Goal: Task Accomplishment & Management: Manage account settings

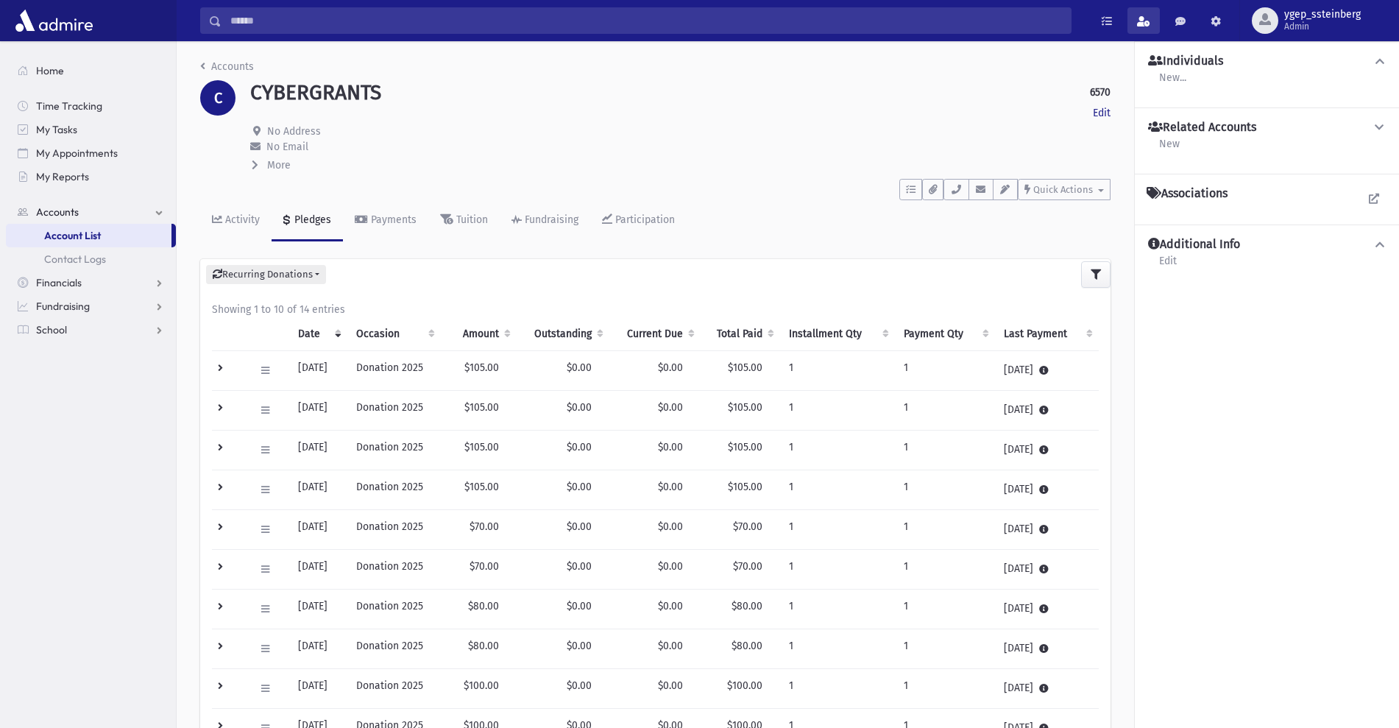
click at [1142, 20] on span at bounding box center [1143, 21] width 13 height 10
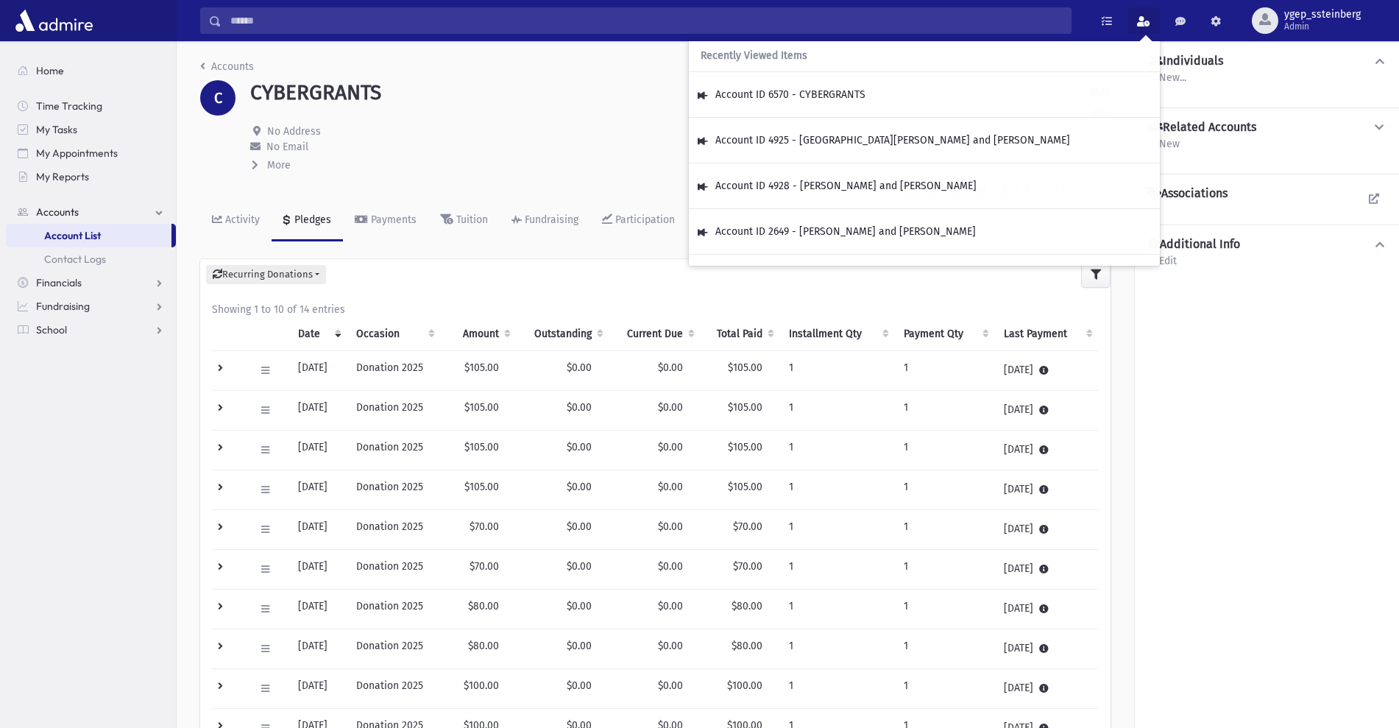
drag, startPoint x: 542, startPoint y: 124, endPoint x: 483, endPoint y: 110, distance: 61.2
click at [541, 124] on p "No Address" at bounding box center [680, 131] width 860 height 15
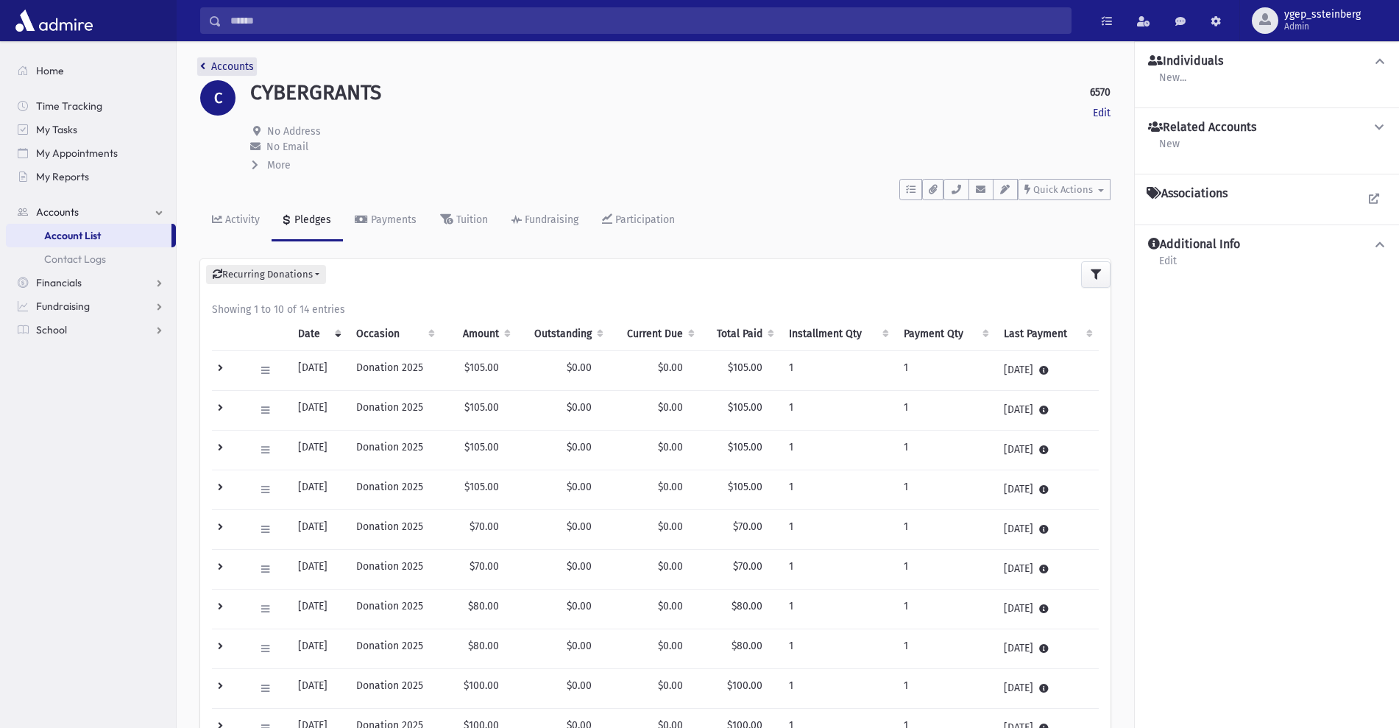
click at [234, 67] on link "Accounts" at bounding box center [227, 66] width 54 height 13
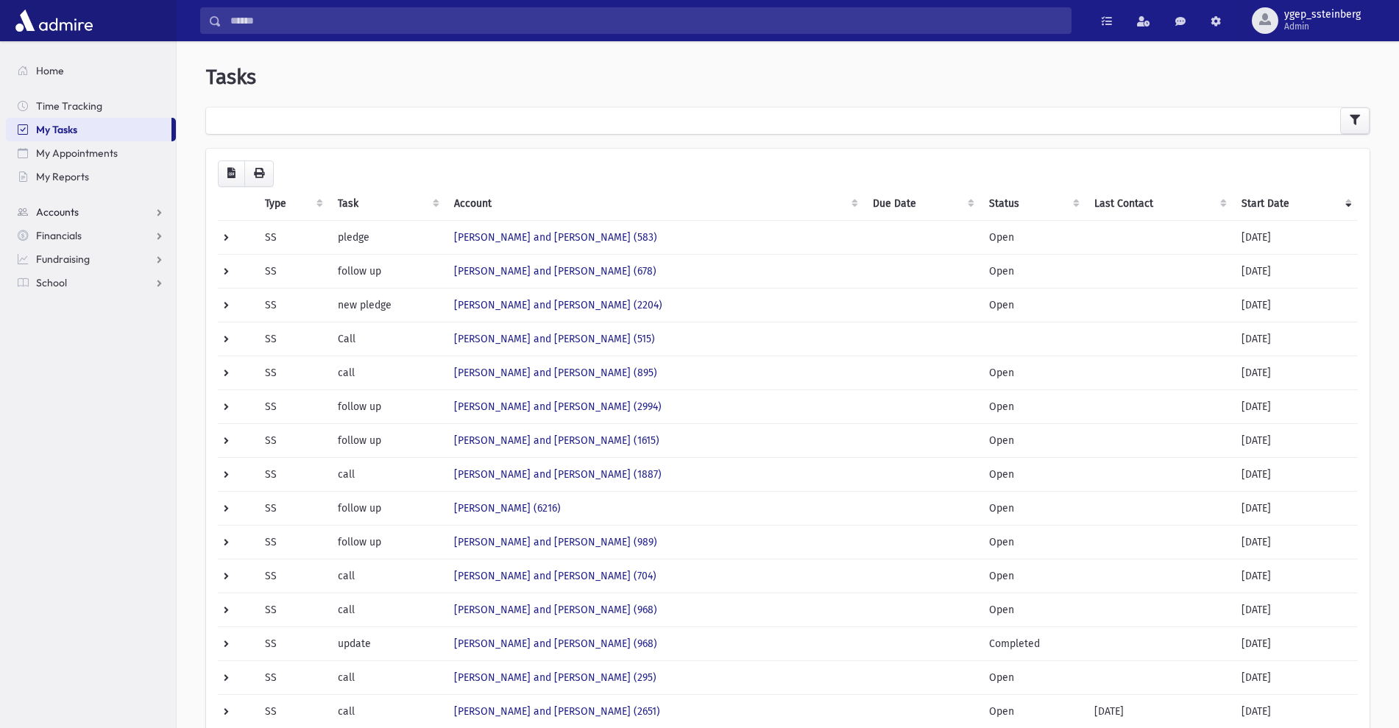
click at [75, 210] on span "Accounts" at bounding box center [57, 211] width 43 height 13
click at [98, 232] on span "Account List" at bounding box center [72, 235] width 57 height 13
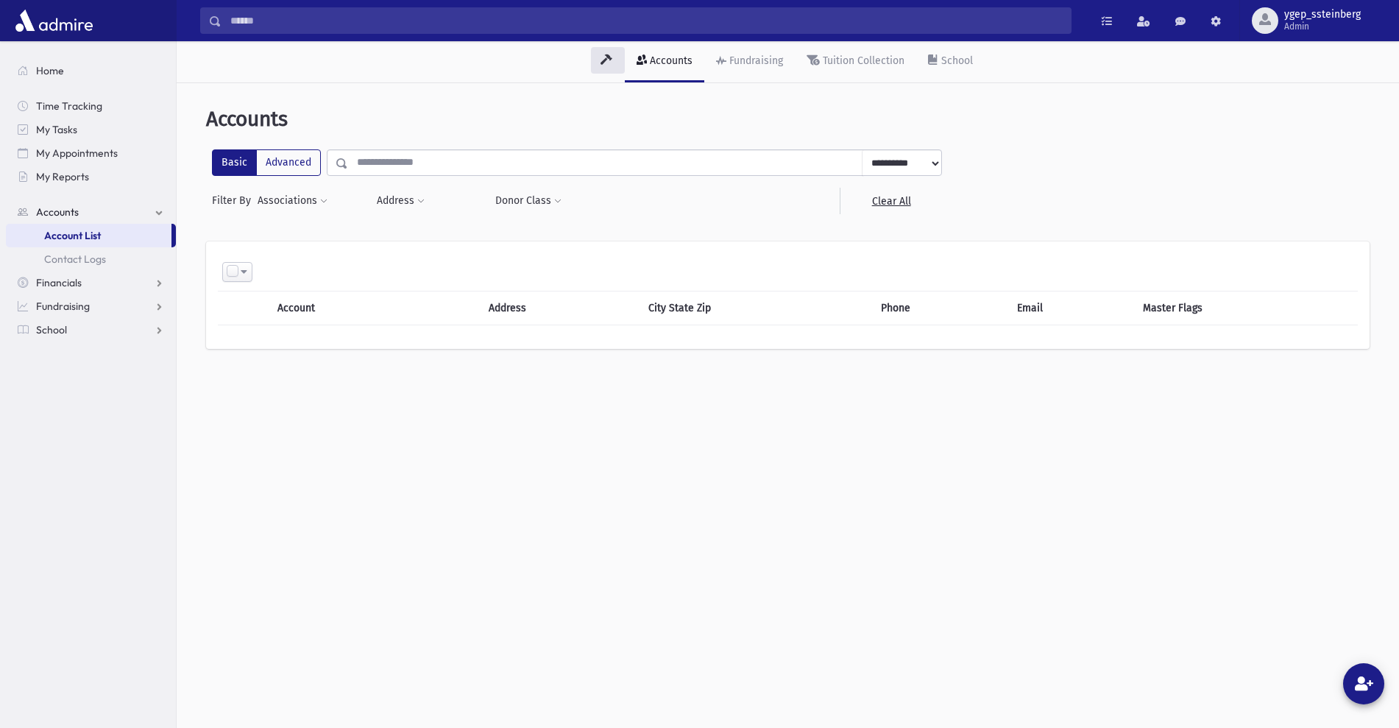
click at [369, 165] on input "text" at bounding box center [605, 162] width 514 height 26
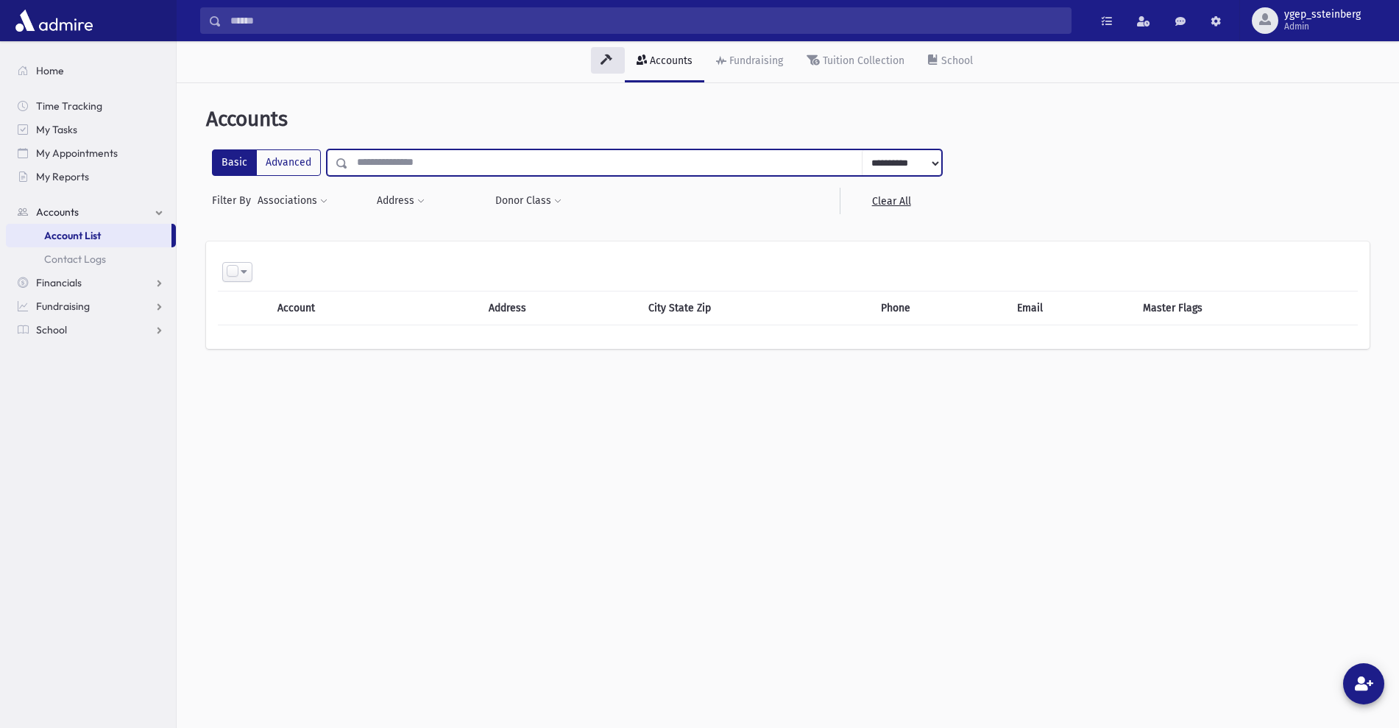
paste input "**********"
type input "**********"
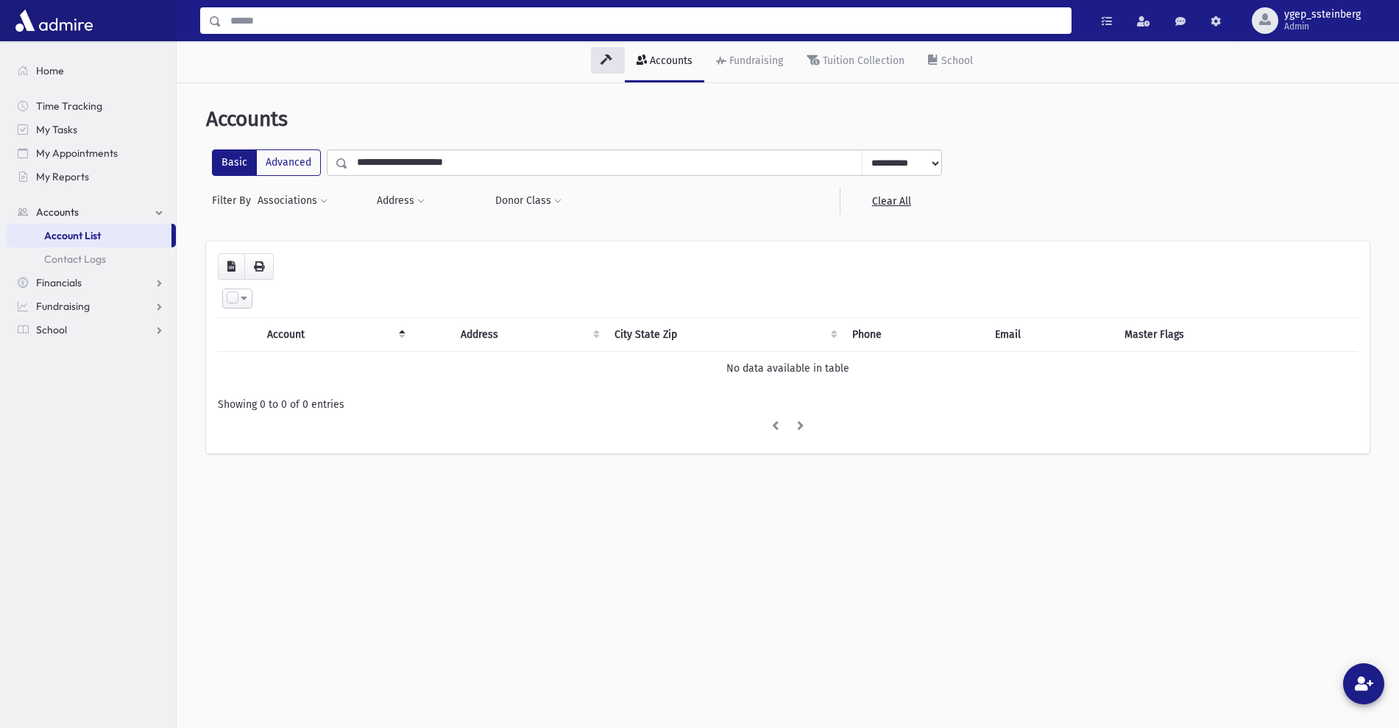
click at [281, 27] on input "Search" at bounding box center [645, 20] width 849 height 26
paste input "**********"
type input "**********"
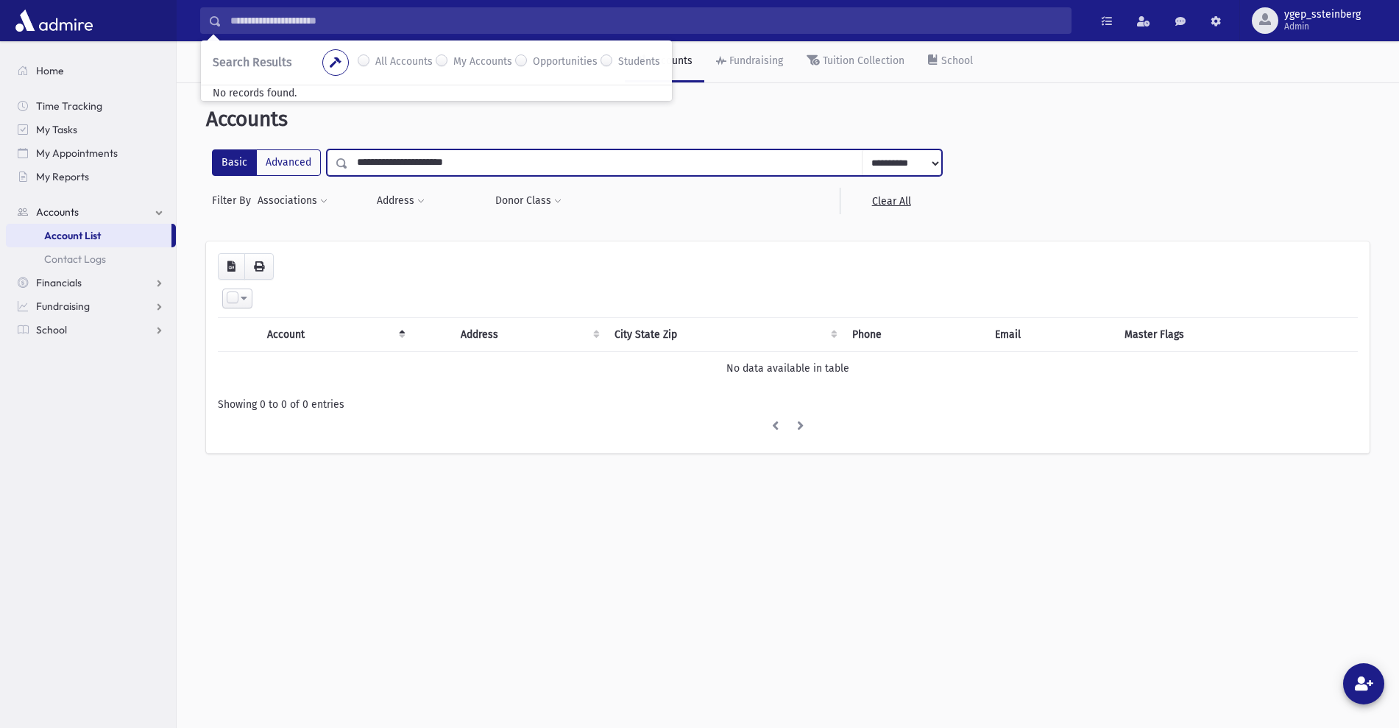
click at [438, 160] on input "**********" at bounding box center [605, 162] width 514 height 26
drag, startPoint x: 373, startPoint y: 161, endPoint x: 196, endPoint y: 146, distance: 177.2
click at [197, 149] on div "**********" at bounding box center [787, 287] width 1210 height 397
click at [486, 161] on input "**********" at bounding box center [605, 162] width 514 height 26
type input "**********"
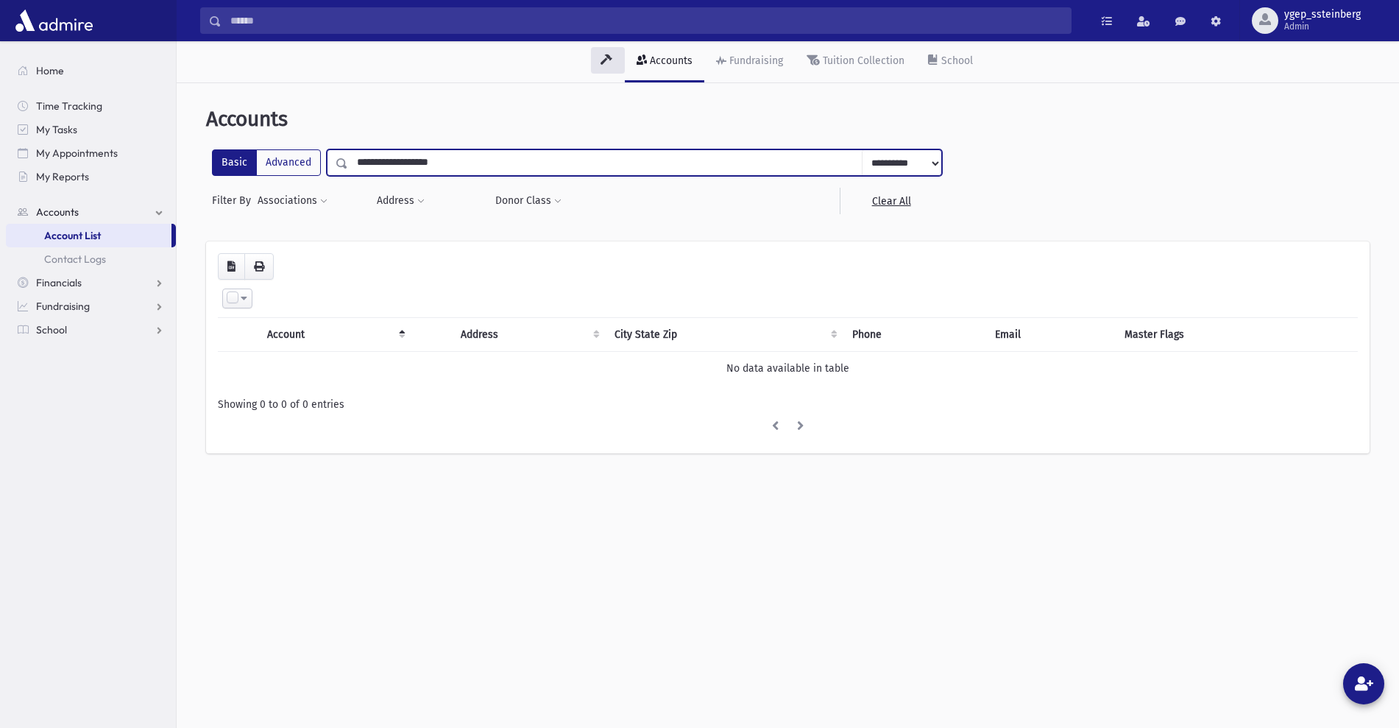
drag, startPoint x: 0, startPoint y: 0, endPoint x: 393, endPoint y: 165, distance: 426.0
click at [393, 165] on input "**********" at bounding box center [605, 162] width 514 height 26
type input "*******"
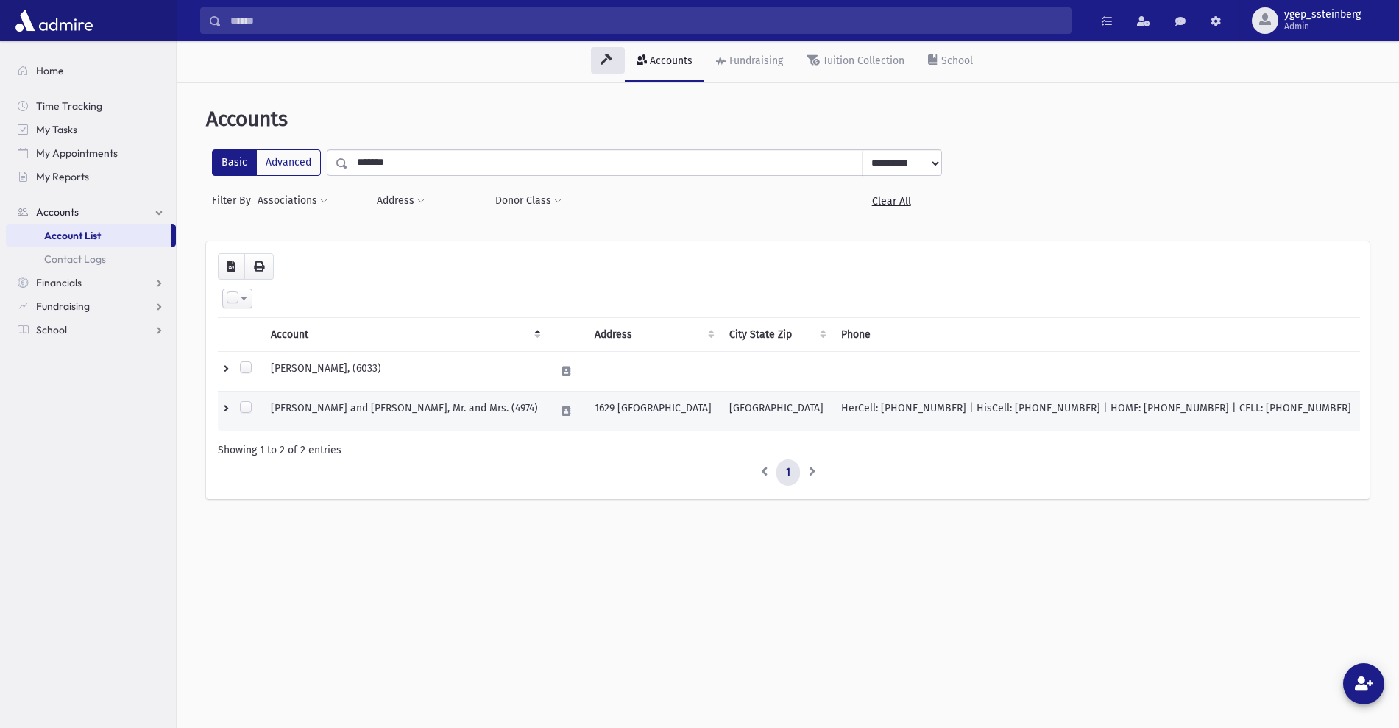
click at [402, 402] on td "[PERSON_NAME] and [PERSON_NAME], Mr. and Mrs. (4974)" at bounding box center [404, 411] width 285 height 40
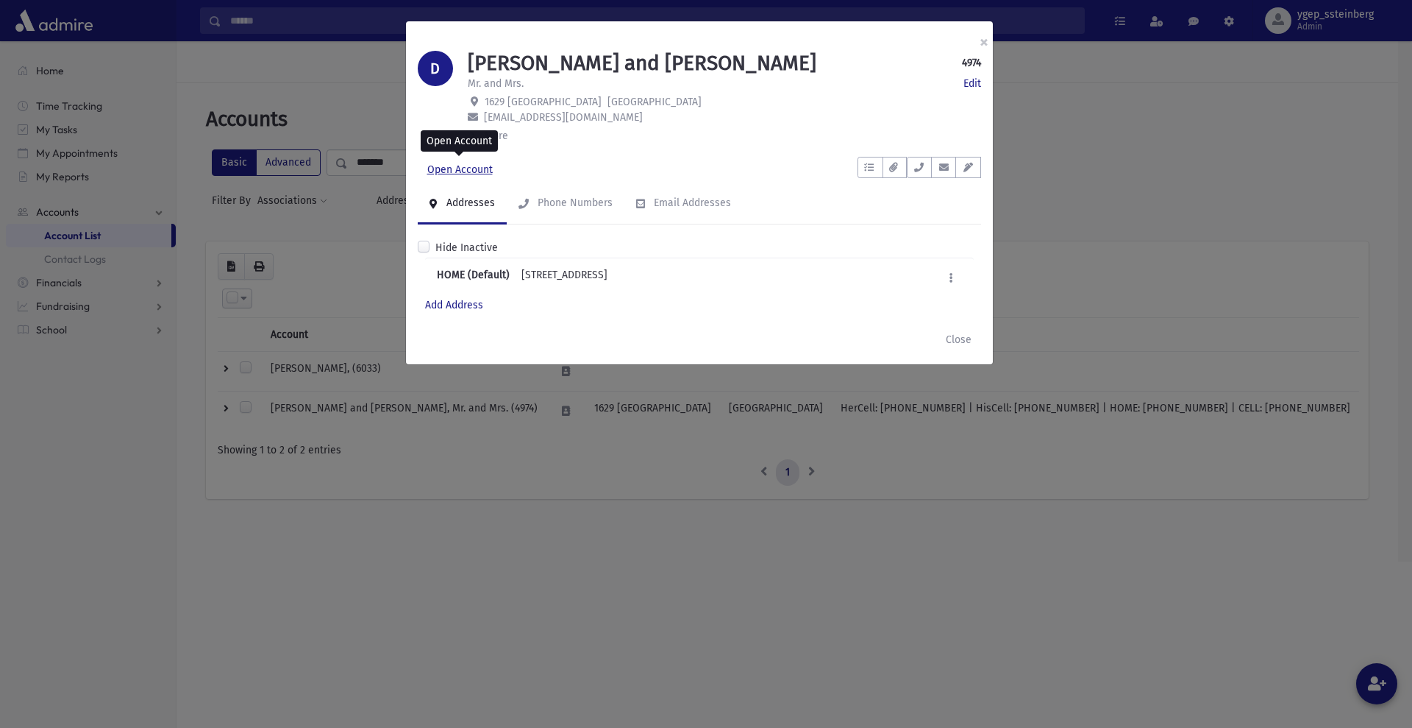
click at [488, 168] on link "Open Account" at bounding box center [460, 170] width 85 height 26
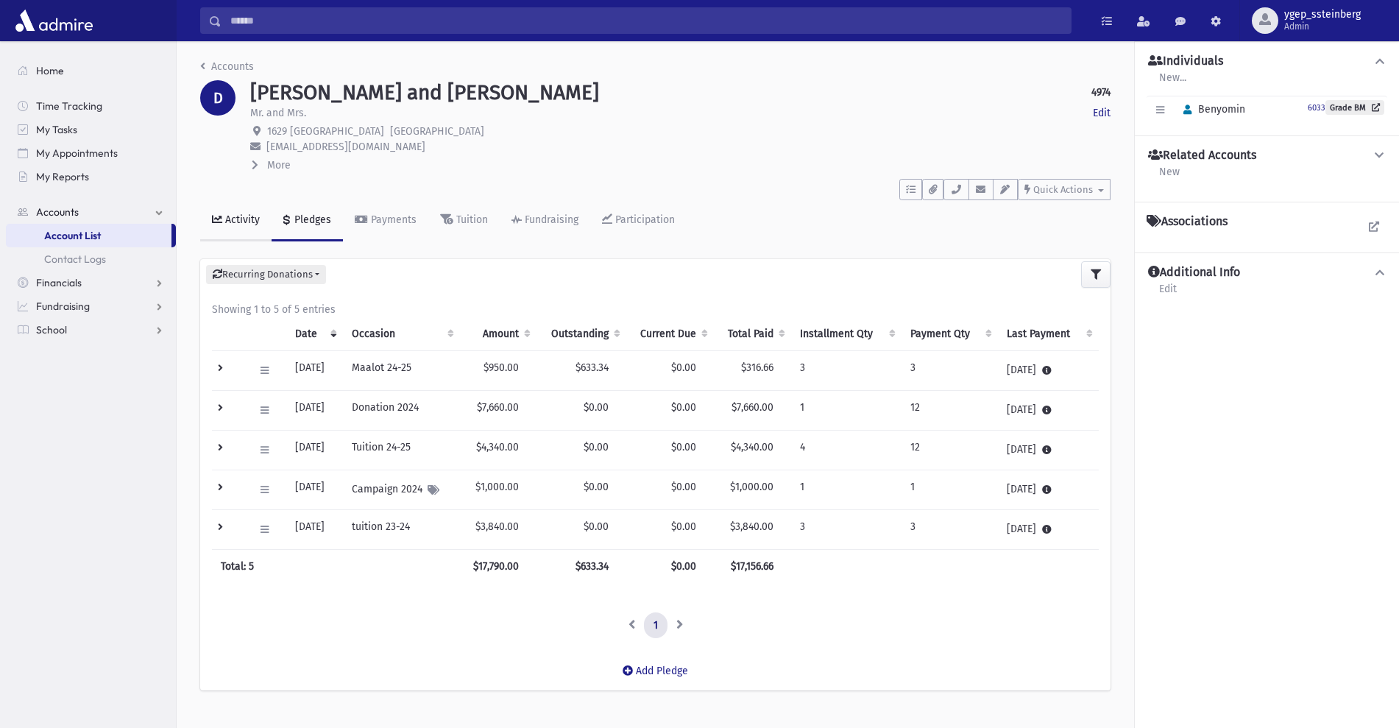
click at [241, 219] on div "Activity" at bounding box center [241, 219] width 38 height 13
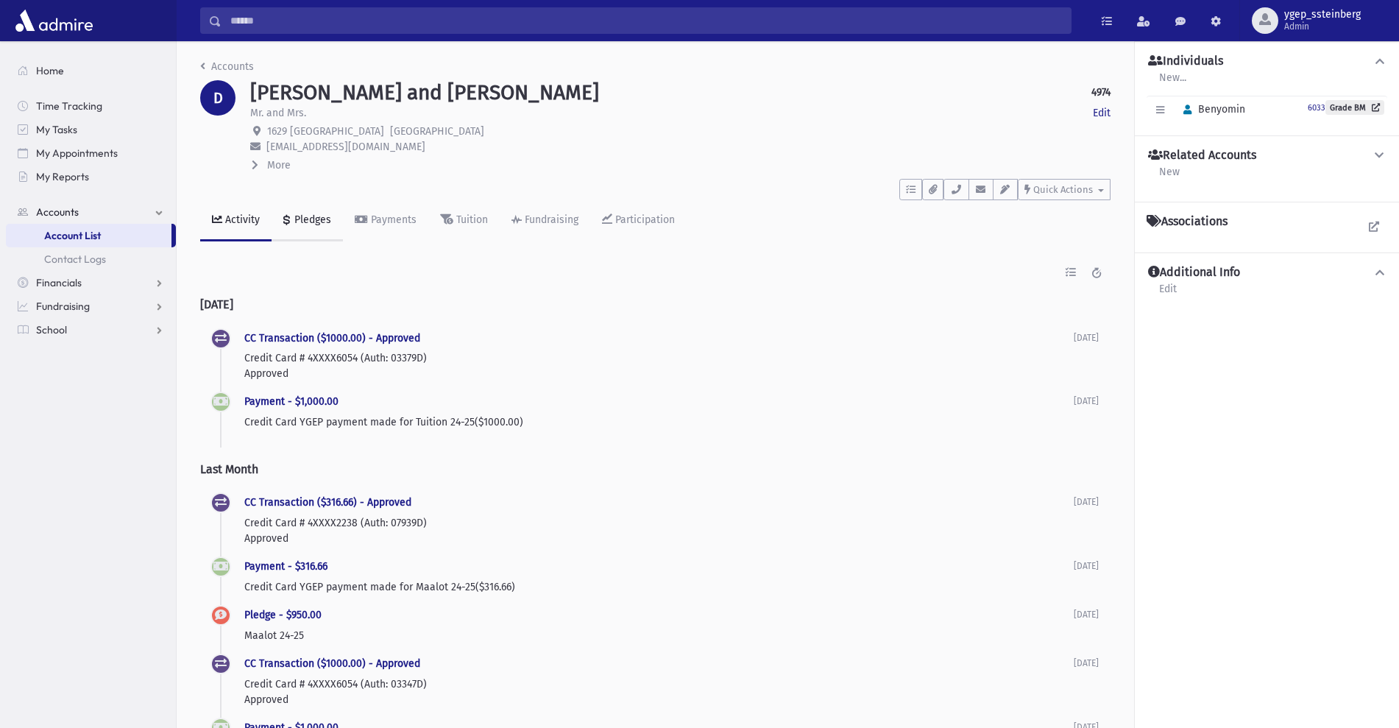
click at [305, 216] on div "Pledges" at bounding box center [311, 219] width 40 height 13
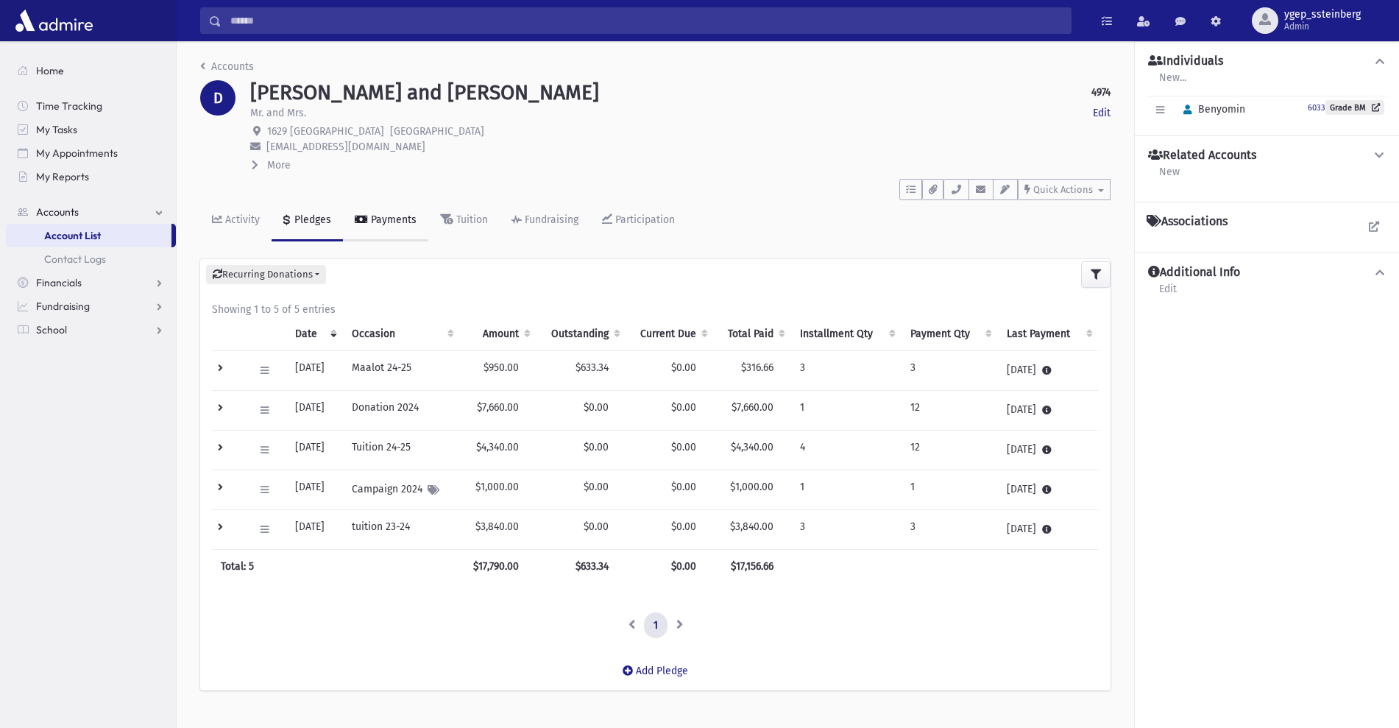
click at [391, 227] on link "Payments" at bounding box center [385, 220] width 85 height 41
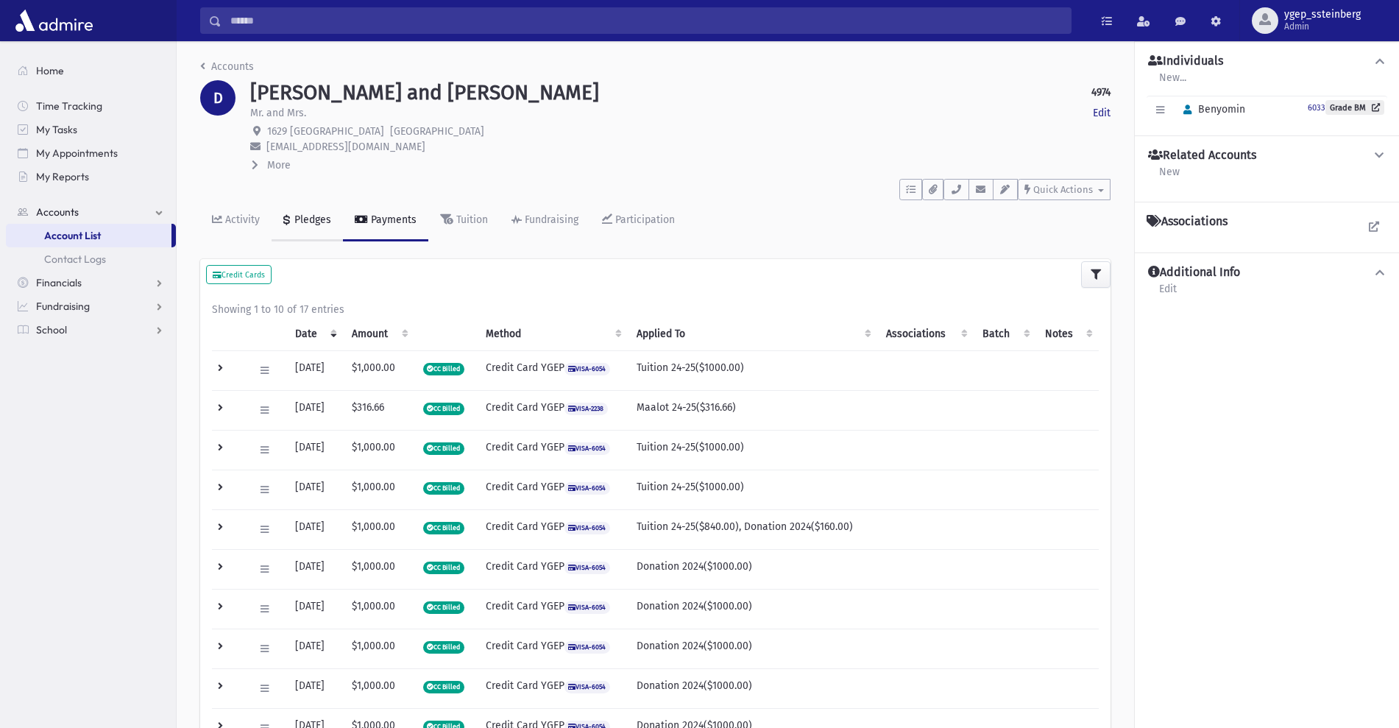
click at [322, 220] on div "Pledges" at bounding box center [311, 219] width 40 height 13
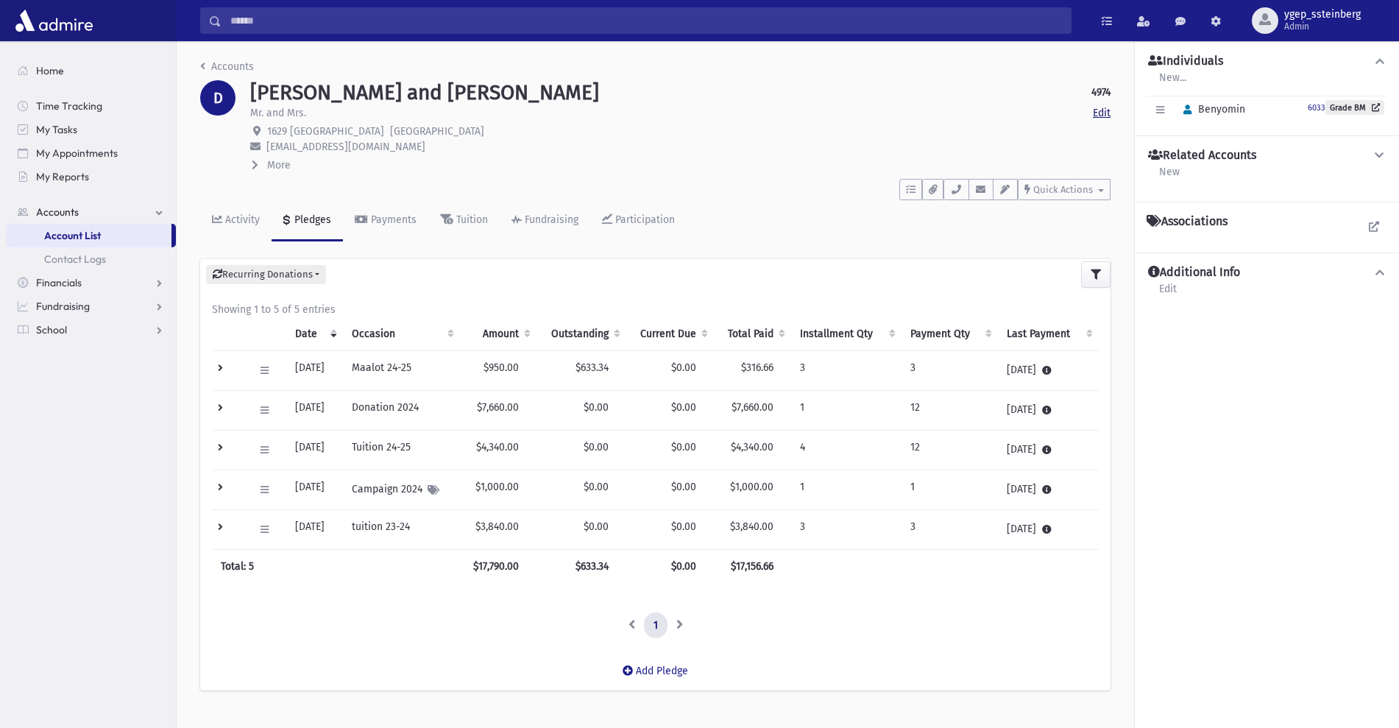
click at [1104, 115] on link "Edit" at bounding box center [1101, 112] width 18 height 15
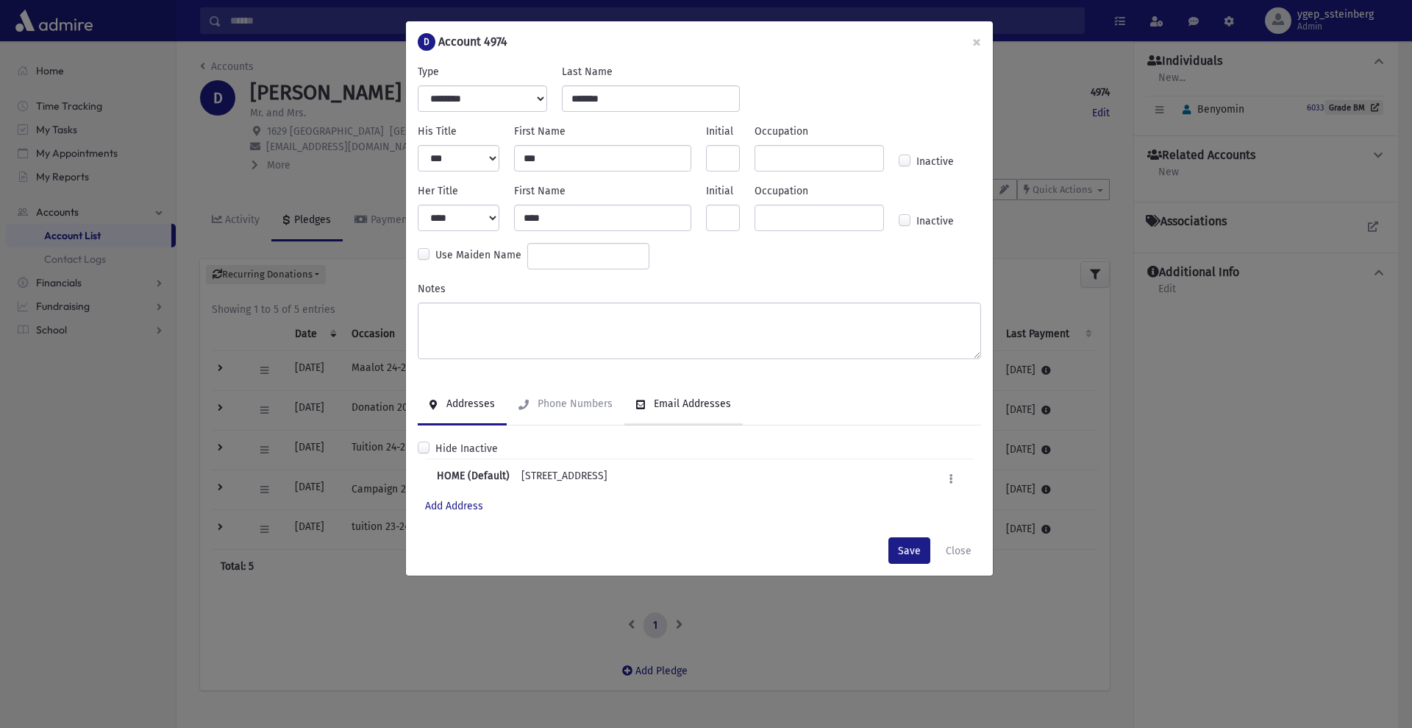
click at [689, 397] on div "Email Addresses" at bounding box center [691, 403] width 80 height 13
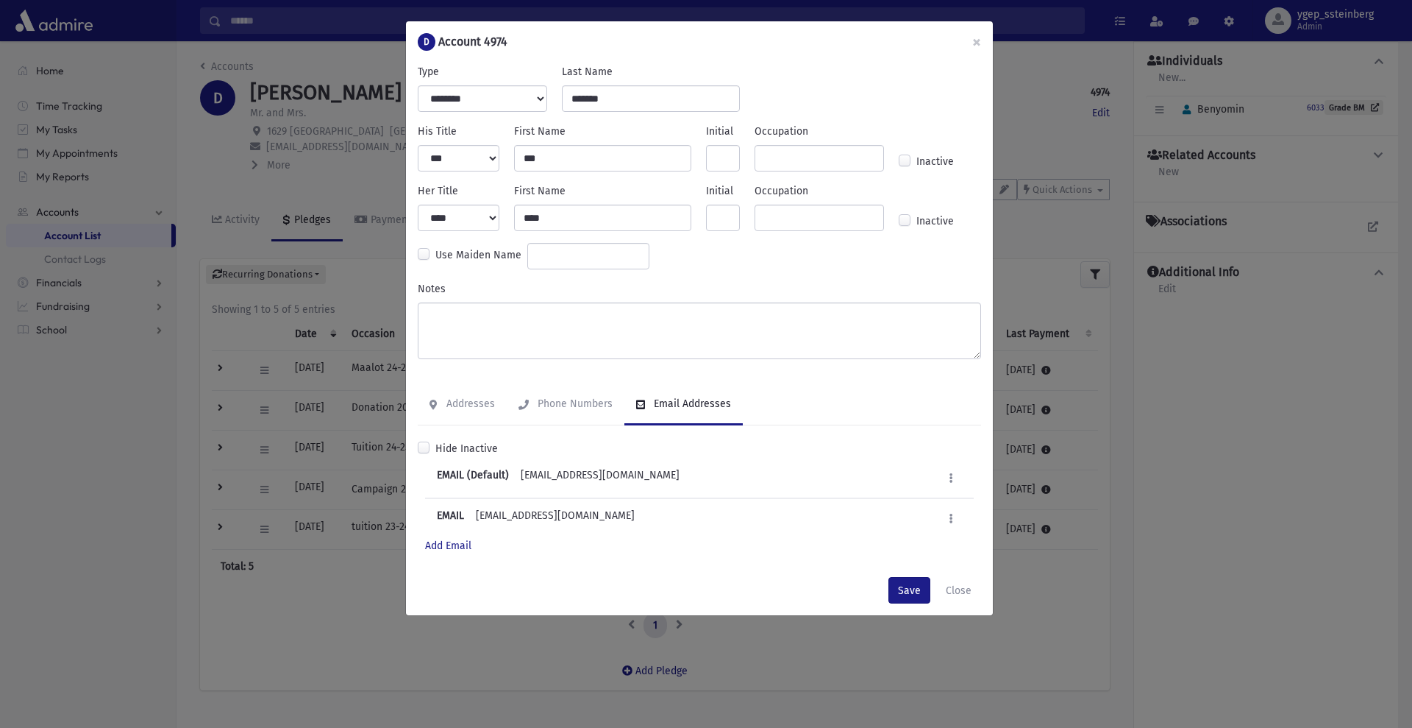
click at [371, 186] on div "**********" at bounding box center [706, 364] width 1412 height 728
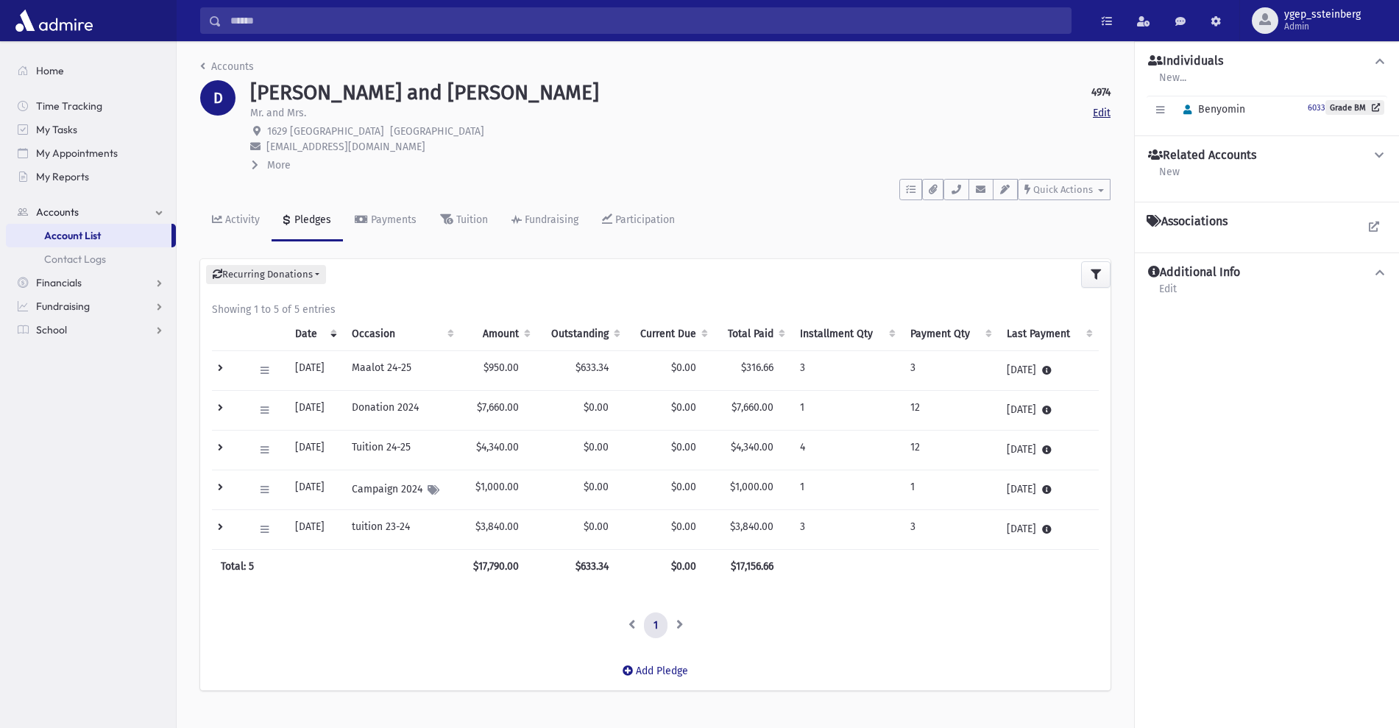
click at [1101, 110] on link "Edit" at bounding box center [1101, 112] width 18 height 15
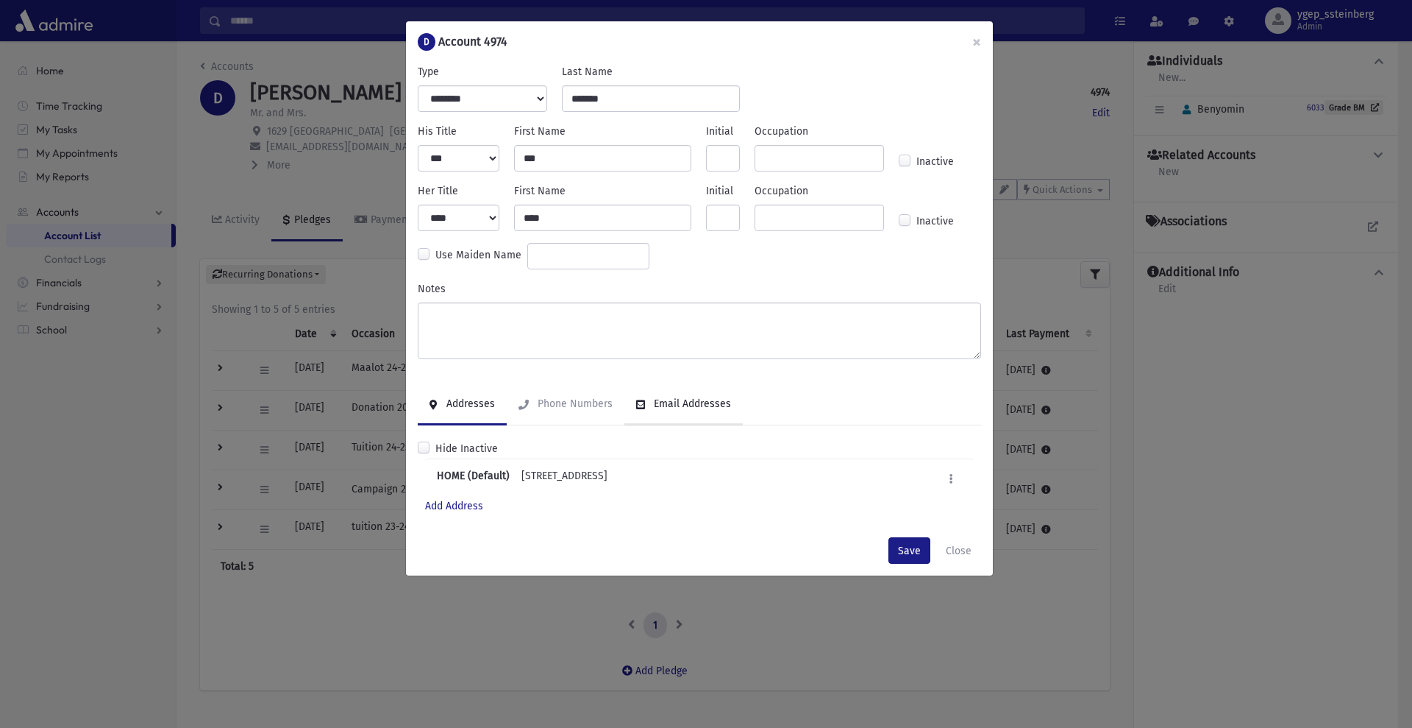
click at [692, 409] on div "Email Addresses" at bounding box center [691, 403] width 80 height 13
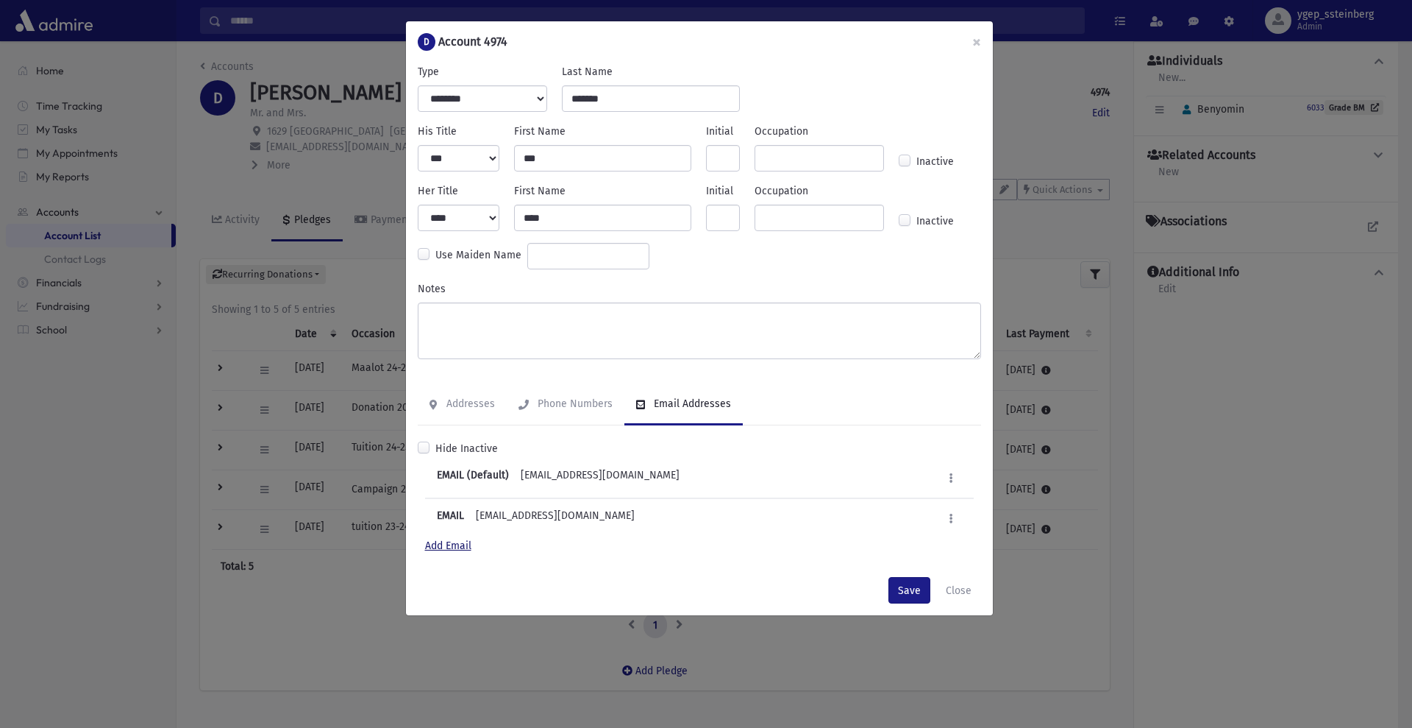
click at [449, 541] on link "Add Email" at bounding box center [448, 545] width 46 height 13
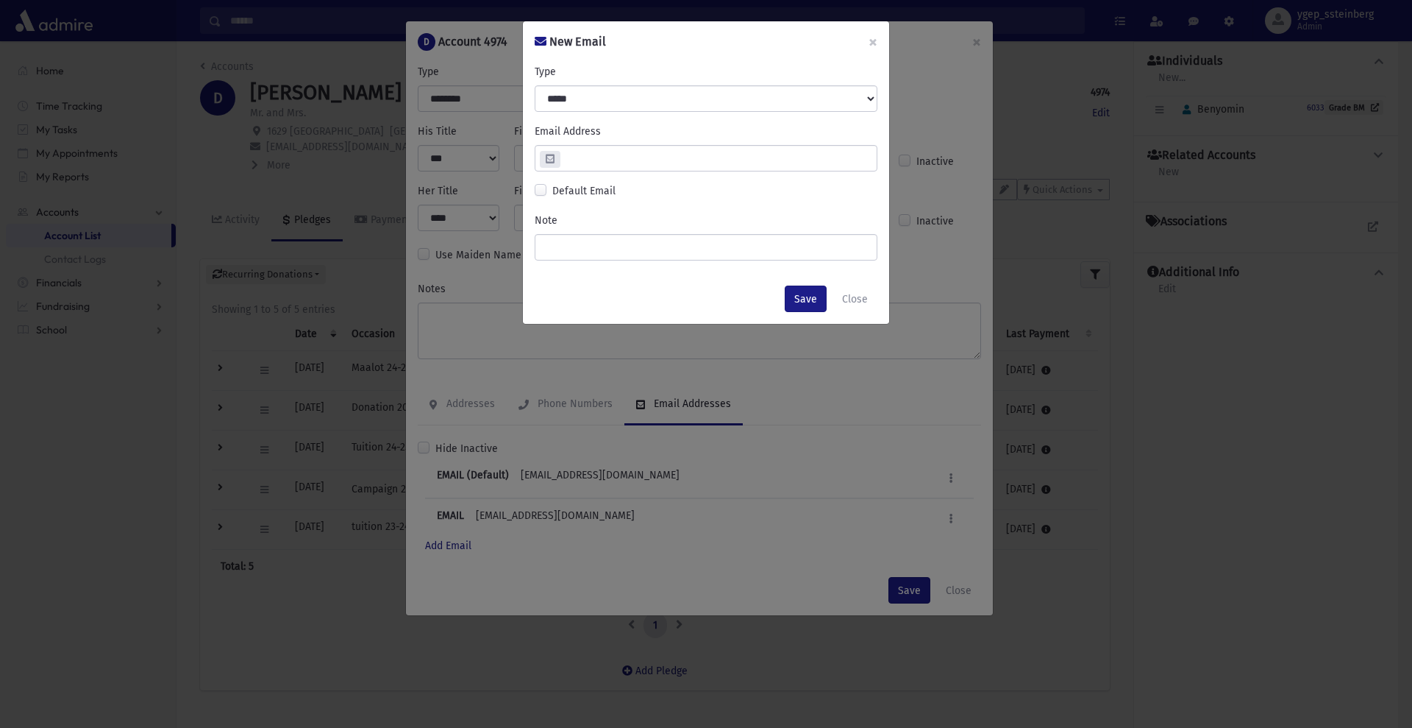
click at [580, 156] on input "email" at bounding box center [718, 158] width 317 height 26
paste input "**********"
type input "**********"
click at [795, 293] on button "Save" at bounding box center [806, 298] width 42 height 26
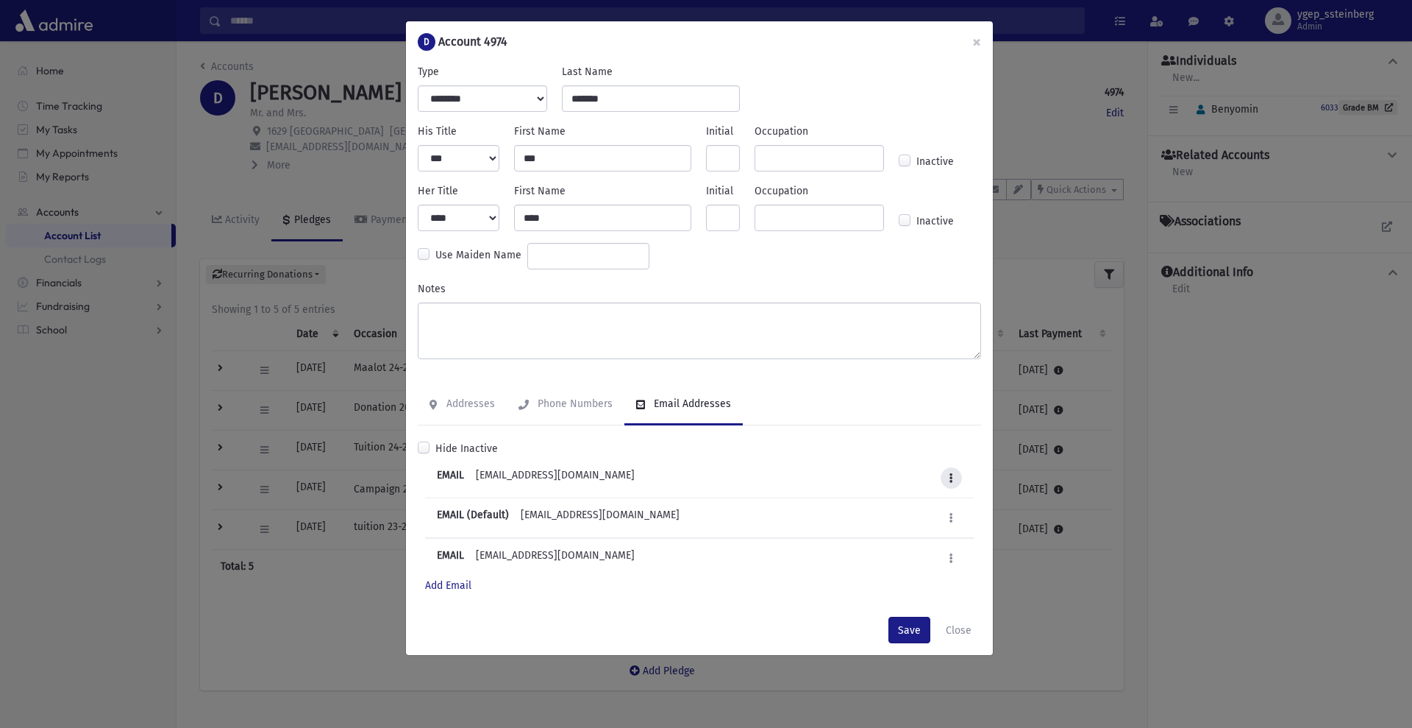
click at [948, 478] on button at bounding box center [951, 477] width 21 height 21
click at [921, 536] on link "Mark as Default" at bounding box center [904, 542] width 118 height 27
click at [905, 634] on button "Save" at bounding box center [910, 629] width 42 height 26
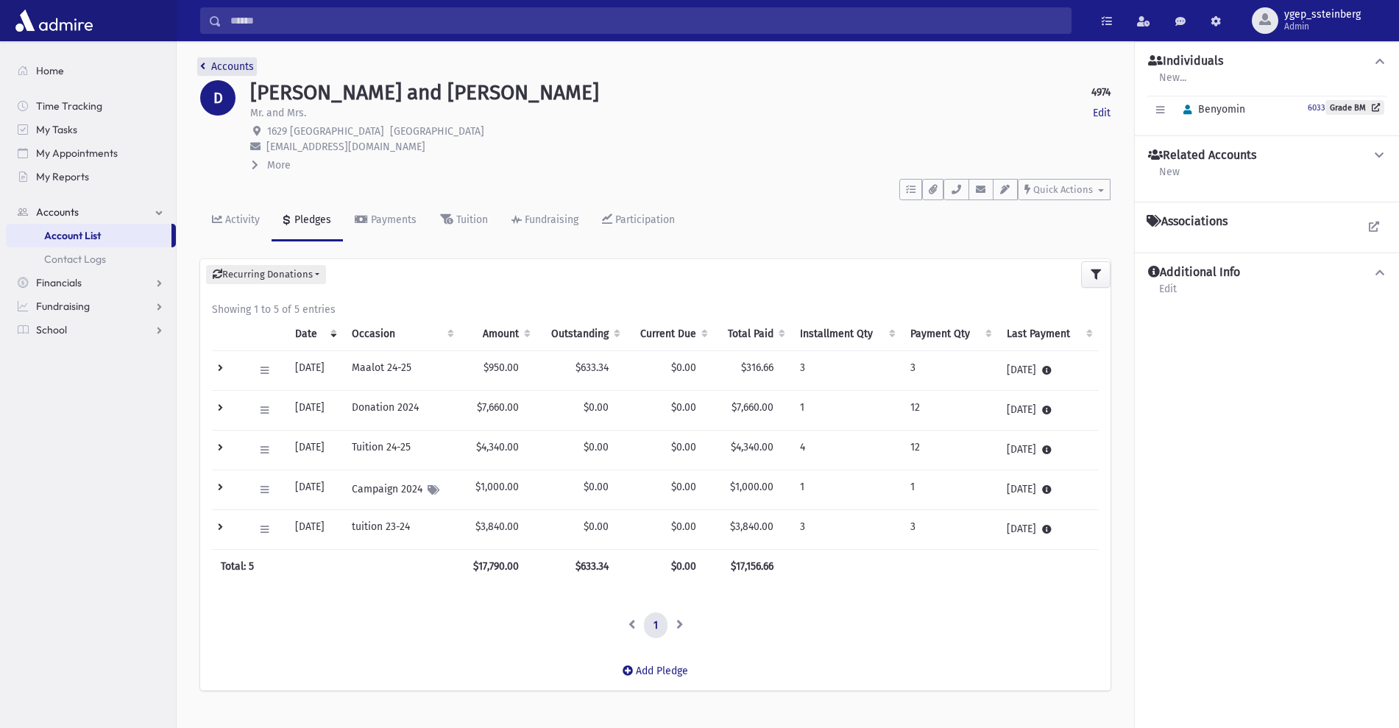
click at [233, 66] on link "Accounts" at bounding box center [227, 66] width 54 height 13
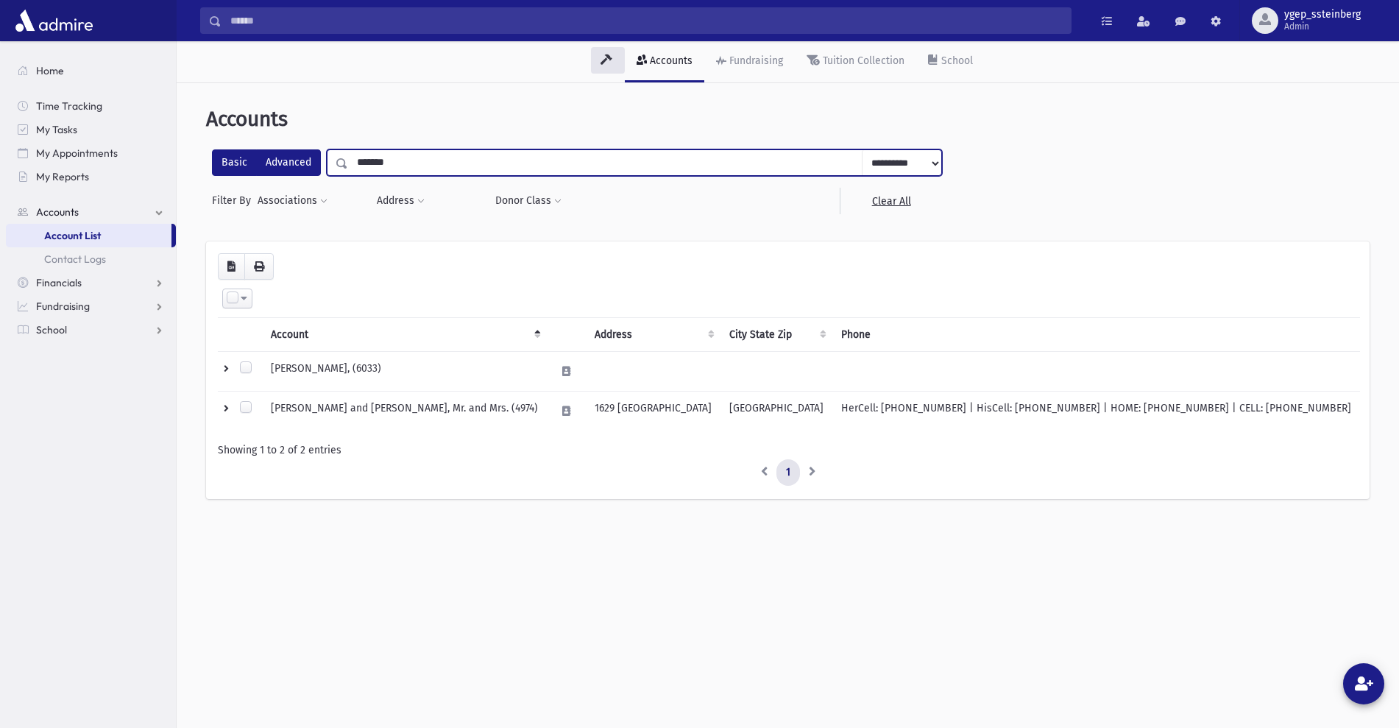
drag, startPoint x: 310, startPoint y: 159, endPoint x: 260, endPoint y: 174, distance: 52.9
click at [291, 164] on div "**********" at bounding box center [577, 162] width 730 height 26
paste input "***"
type input "**********"
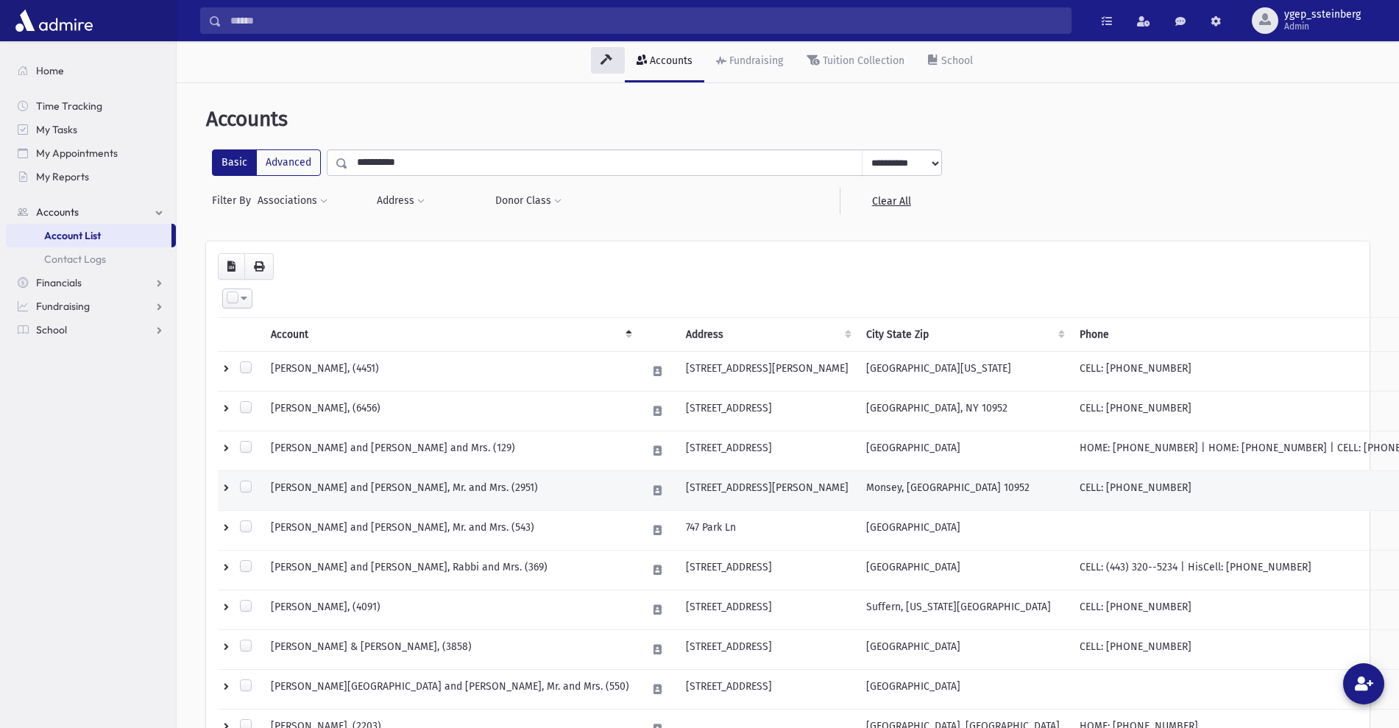
click at [403, 484] on td "[PERSON_NAME] and [PERSON_NAME], Mr. and Mrs. (2951)" at bounding box center [450, 491] width 376 height 40
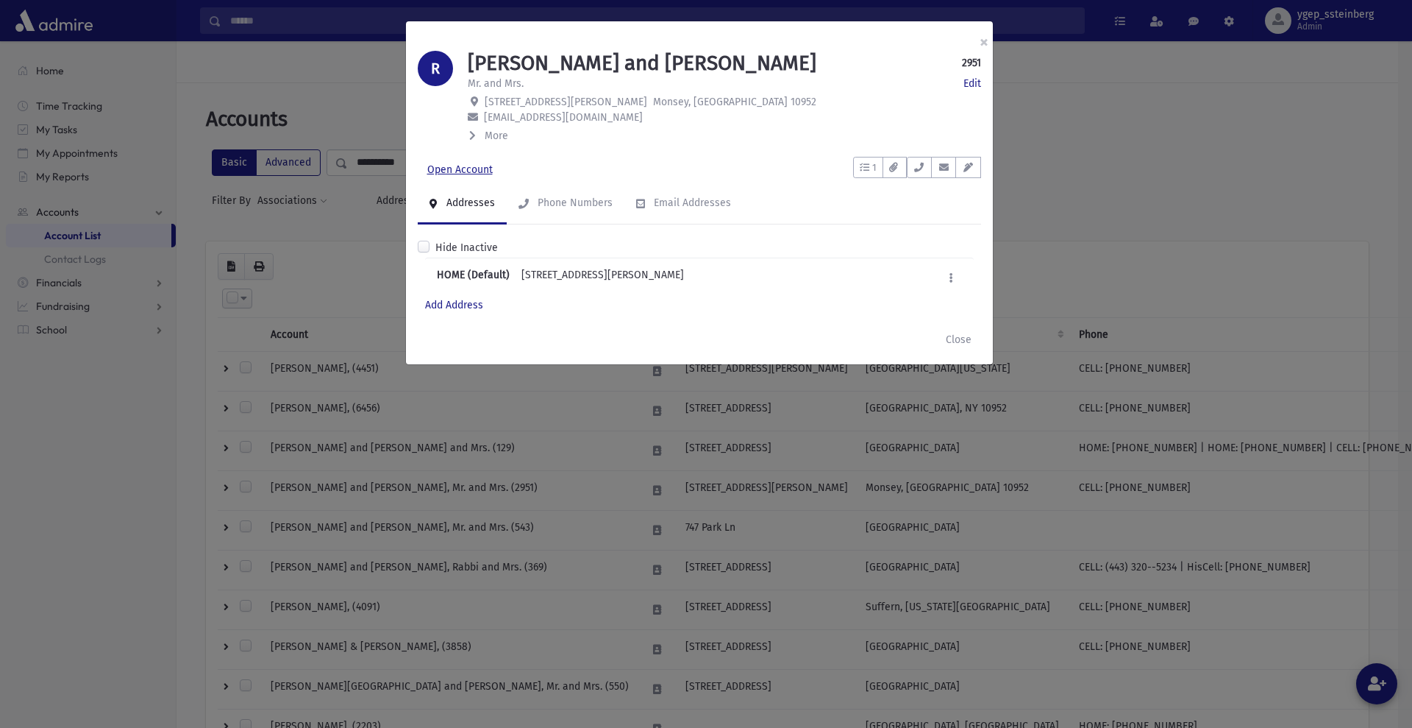
click at [475, 175] on link "Open Account" at bounding box center [460, 170] width 85 height 26
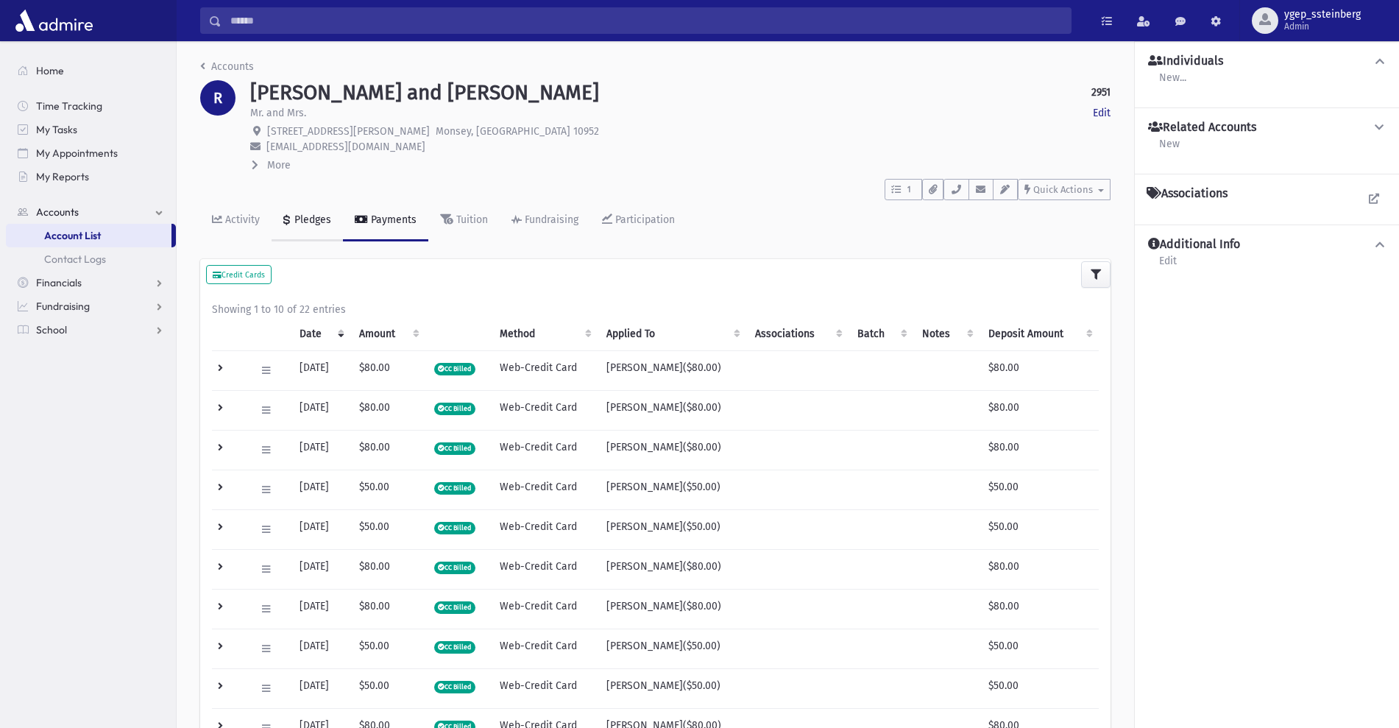
click at [302, 217] on div "Pledges" at bounding box center [311, 219] width 40 height 13
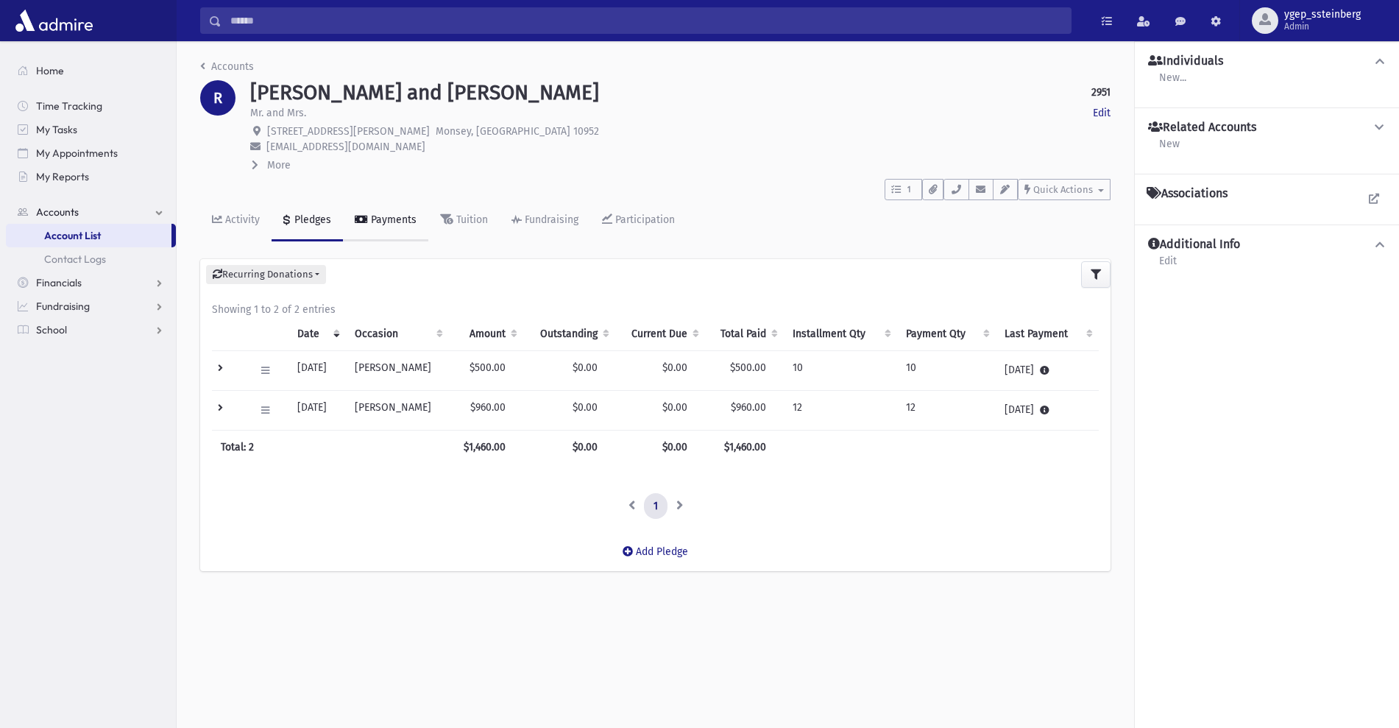
click at [368, 218] on div "Payments" at bounding box center [392, 219] width 49 height 13
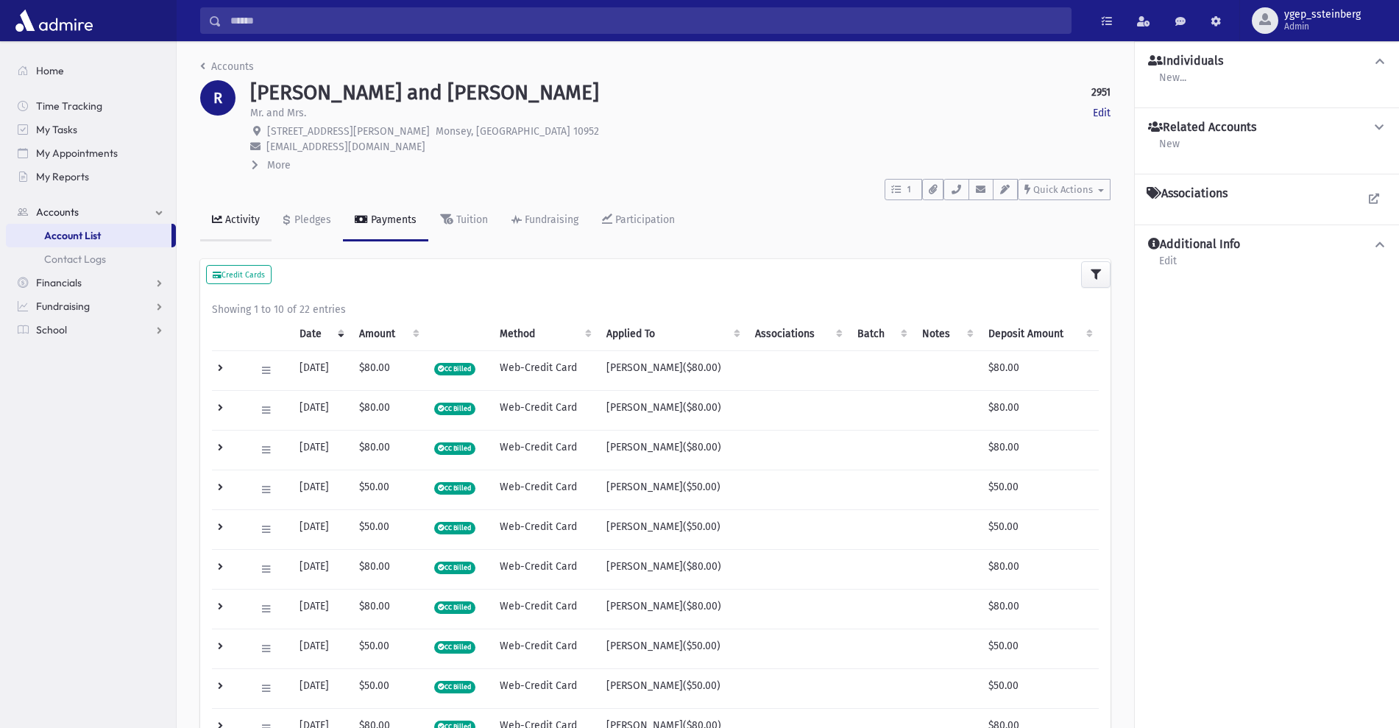
click at [247, 217] on div "Activity" at bounding box center [241, 219] width 38 height 13
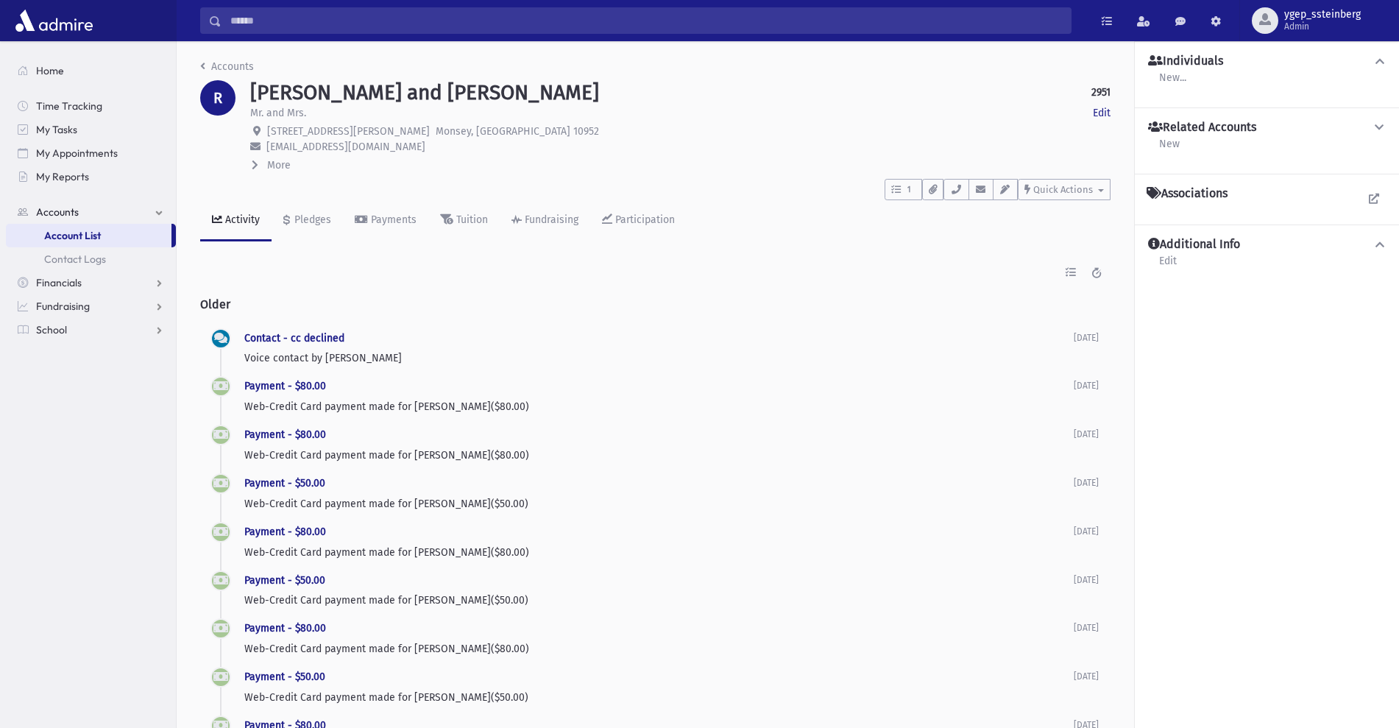
click at [308, 344] on div "Contact - cc declined Voice contact by Shea Steinberg 12/5/2024" at bounding box center [658, 348] width 829 height 37
click at [308, 333] on link "Contact - cc declined" at bounding box center [294, 338] width 100 height 13
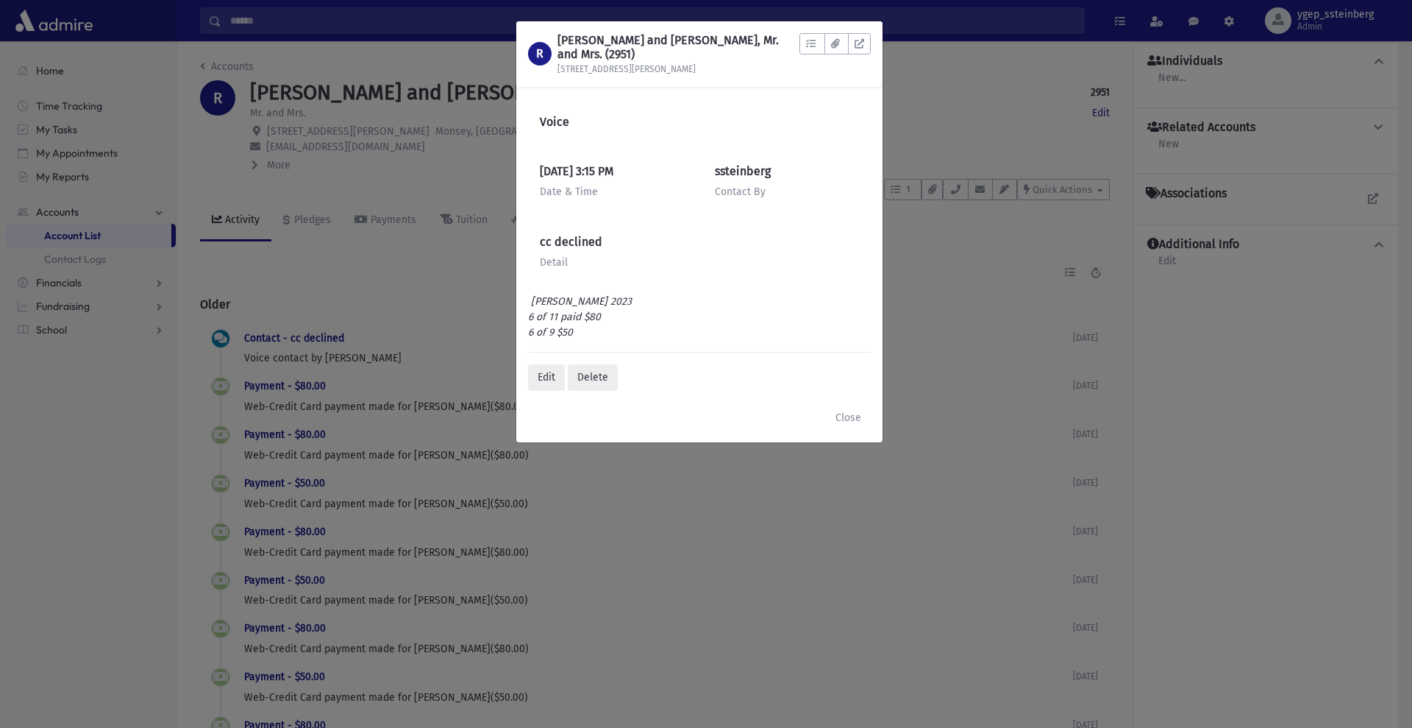
click at [401, 270] on div "R RABINOWITZ, Chanoch and Sara, Mr. and Mrs. (2951) 3 Martha Rd To Do's No open…" at bounding box center [706, 364] width 1412 height 728
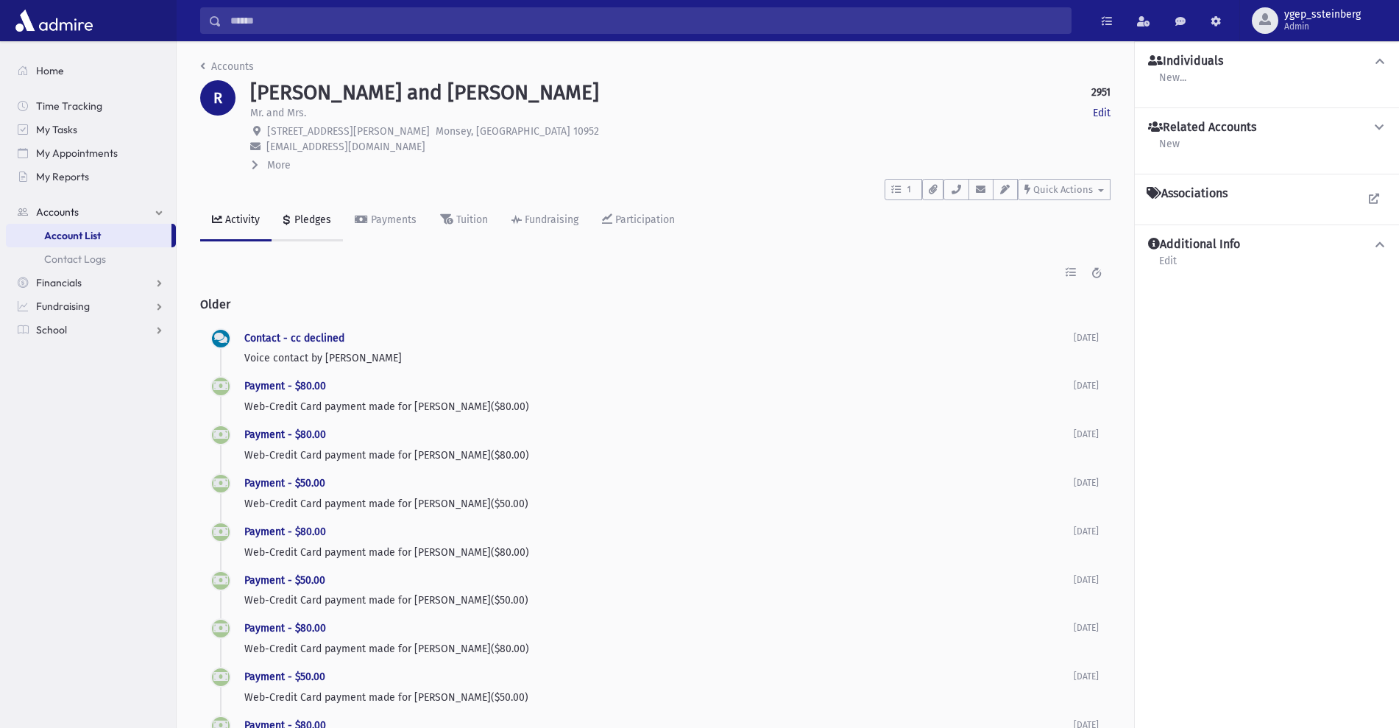
click at [317, 218] on div "Pledges" at bounding box center [311, 219] width 40 height 13
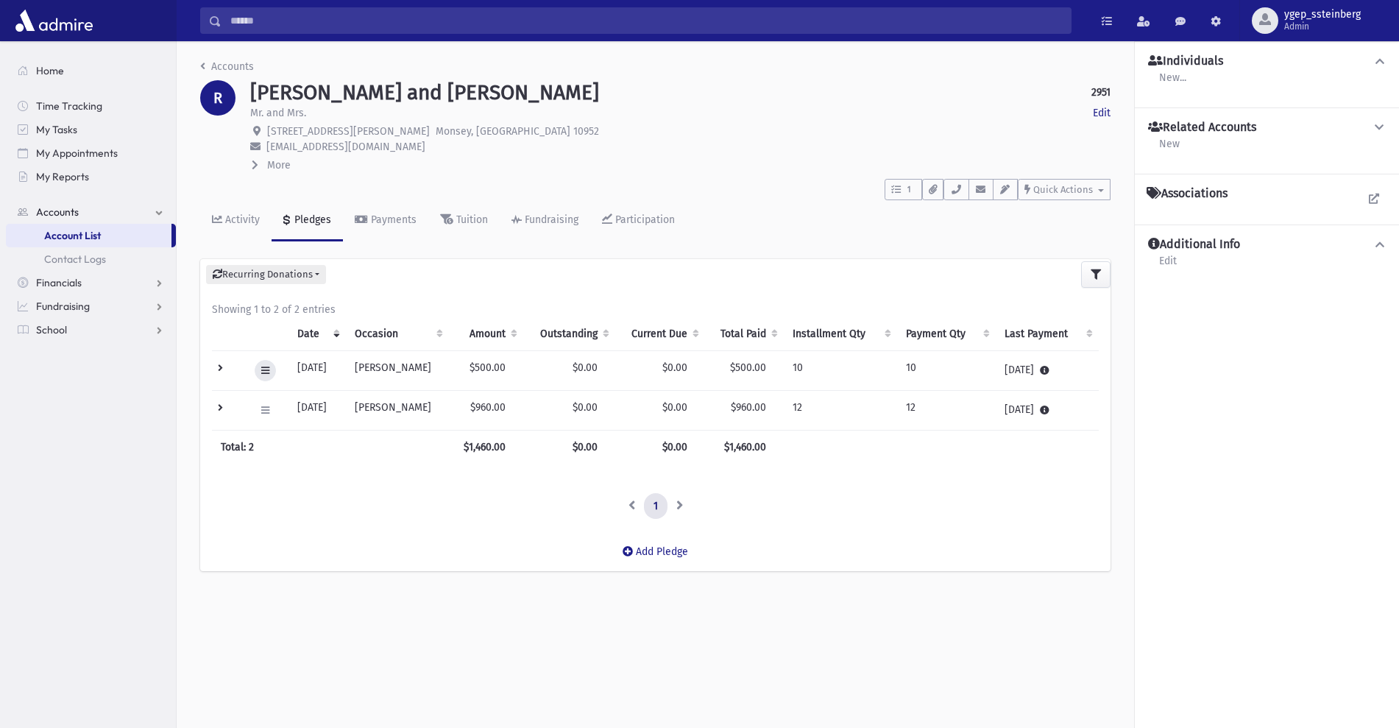
click at [263, 363] on button at bounding box center [265, 370] width 21 height 21
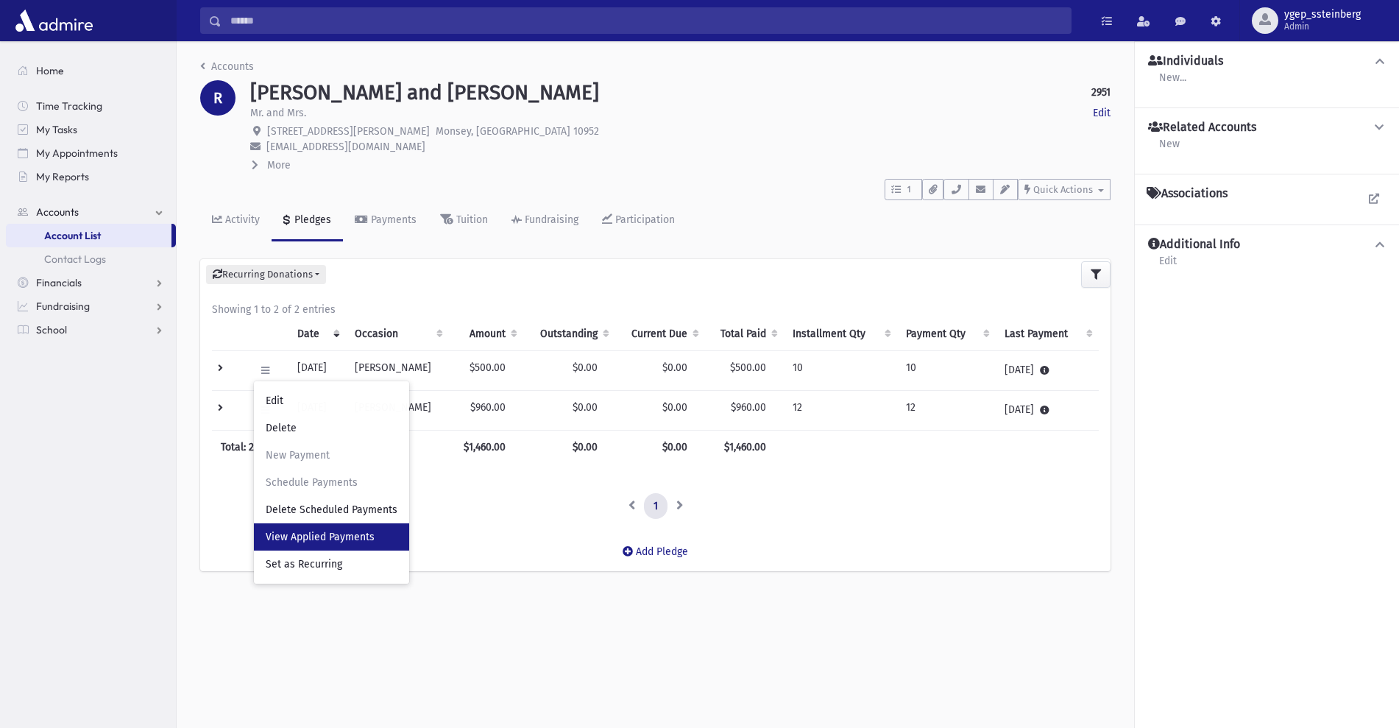
click at [316, 536] on span "View Applied Payments" at bounding box center [320, 536] width 109 height 13
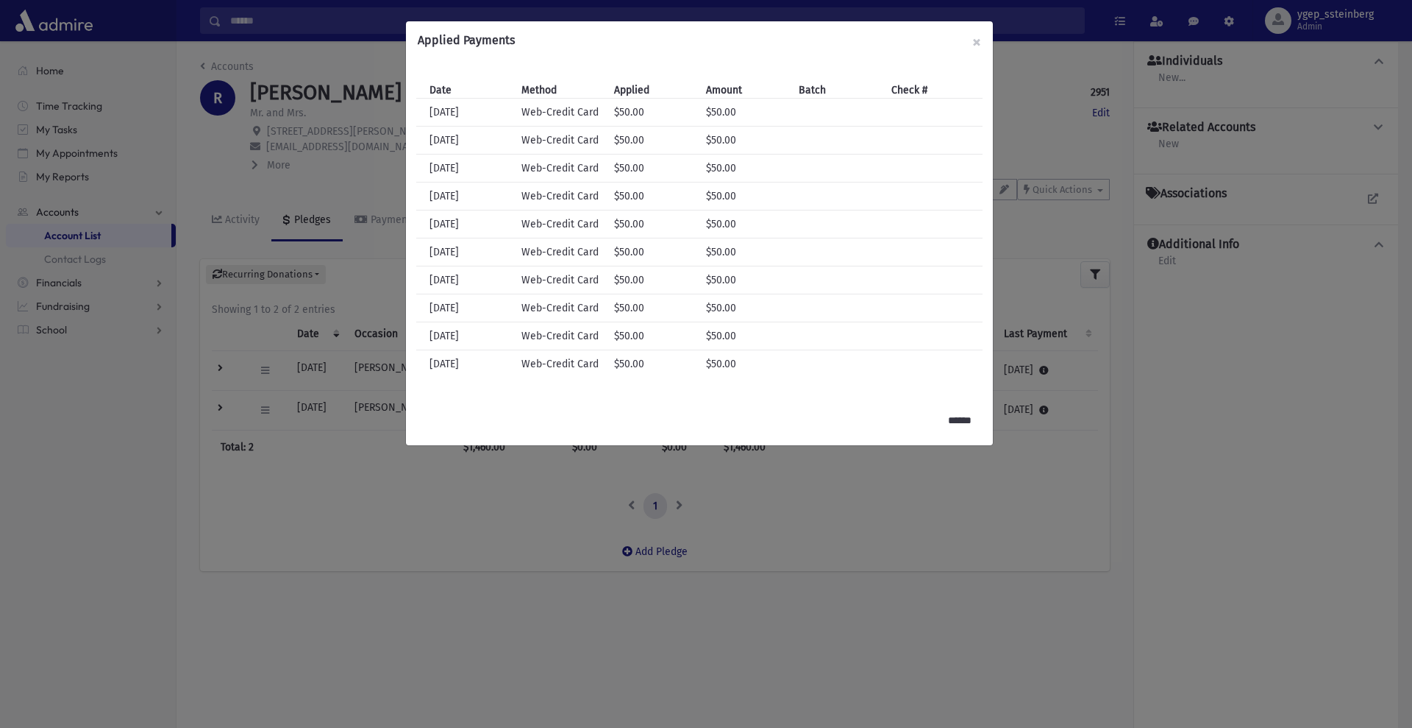
click at [321, 169] on div "Applied Payments × Date Method Applied Amount Batch Check # Date 2/22/2023 Meth…" at bounding box center [706, 364] width 1412 height 728
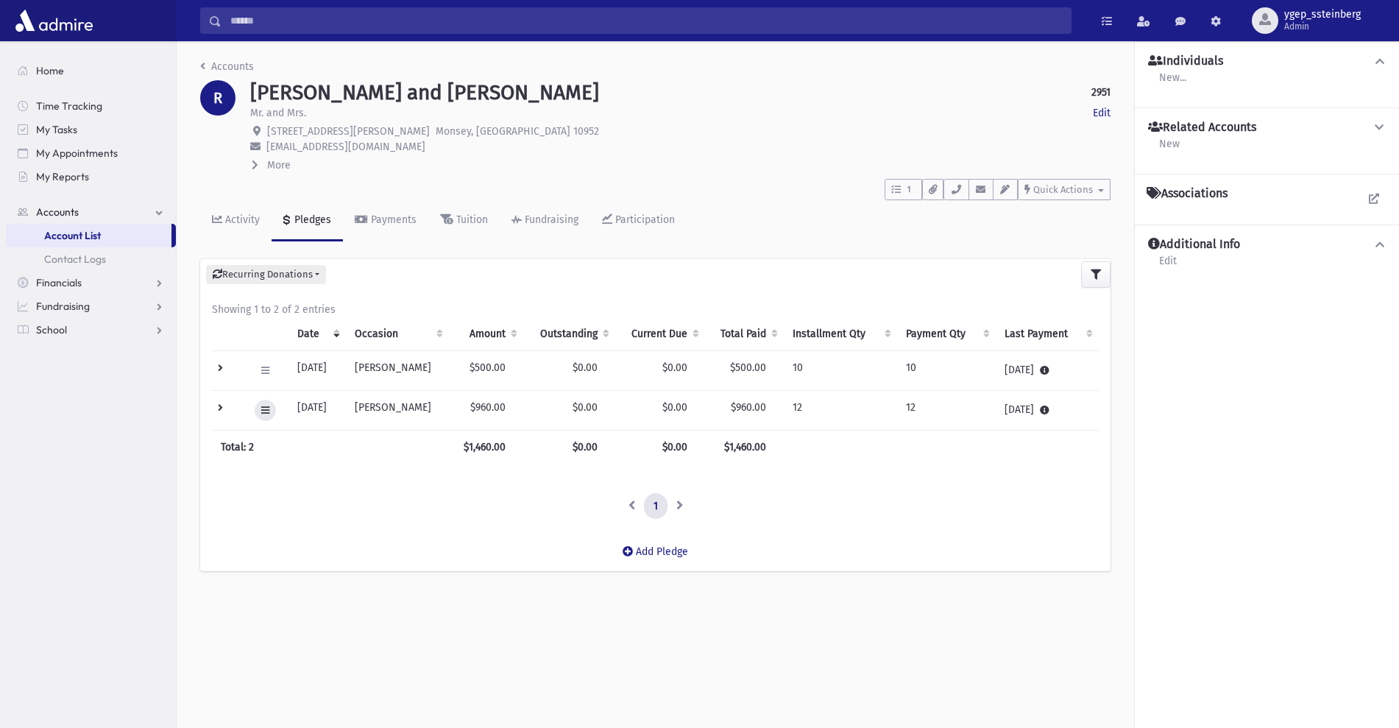
drag, startPoint x: 263, startPoint y: 411, endPoint x: 281, endPoint y: 459, distance: 51.7
click at [264, 411] on icon at bounding box center [265, 410] width 8 height 10
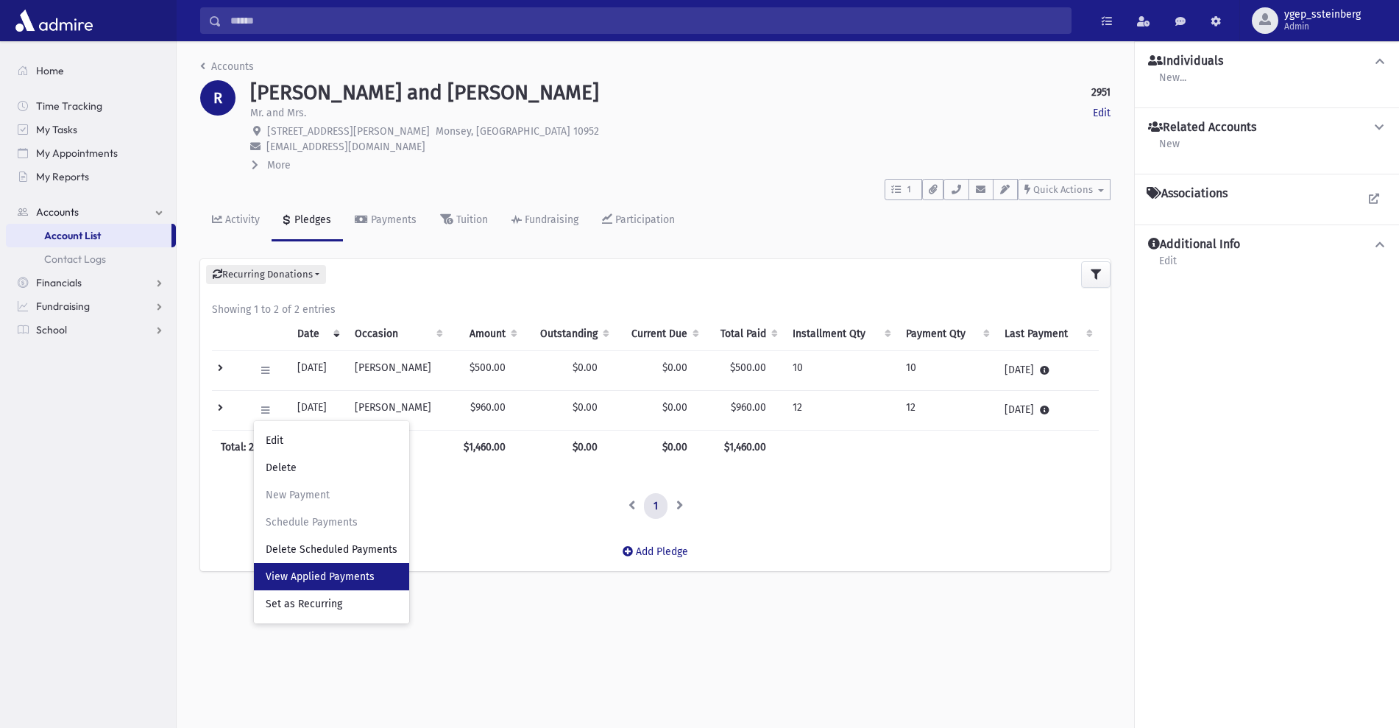
click at [327, 583] on link "View Applied Payments" at bounding box center [331, 576] width 155 height 27
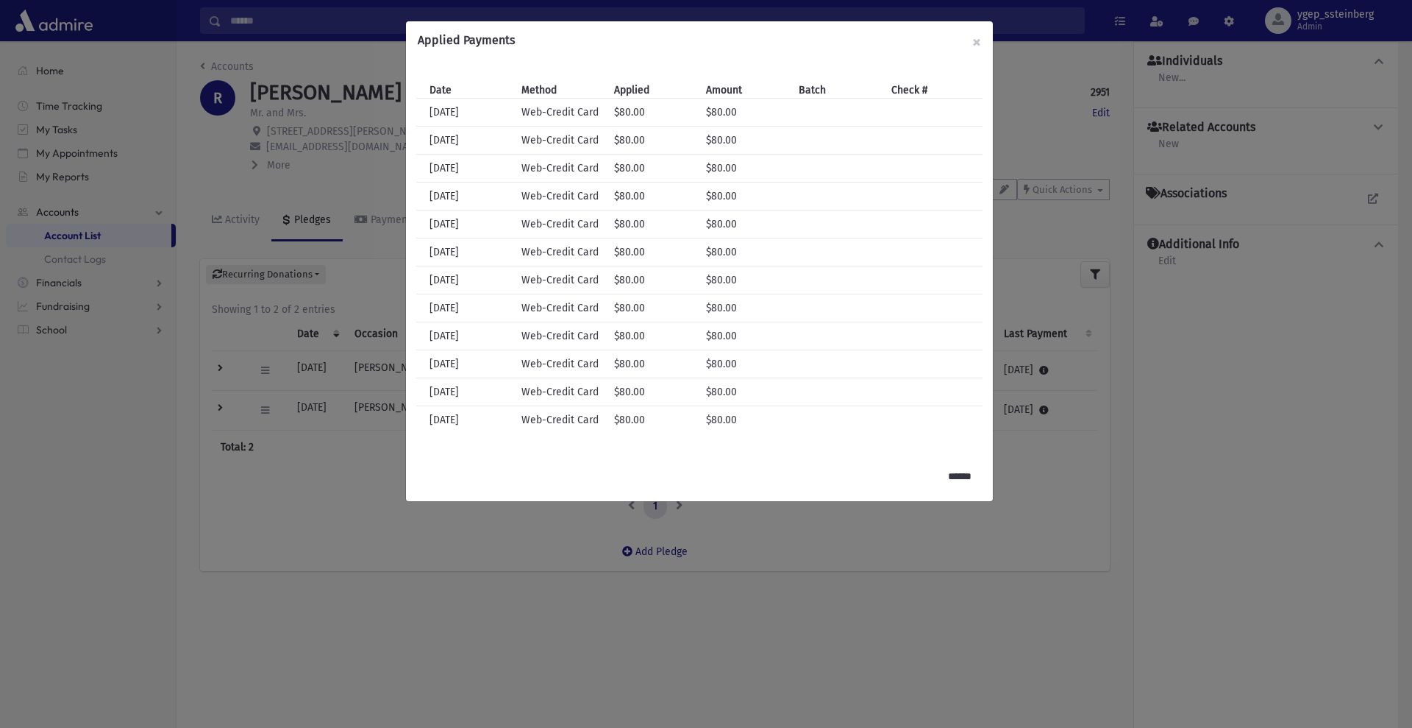
drag, startPoint x: 289, startPoint y: 158, endPoint x: 260, endPoint y: 180, distance: 36.8
click at [283, 163] on div "Applied Payments × Date Method Applied Amount Batch Check # Date 2/22/2023 Meth…" at bounding box center [706, 364] width 1412 height 728
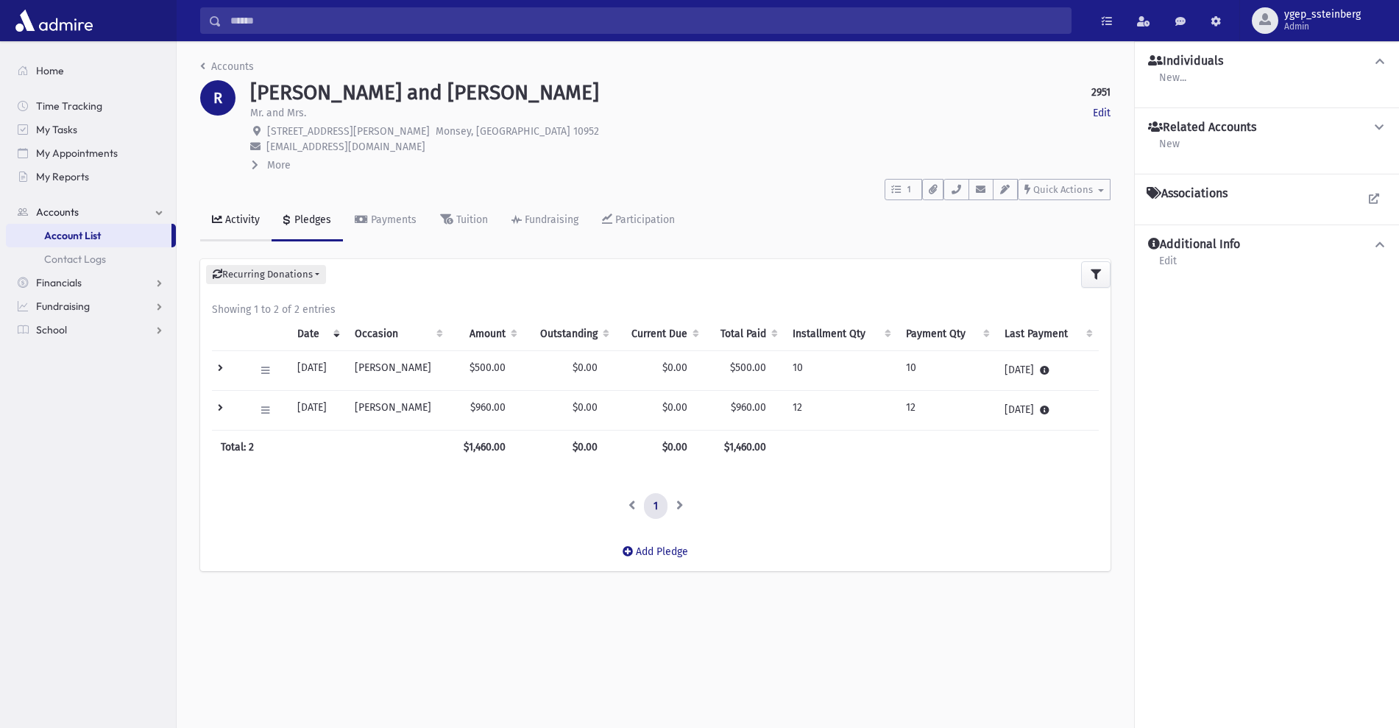
click at [234, 218] on div "Activity" at bounding box center [241, 219] width 38 height 13
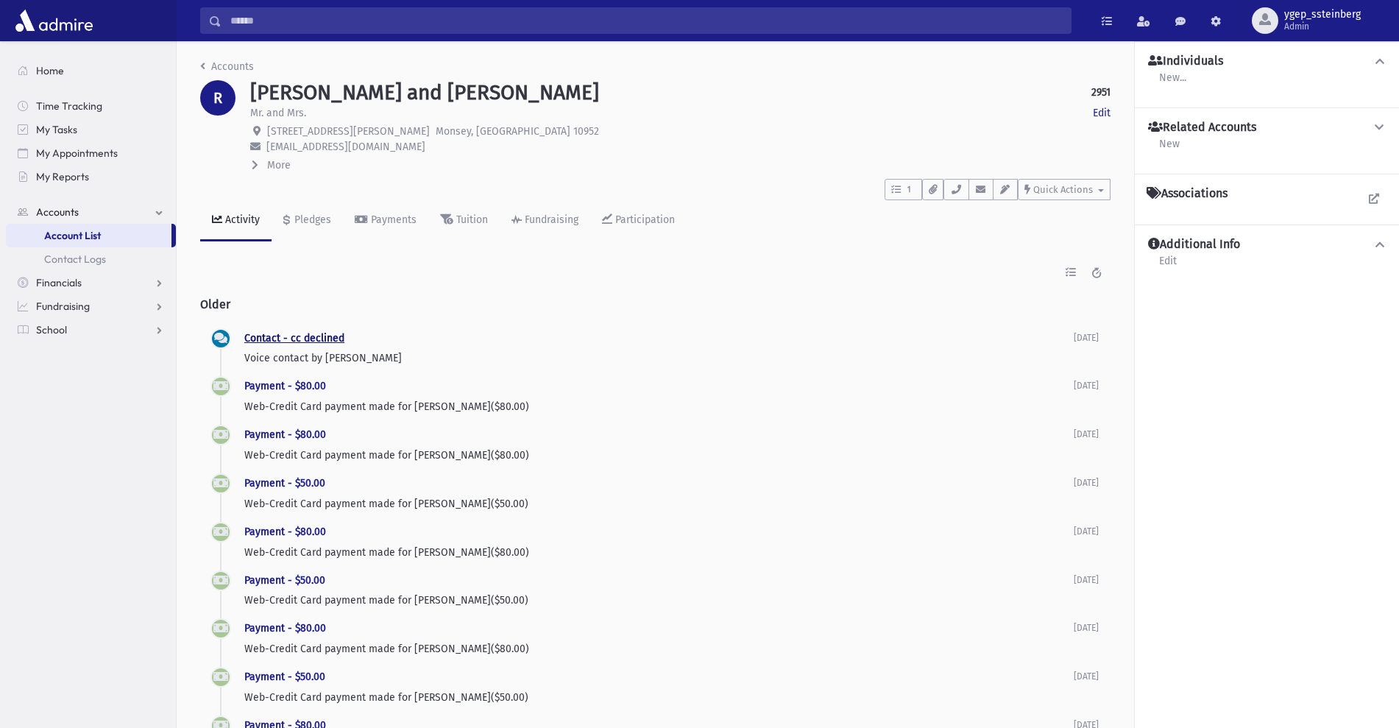
click at [291, 334] on link "Contact - cc declined" at bounding box center [294, 338] width 100 height 13
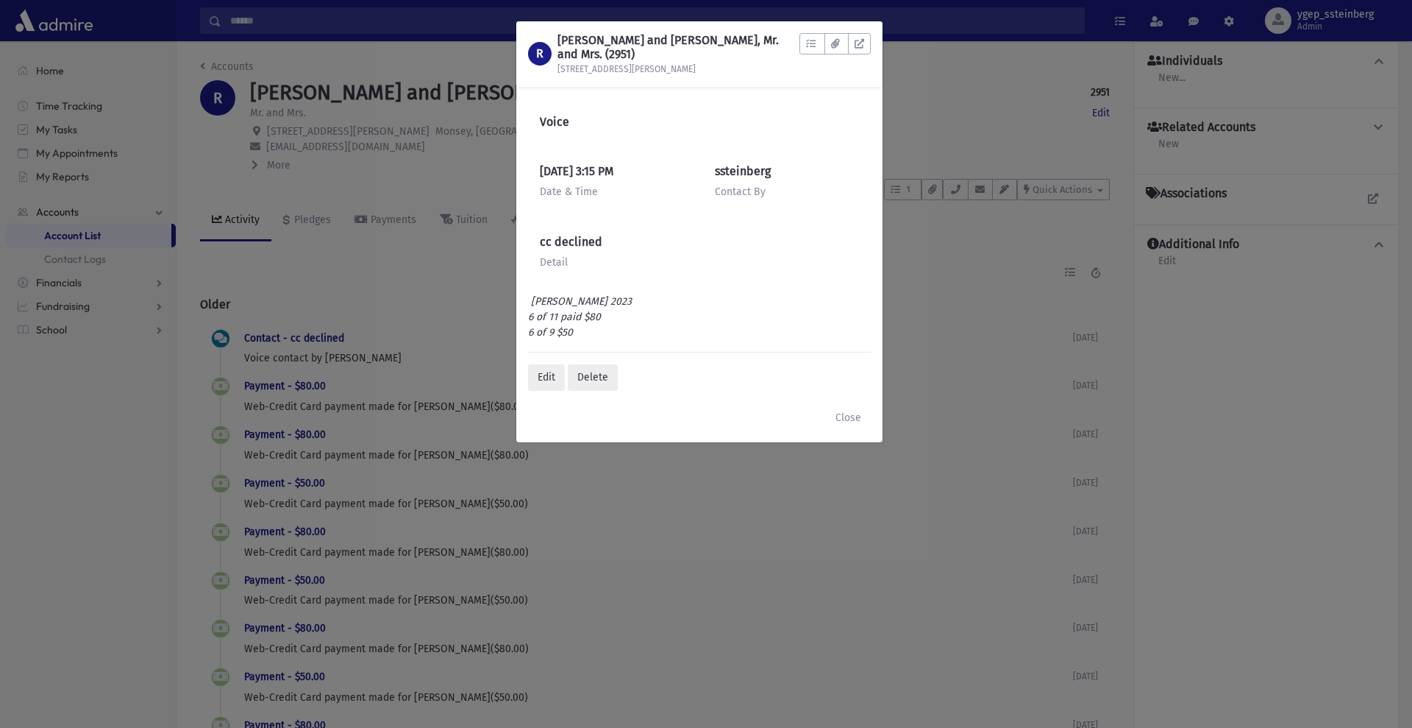
click at [355, 282] on div "R RABINOWITZ, Chanoch and Sara, Mr. and Mrs. (2951) 3 Martha Rd To Do's No open…" at bounding box center [706, 364] width 1412 height 728
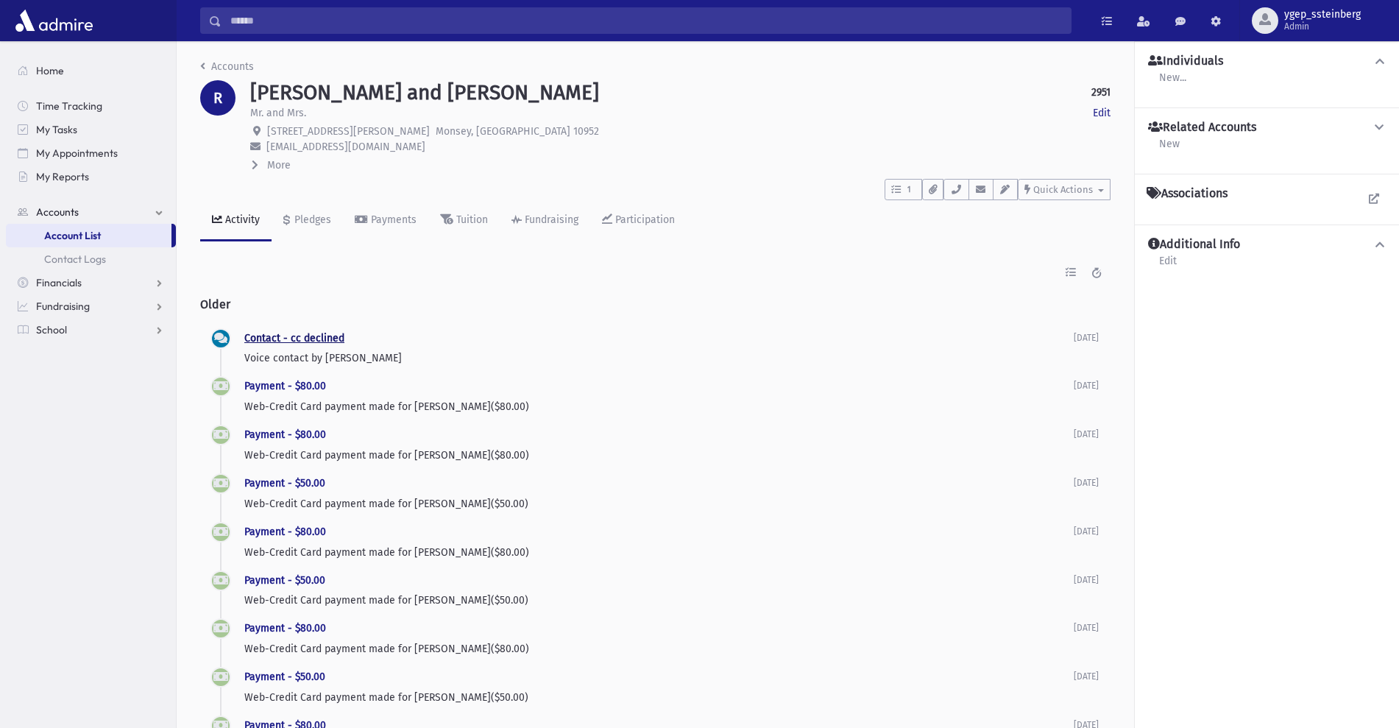
click at [291, 335] on link "Contact - cc declined" at bounding box center [294, 338] width 100 height 13
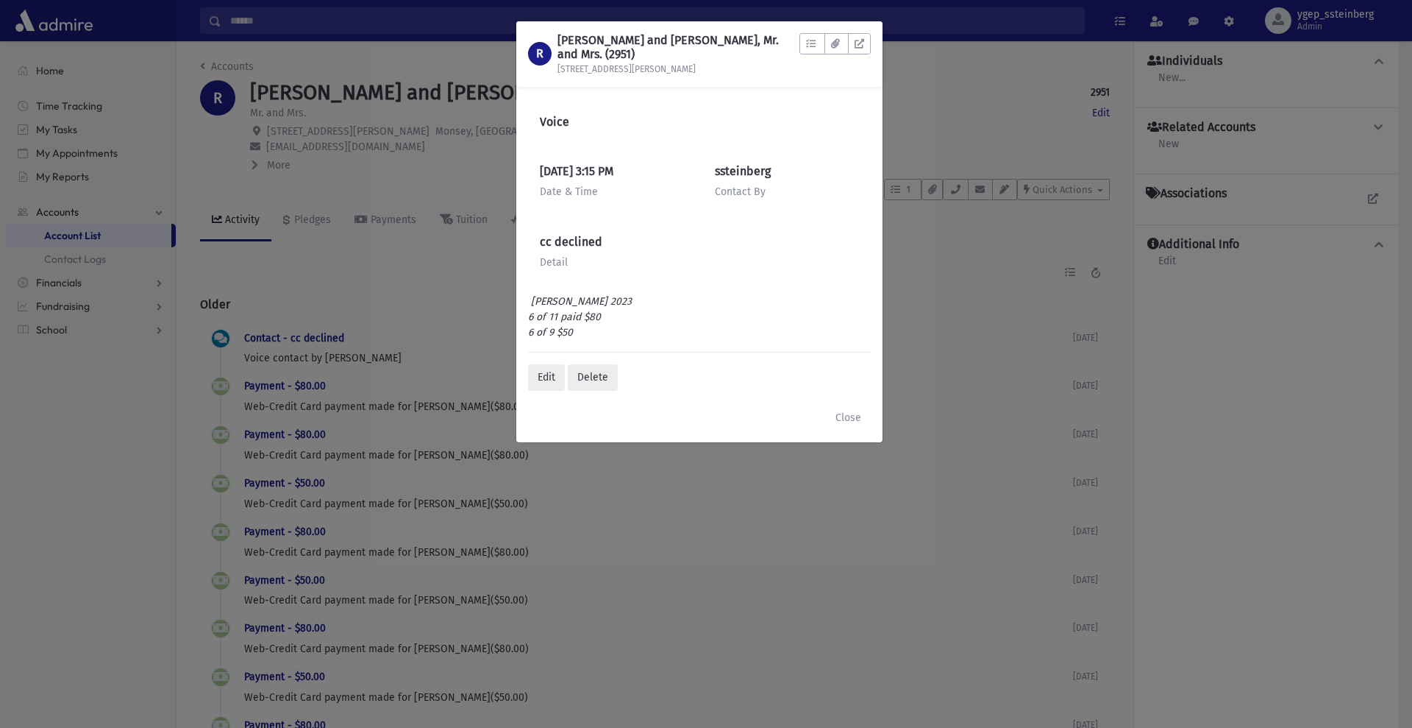
click at [324, 303] on div "R RABINOWITZ, Chanoch and Sara, Mr. and Mrs. (2951) 3 Martha Rd To Do's No open…" at bounding box center [706, 364] width 1412 height 728
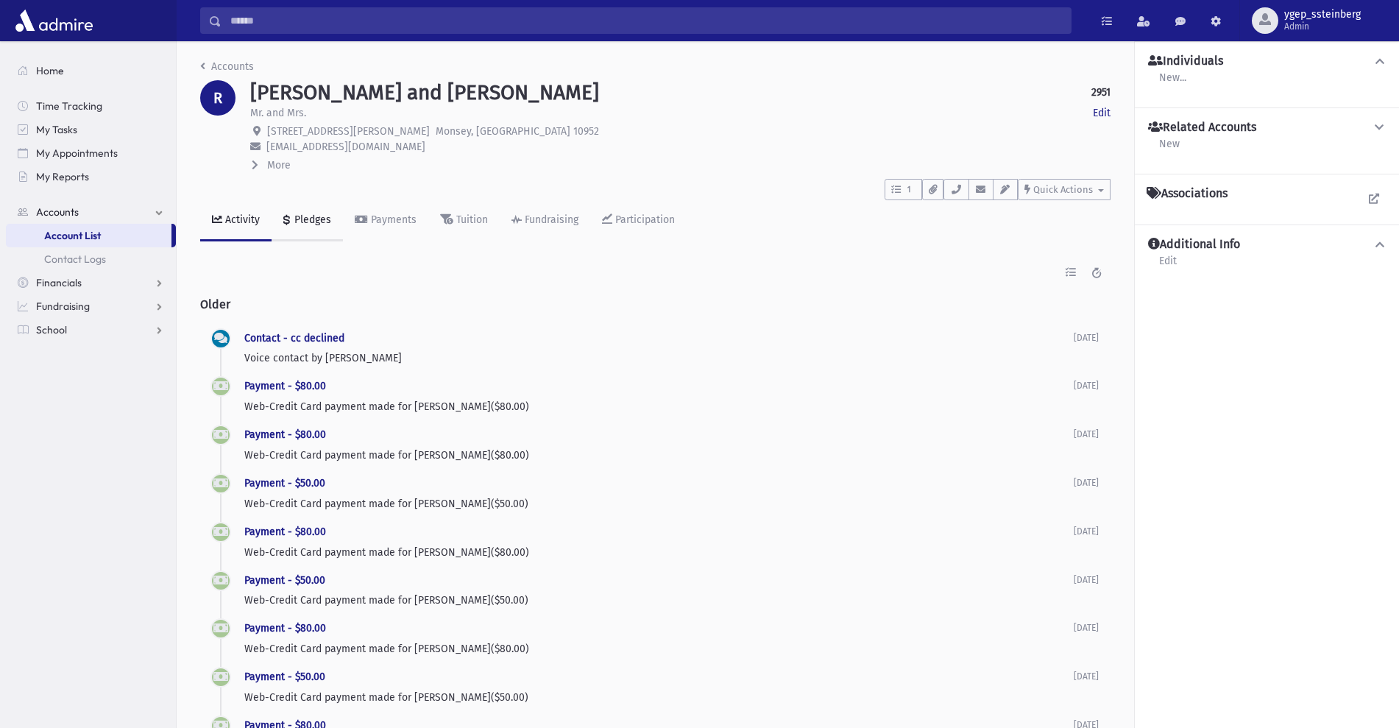
click at [306, 213] on div "Pledges" at bounding box center [311, 219] width 40 height 13
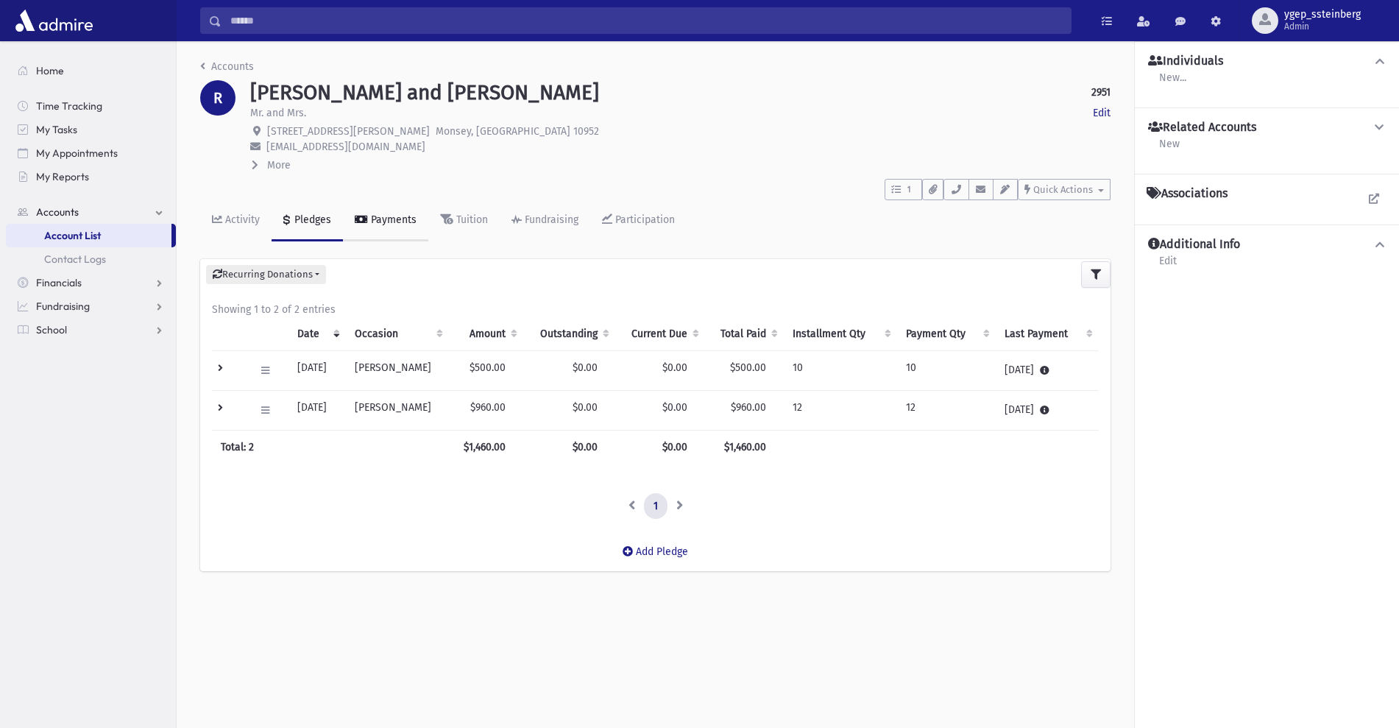
click at [384, 219] on div "Payments" at bounding box center [392, 219] width 49 height 13
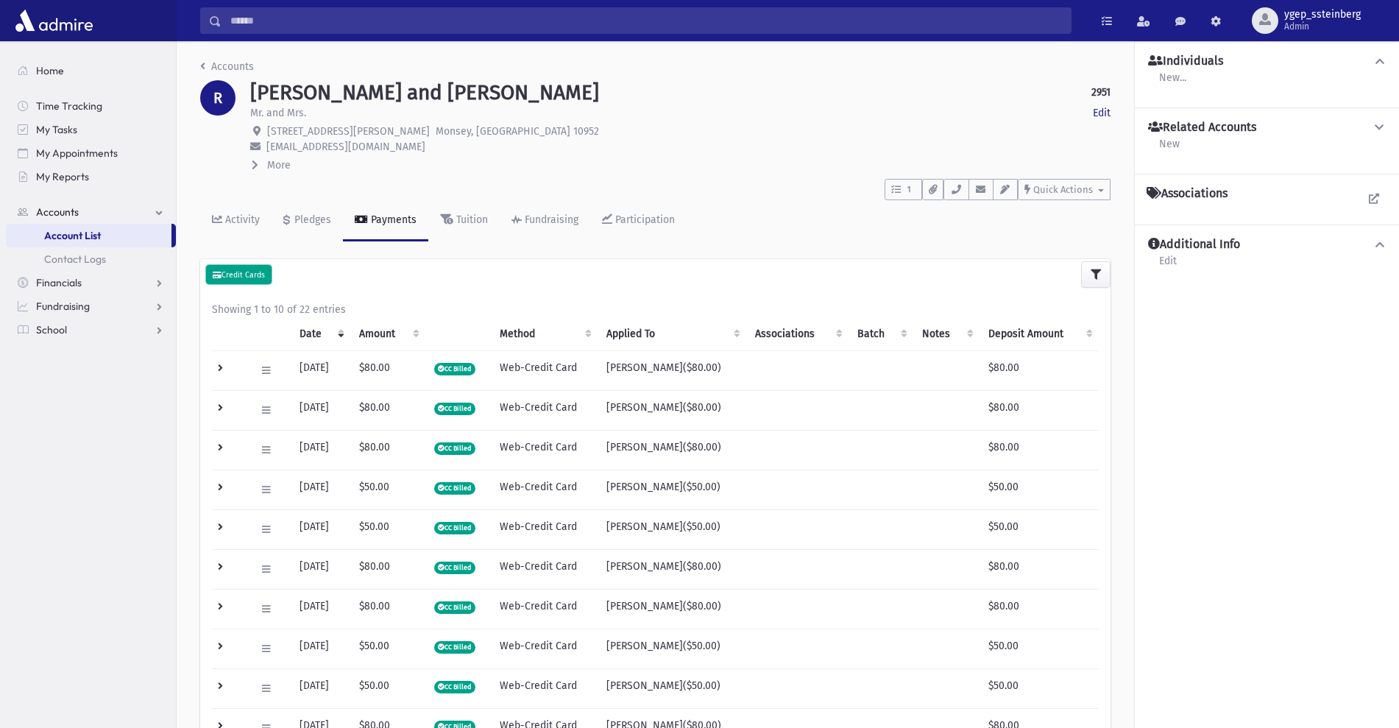
click at [251, 274] on small "Credit Cards" at bounding box center [239, 275] width 52 height 10
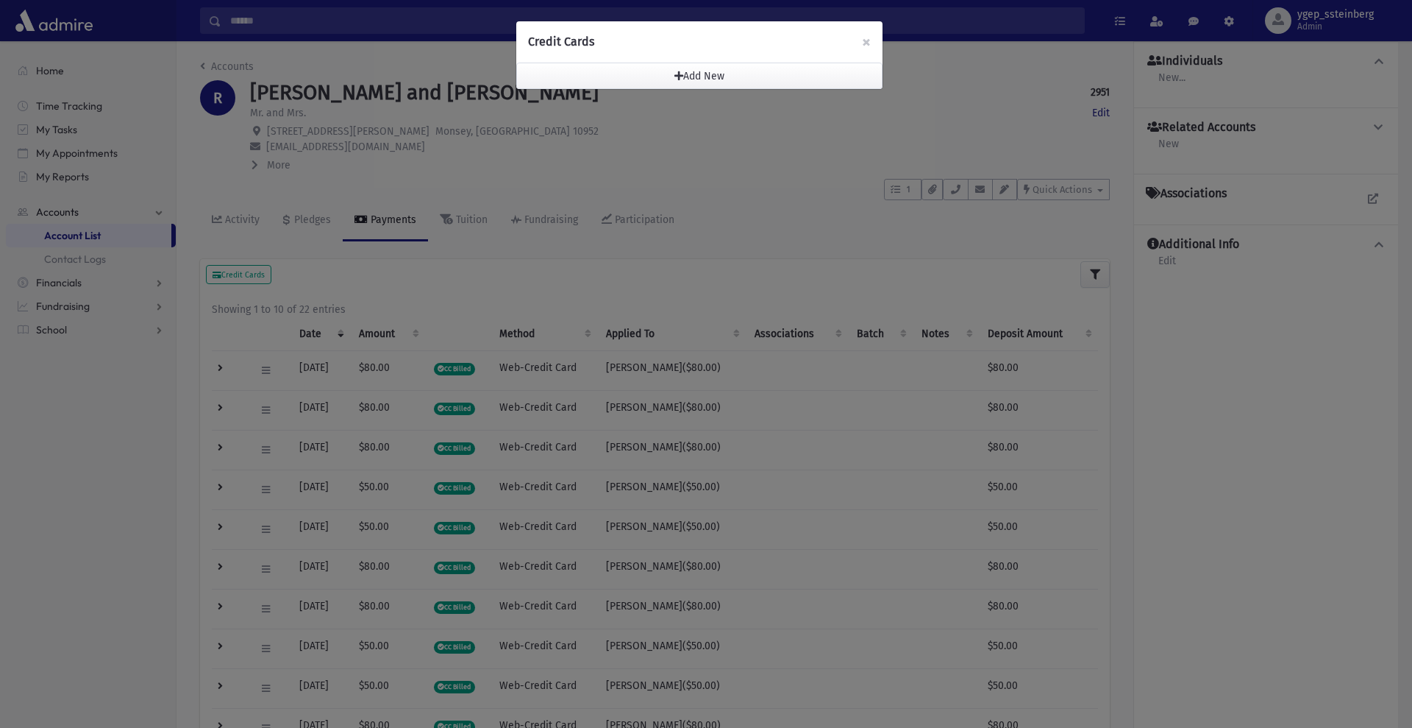
click at [457, 164] on div "Credit Cards × Add New Select a Storage Method Cancel" at bounding box center [706, 364] width 1412 height 728
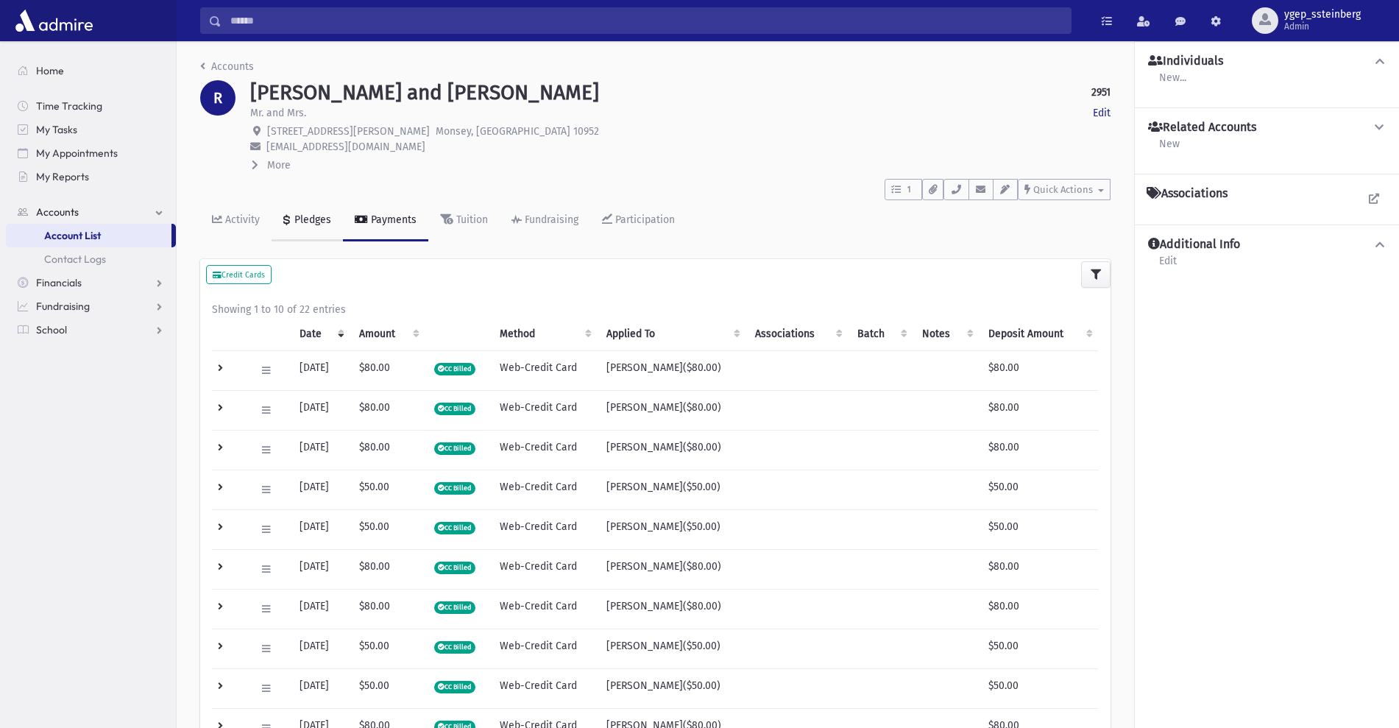
click at [321, 208] on link "Pledges" at bounding box center [306, 220] width 71 height 41
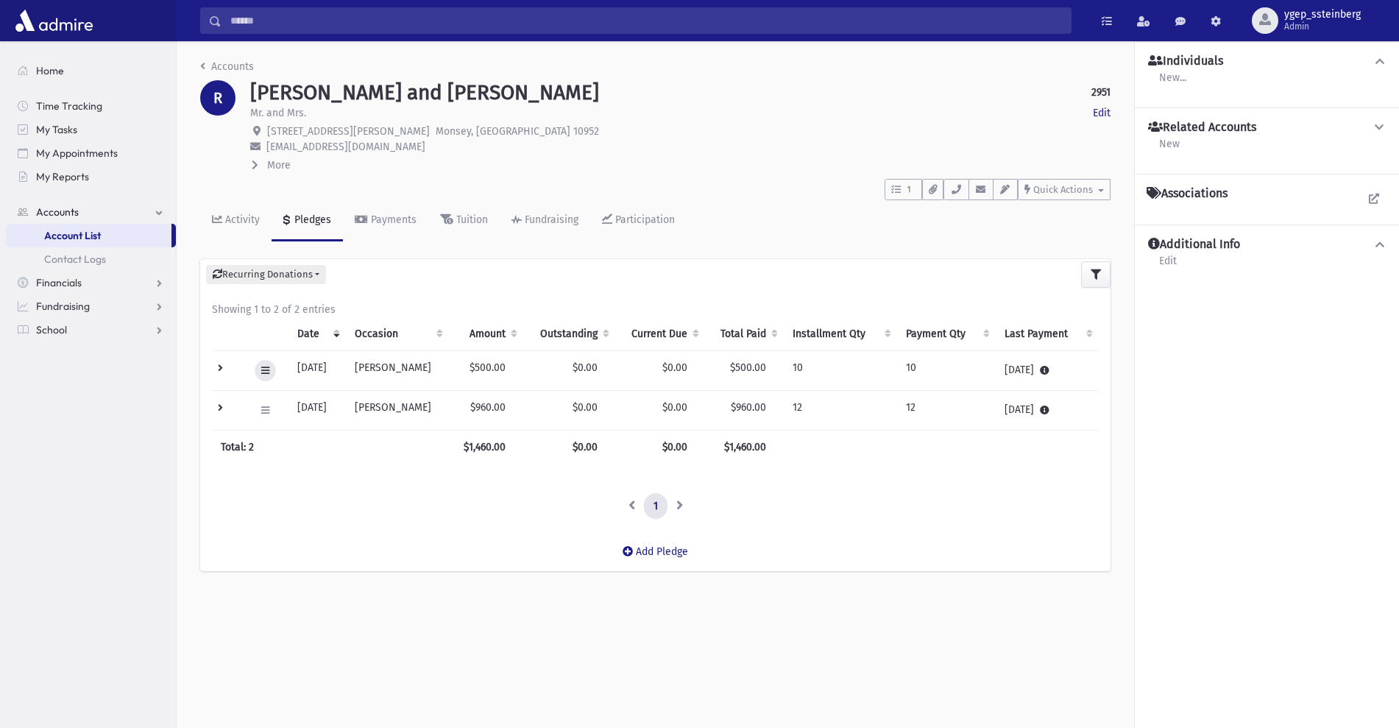
click at [266, 368] on icon at bounding box center [265, 371] width 8 height 10
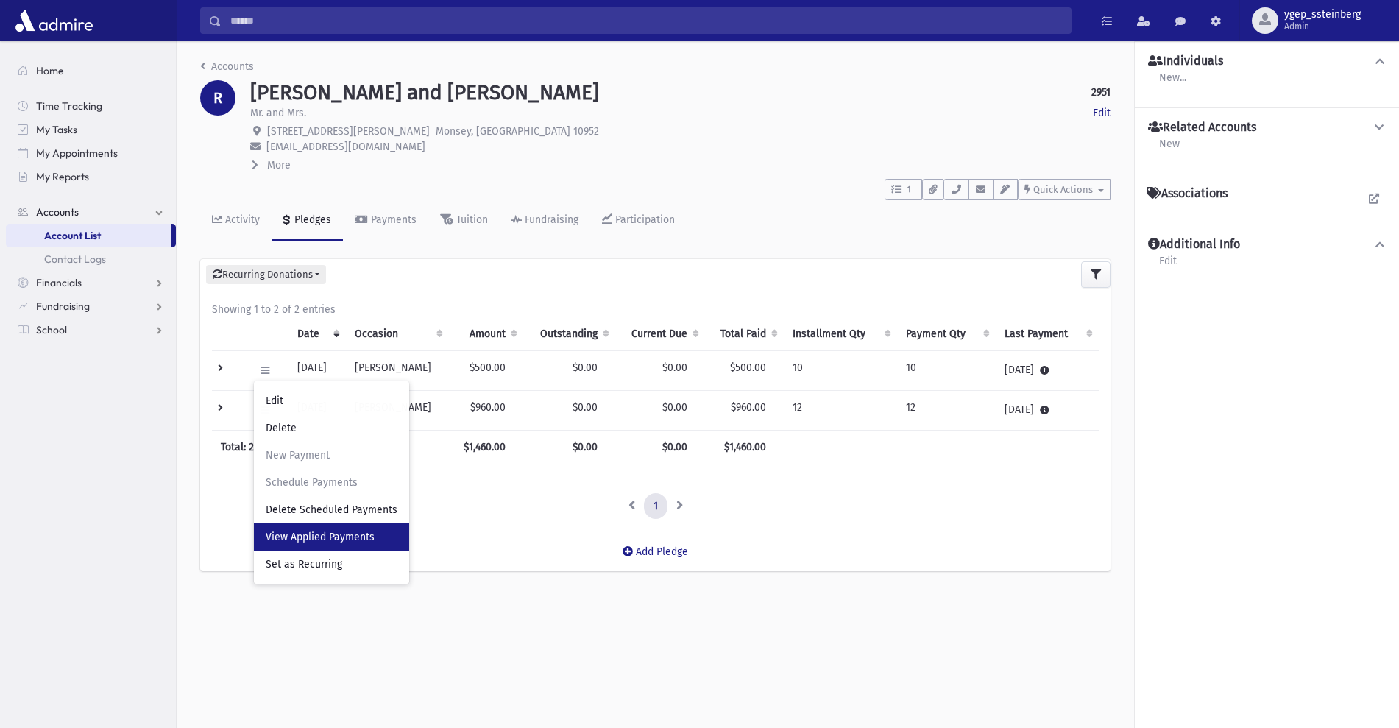
click at [308, 534] on span "View Applied Payments" at bounding box center [320, 536] width 109 height 13
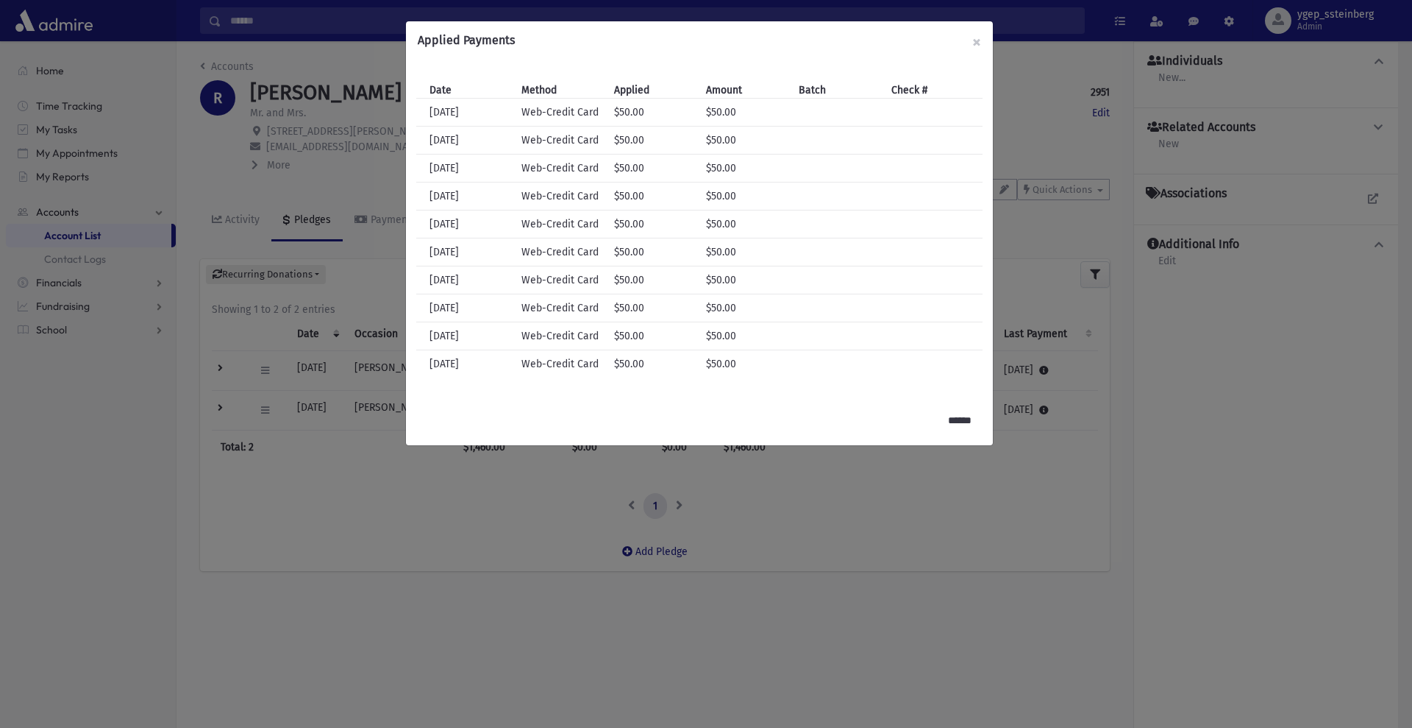
click at [319, 174] on div "Applied Payments × Date Method Applied Amount Batch Check # Date 2/22/2023 Meth…" at bounding box center [706, 364] width 1412 height 728
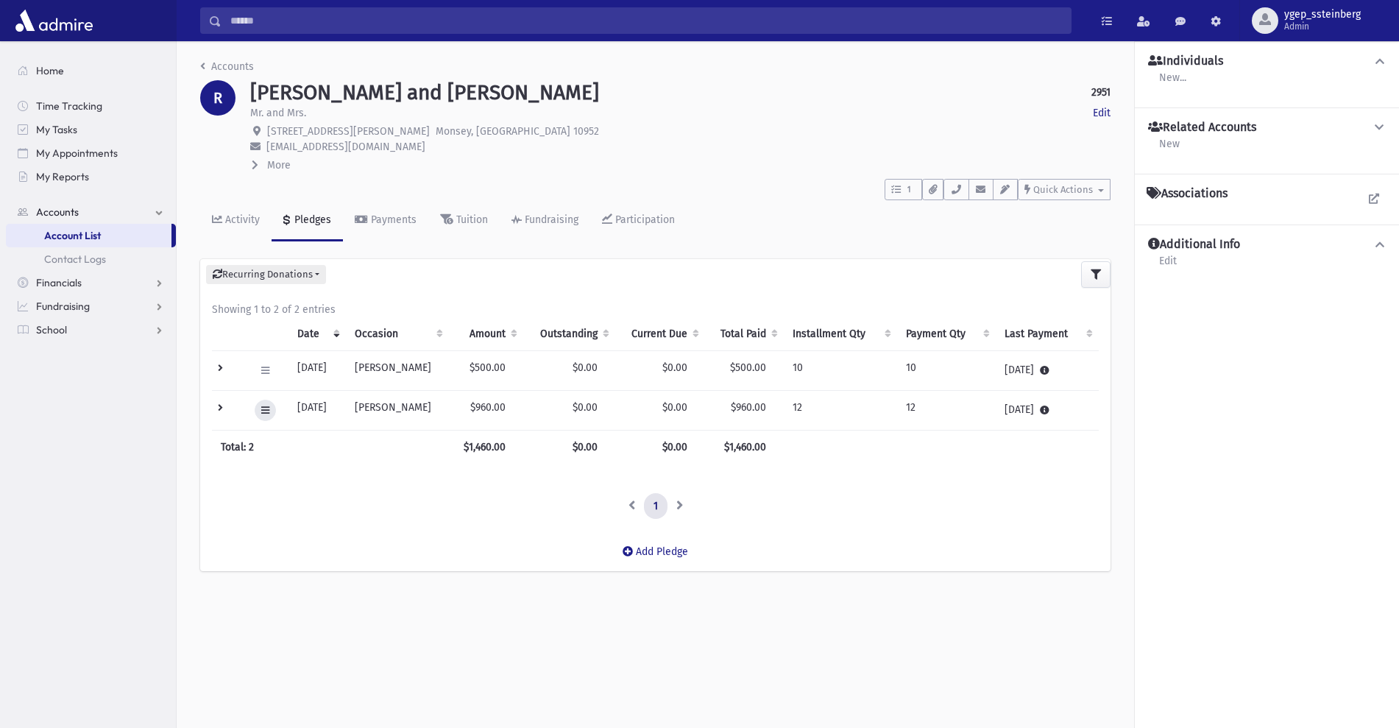
click at [266, 411] on icon at bounding box center [265, 410] width 8 height 10
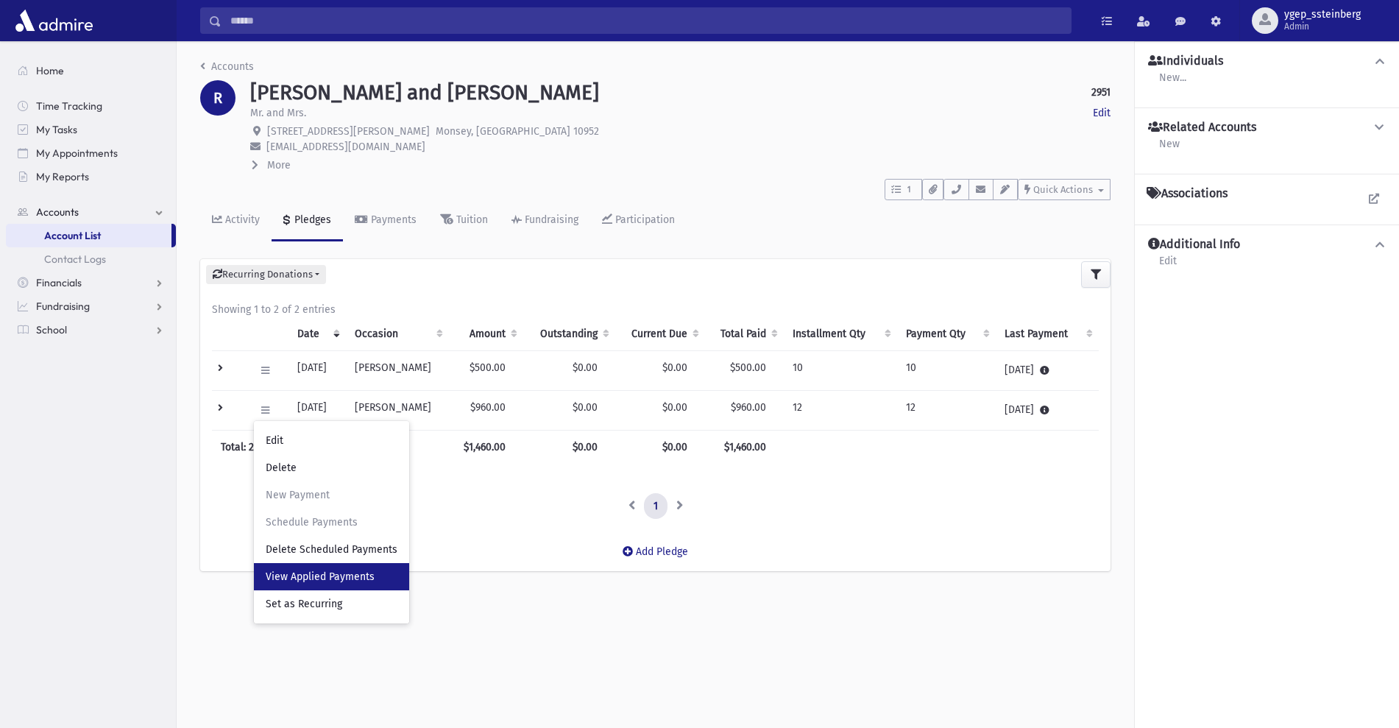
click at [310, 585] on link "View Applied Payments" at bounding box center [331, 576] width 155 height 27
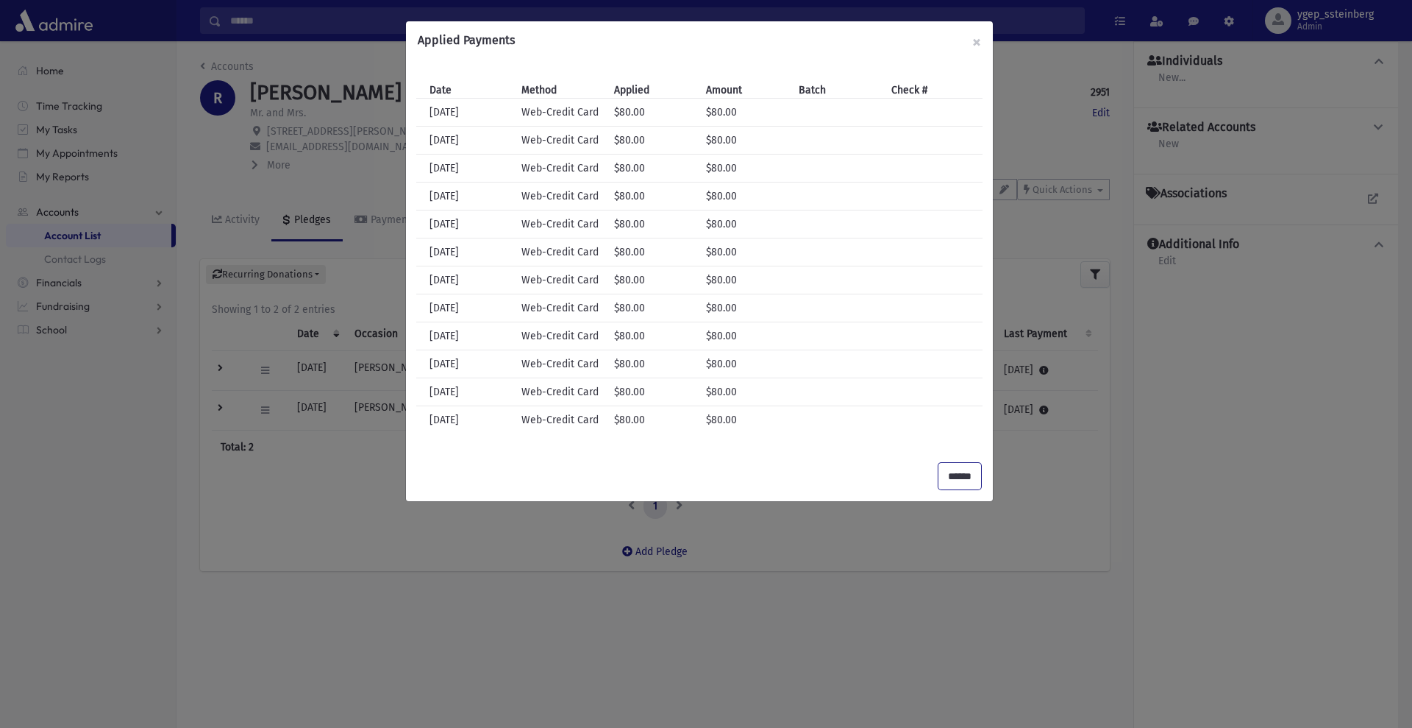
click at [966, 476] on input "******" at bounding box center [960, 476] width 43 height 26
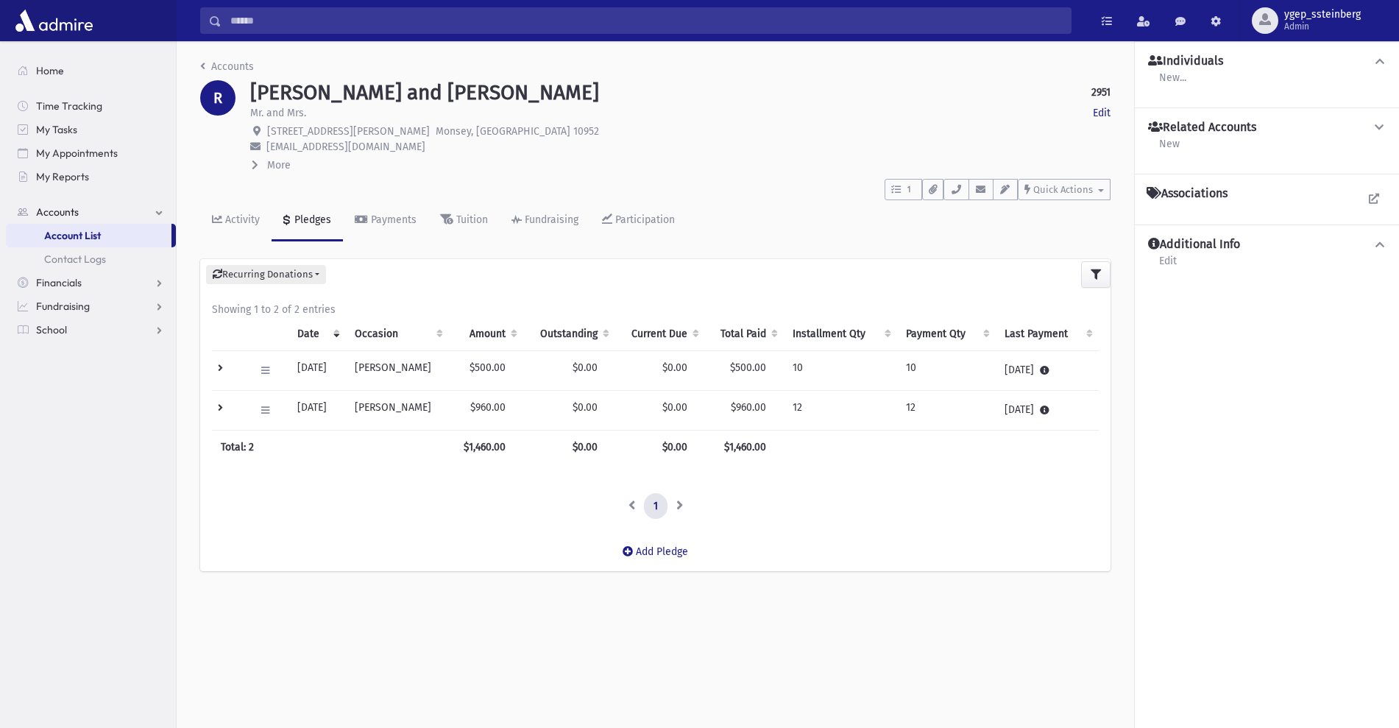
click at [216, 402] on td at bounding box center [229, 410] width 34 height 40
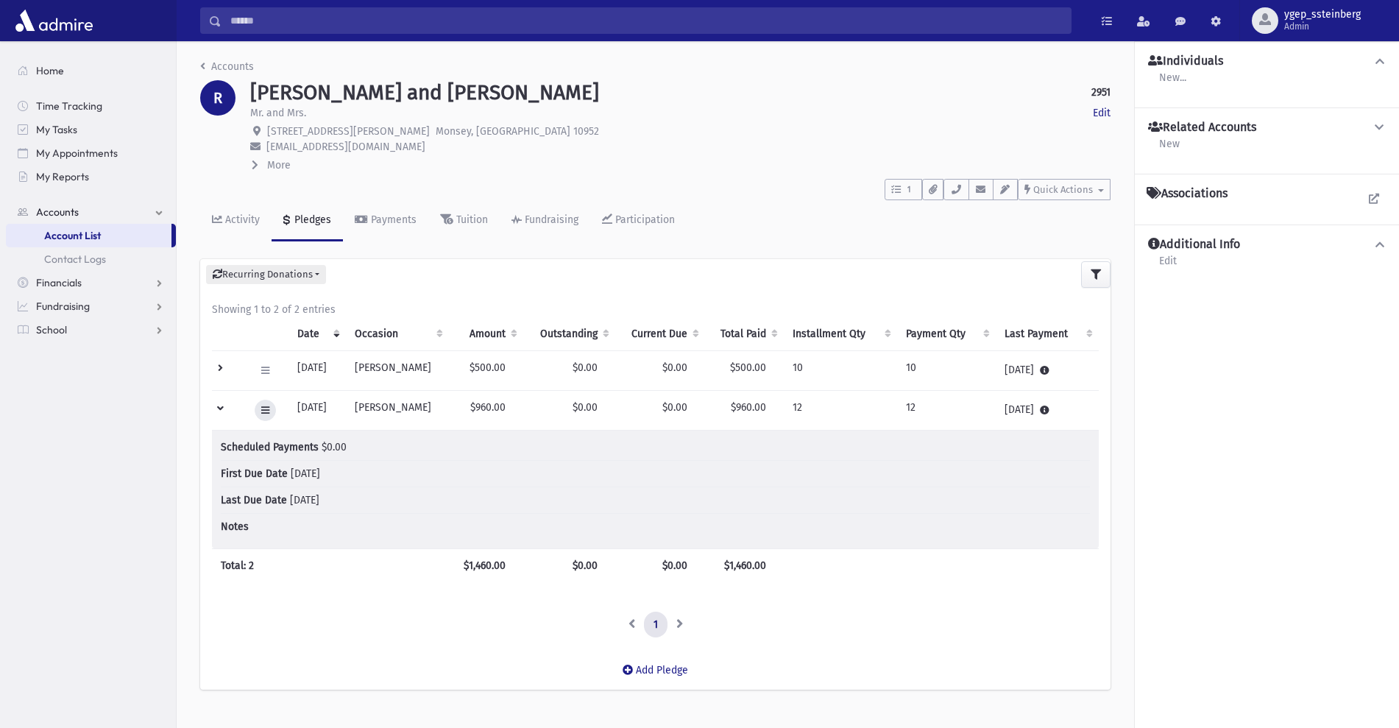
click at [265, 408] on icon at bounding box center [265, 410] width 8 height 10
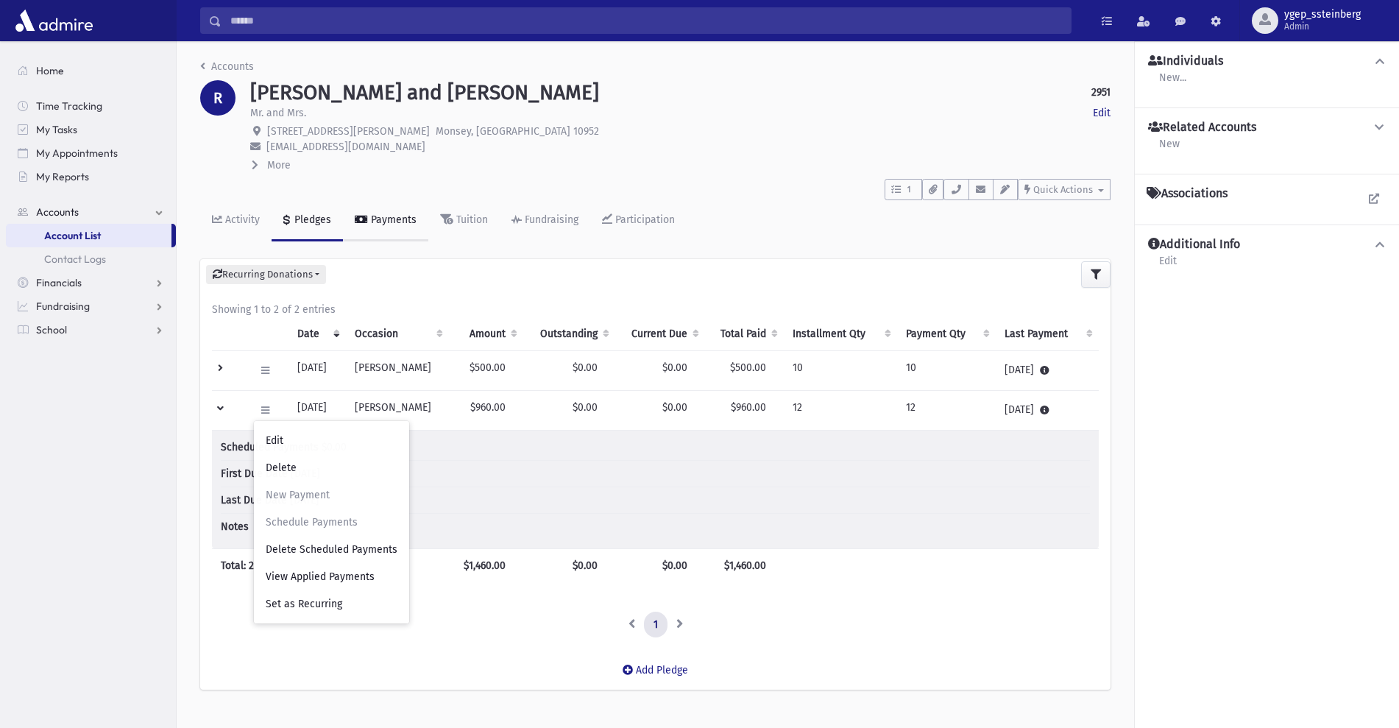
click at [399, 221] on div "Payments" at bounding box center [392, 219] width 49 height 13
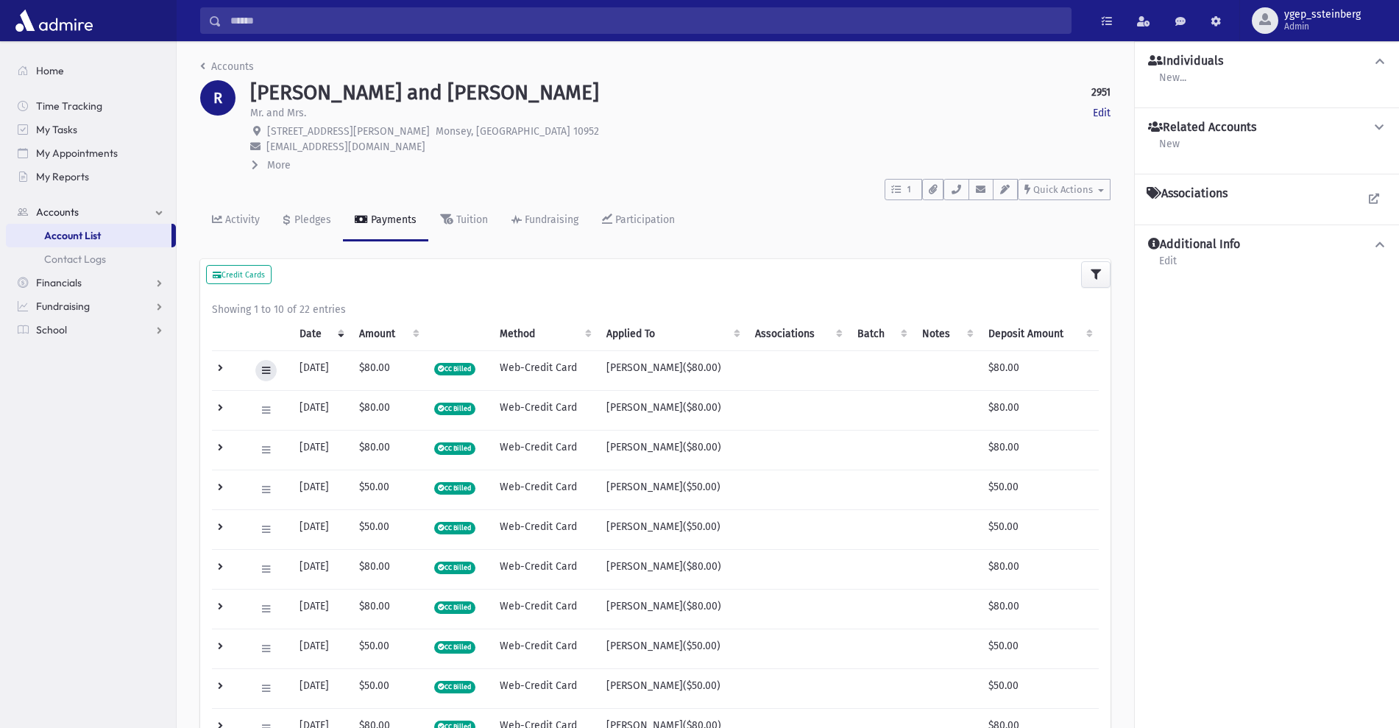
click at [269, 371] on icon at bounding box center [266, 371] width 8 height 10
click at [288, 483] on div "Edit Void Delete Transaction Logs" at bounding box center [314, 441] width 118 height 121
click at [217, 369] on td at bounding box center [229, 370] width 35 height 40
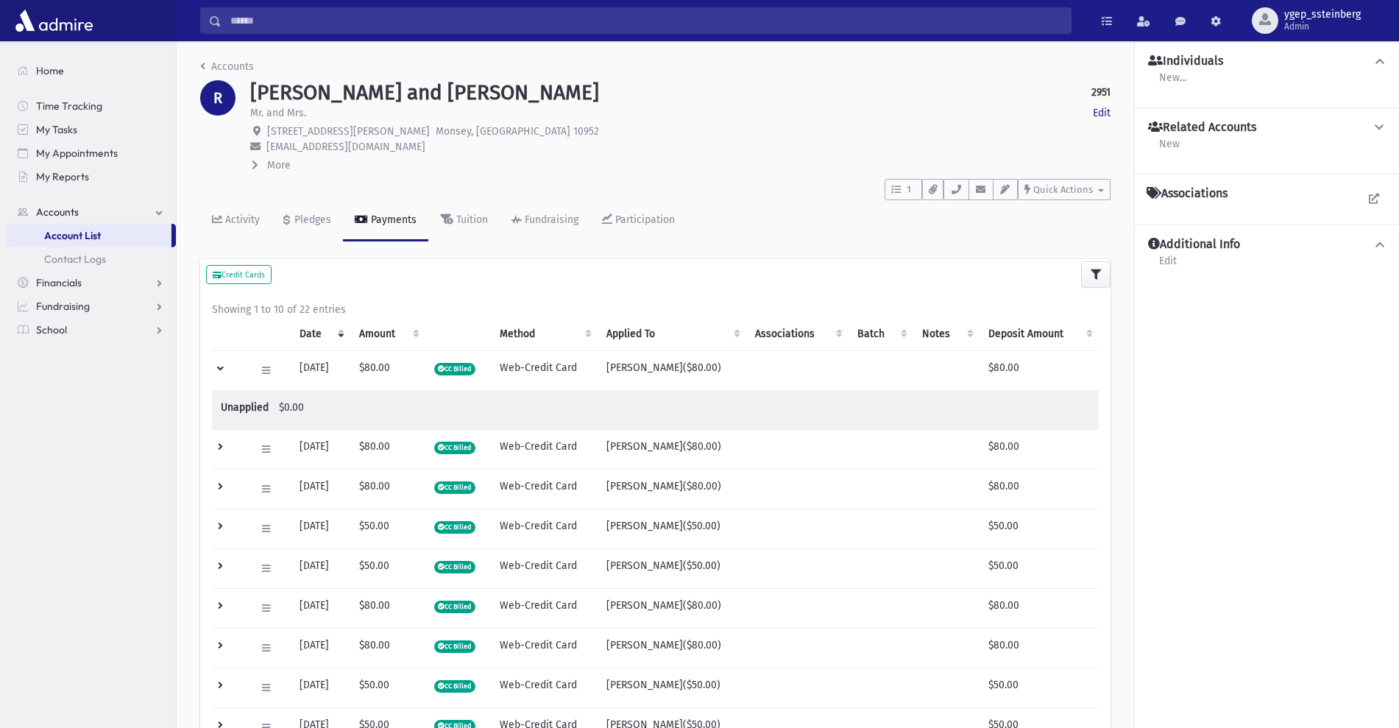
click at [279, 375] on div "Edit Void Delete Transaction Logs" at bounding box center [268, 370] width 26 height 21
click at [265, 370] on icon at bounding box center [266, 371] width 8 height 10
click at [289, 394] on span "Edit" at bounding box center [280, 400] width 29 height 13
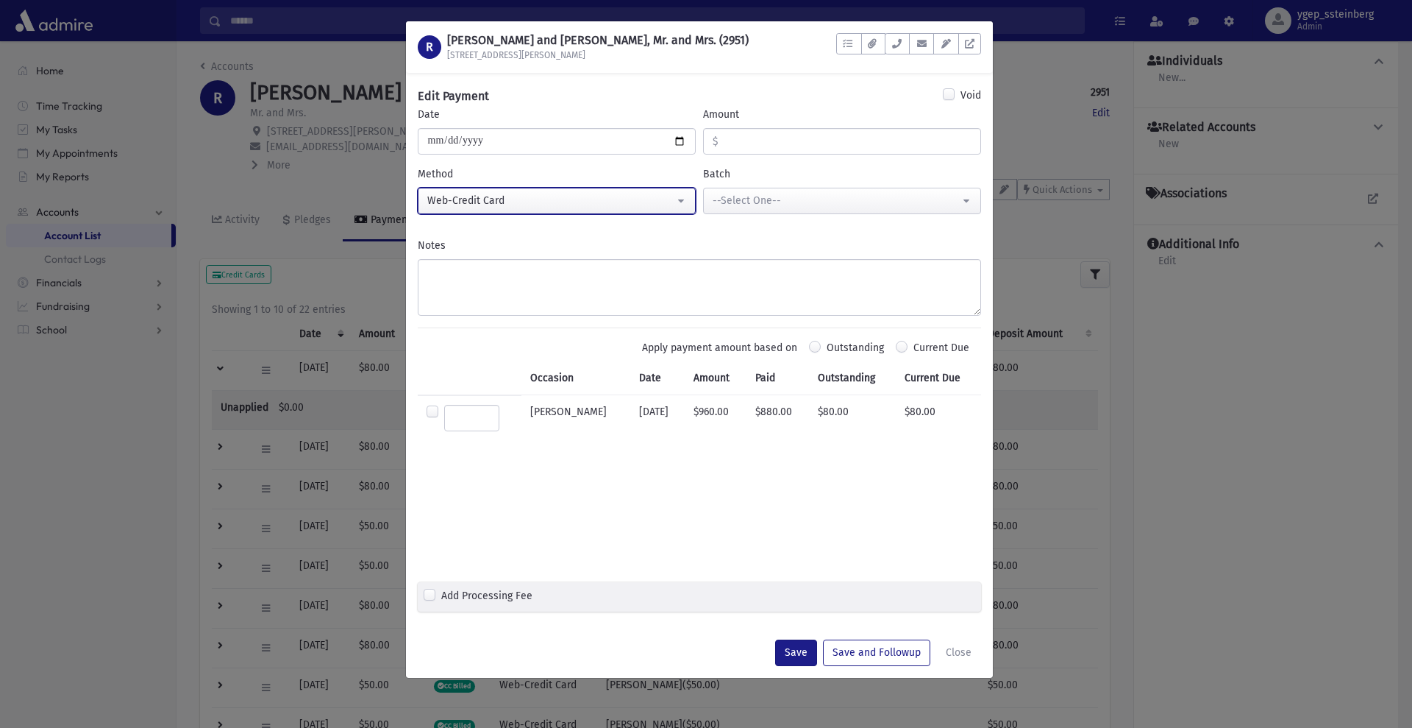
click at [685, 207] on button "Web-Credit Card" at bounding box center [557, 201] width 278 height 26
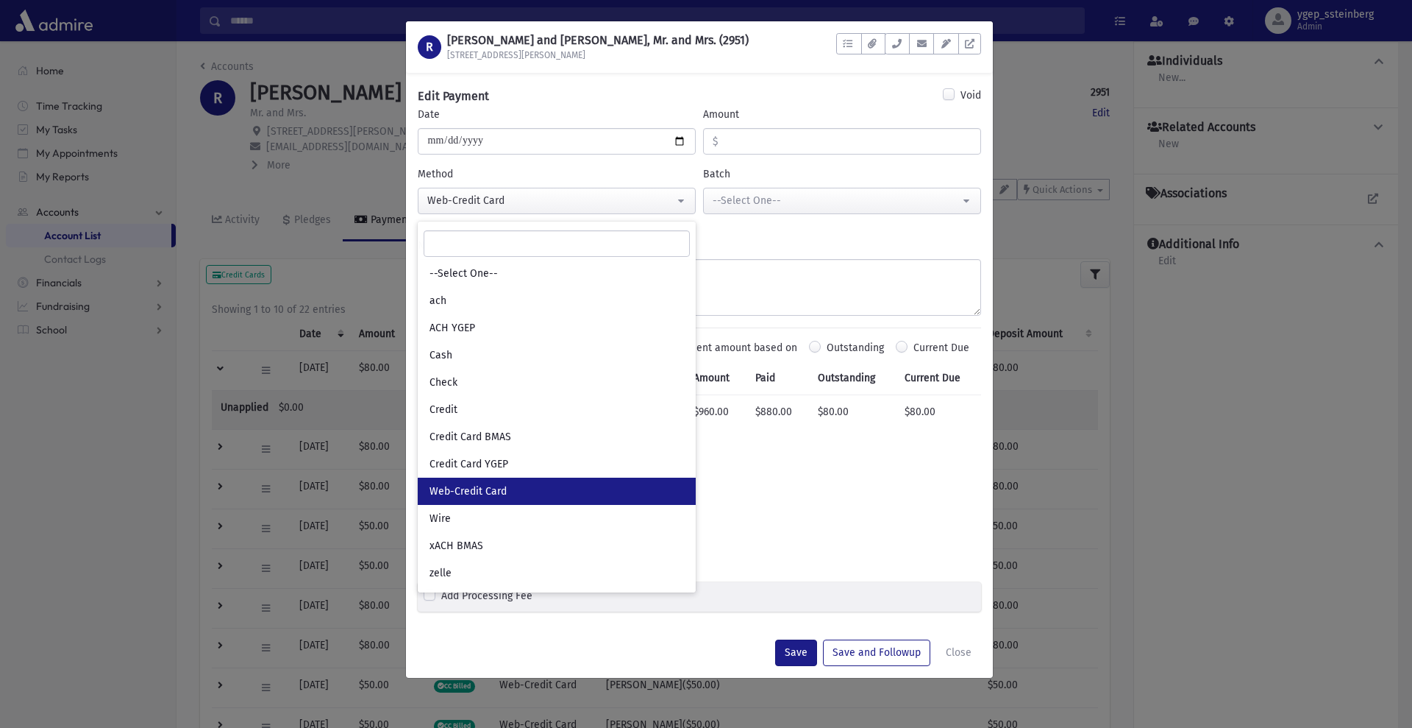
click at [758, 238] on div "Notes" at bounding box center [700, 277] width 564 height 78
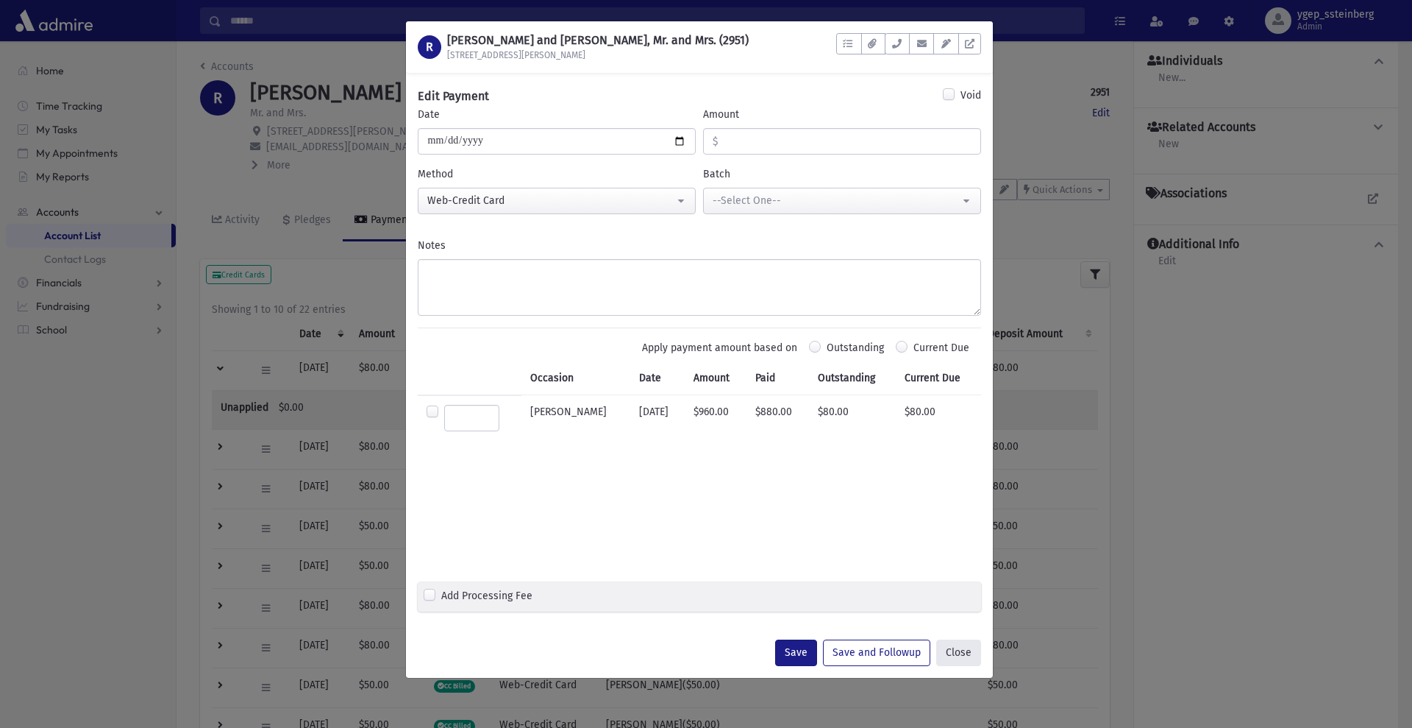
click at [959, 655] on button "Close" at bounding box center [959, 652] width 45 height 26
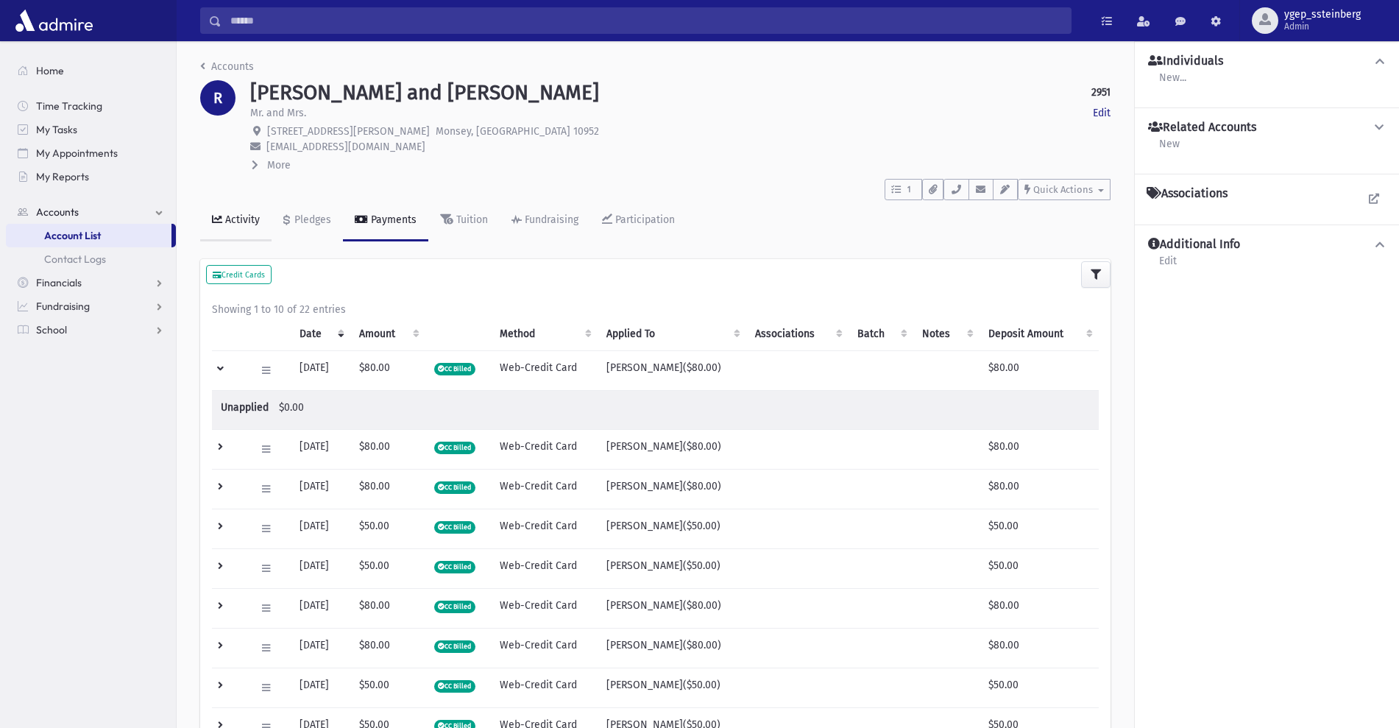
click at [239, 223] on div "Activity" at bounding box center [241, 219] width 38 height 13
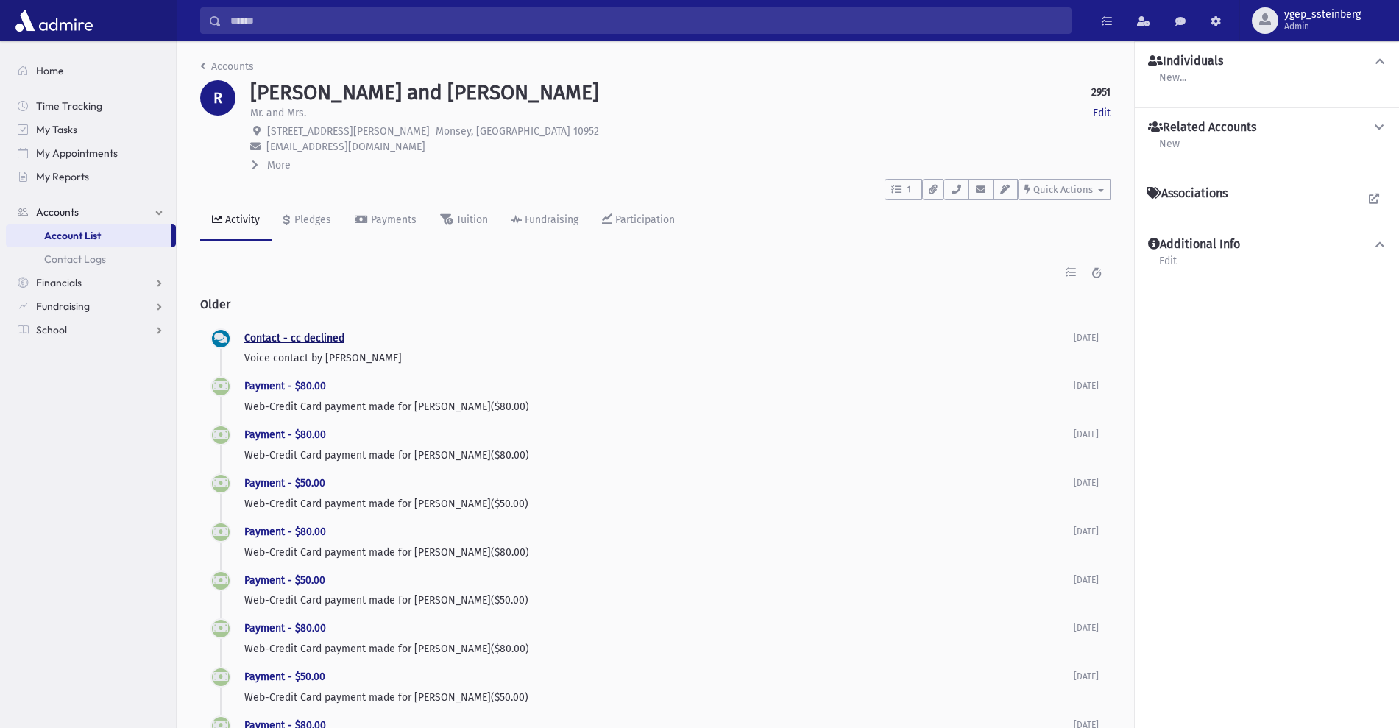
click at [274, 335] on link "Contact - cc declined" at bounding box center [294, 338] width 100 height 13
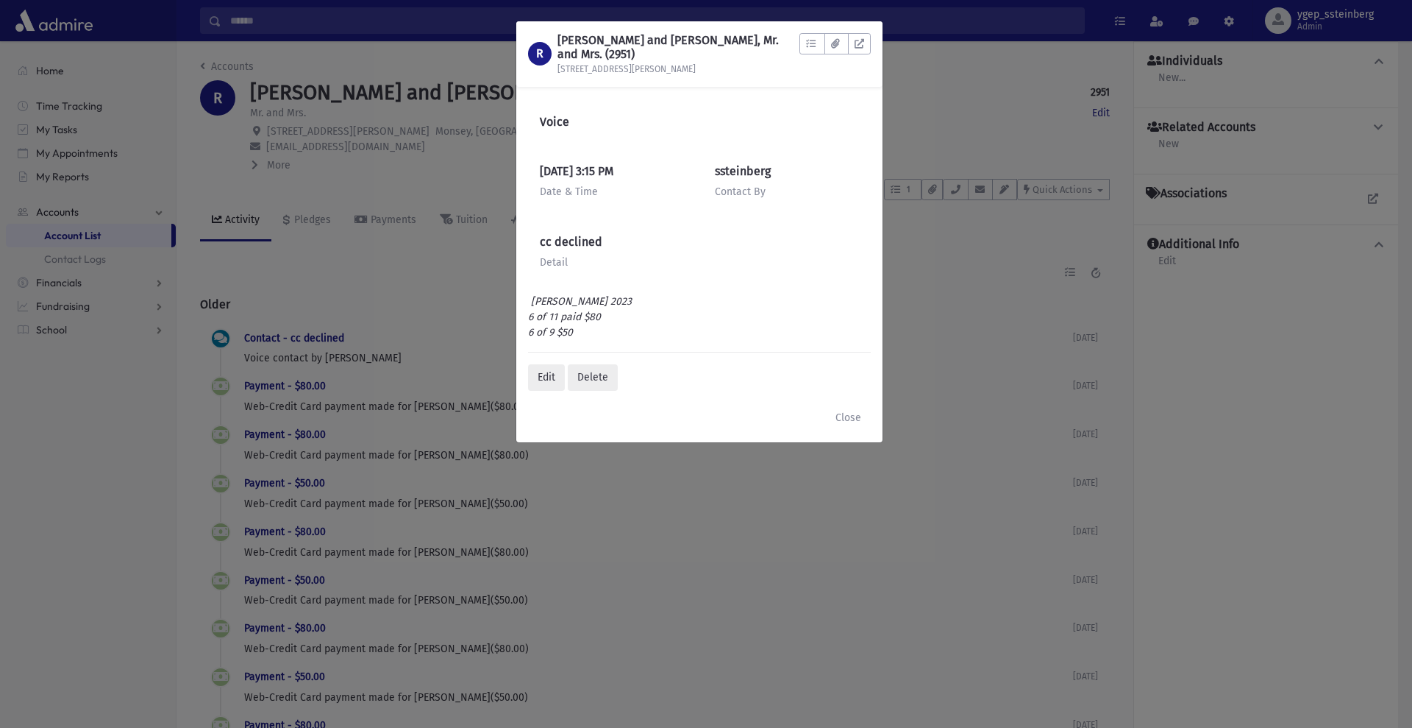
click at [447, 157] on div "R RABINOWITZ, Chanoch and Sara, Mr. and Mrs. (2951) 3 Martha Rd To Do's No open…" at bounding box center [706, 364] width 1412 height 728
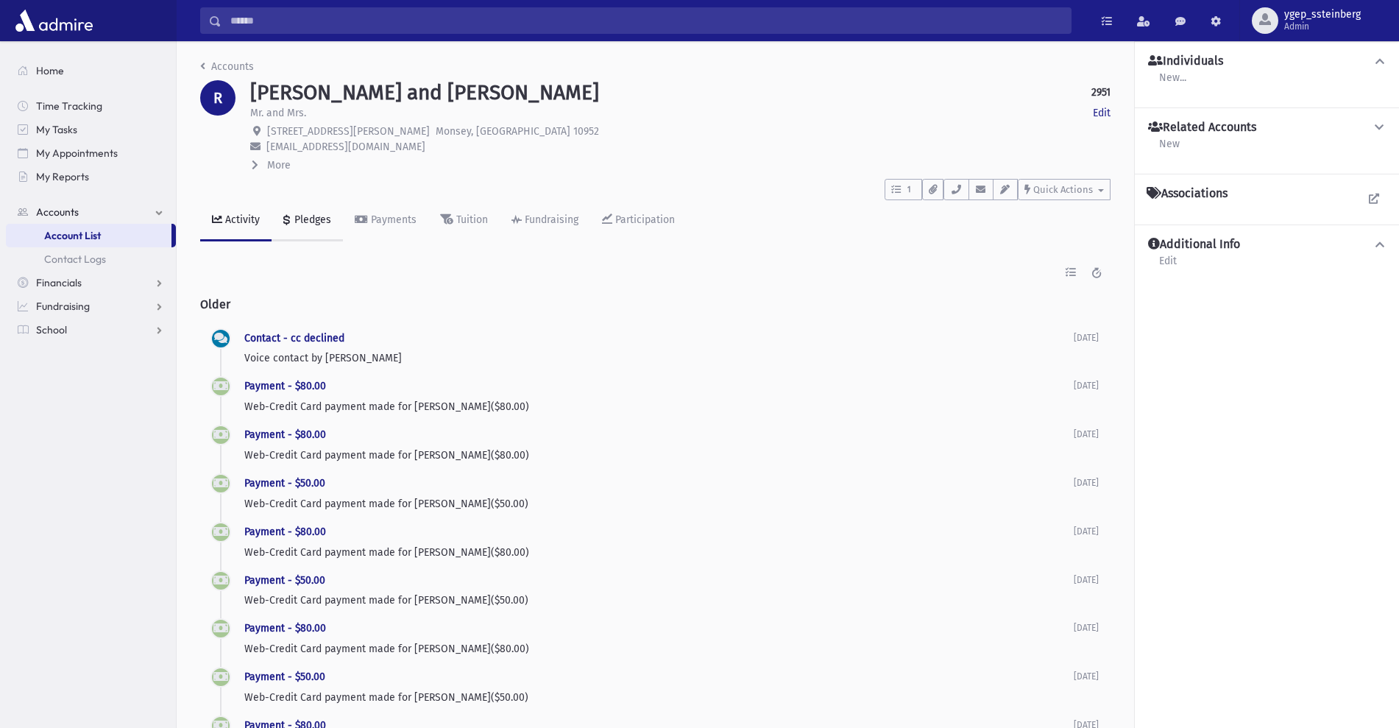
click at [313, 221] on div "Pledges" at bounding box center [311, 219] width 40 height 13
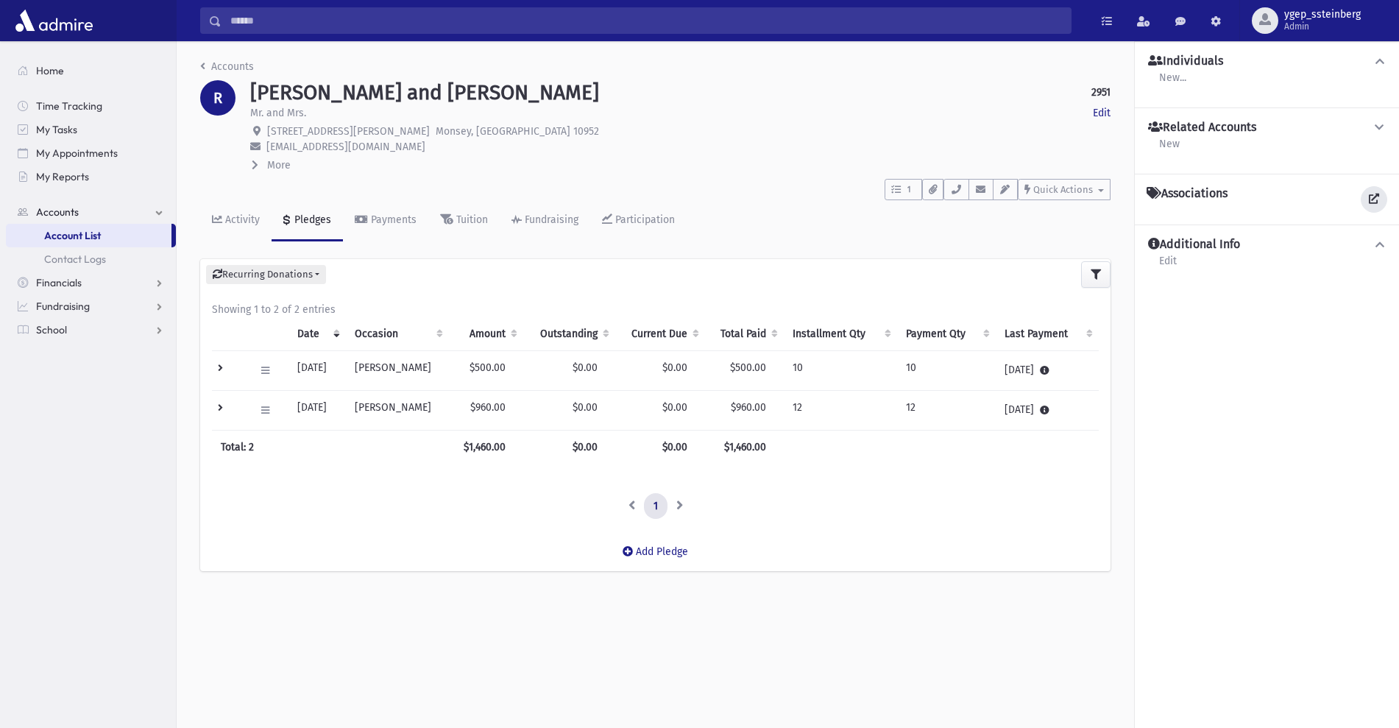
click at [1376, 197] on icon at bounding box center [1373, 198] width 10 height 10
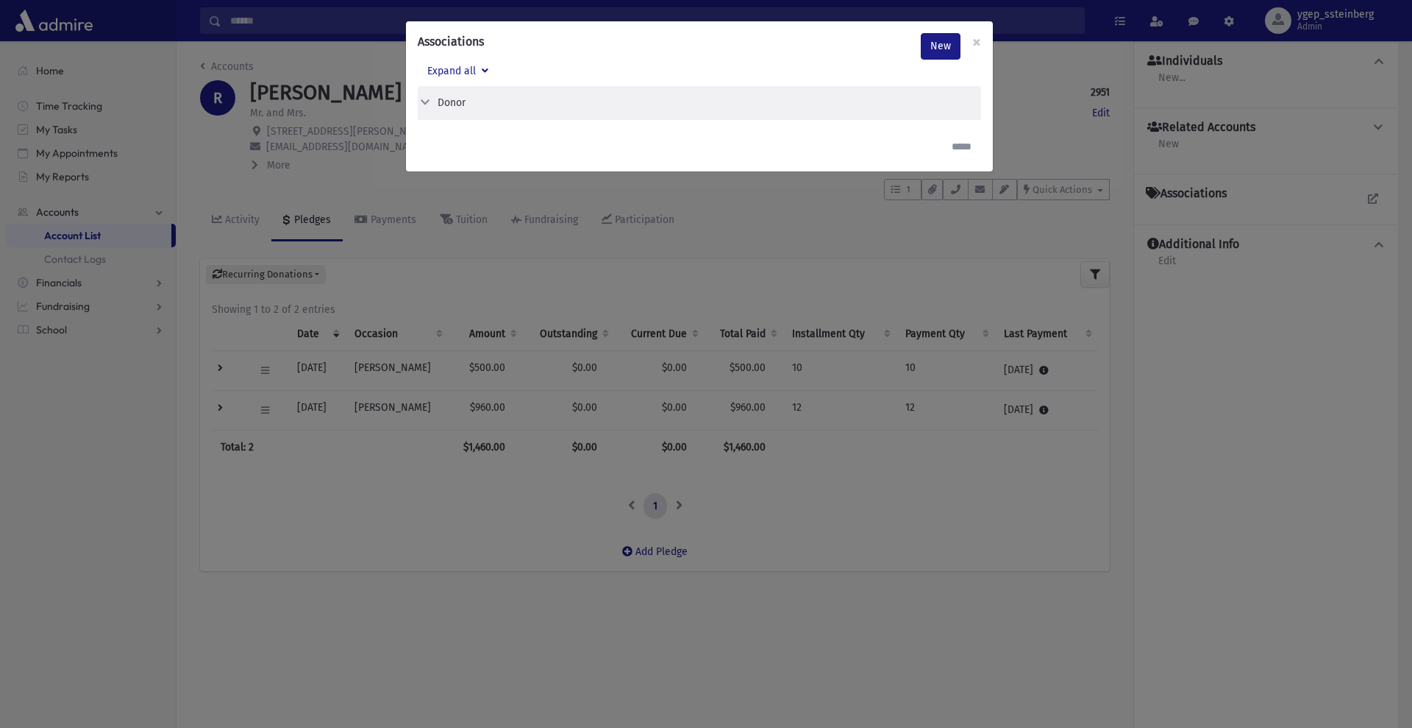
click at [380, 183] on div "Associations New × Expand all Donor Edit Delete Donor" at bounding box center [706, 364] width 1412 height 728
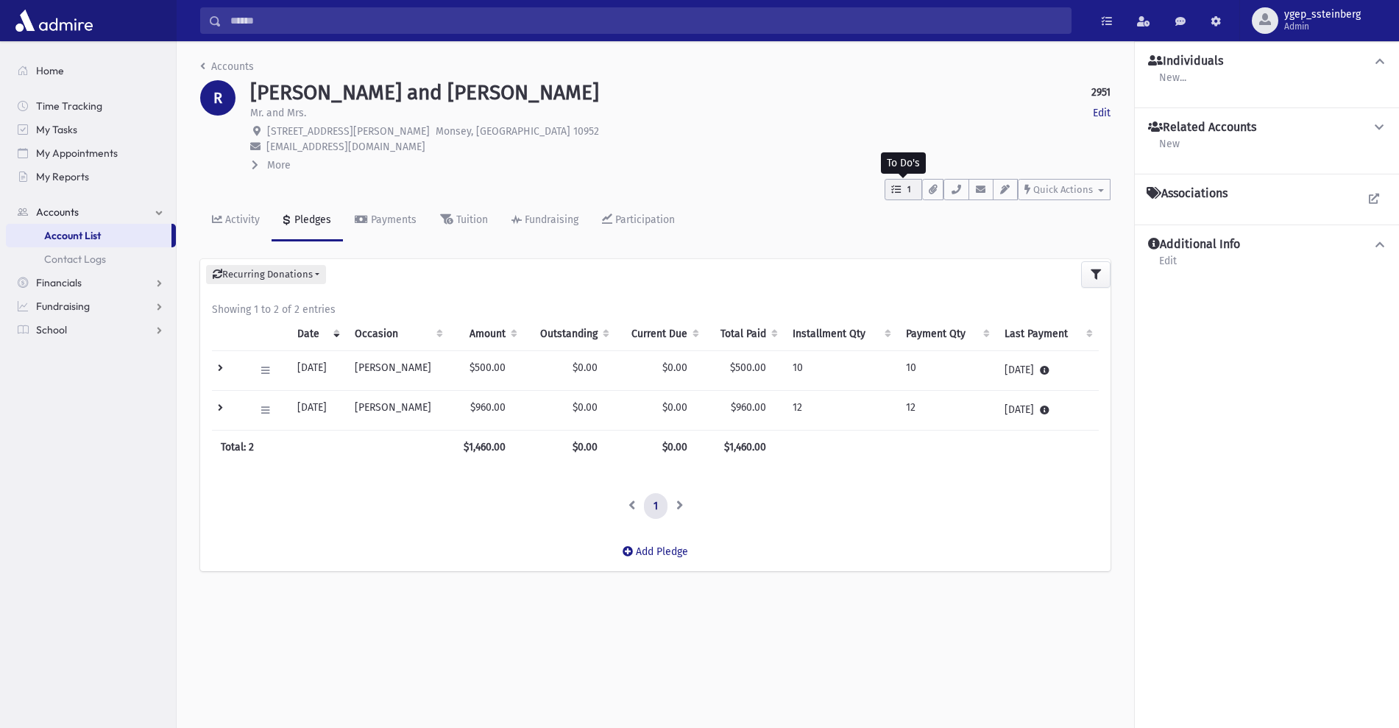
click at [901, 187] on button "1" at bounding box center [903, 189] width 38 height 21
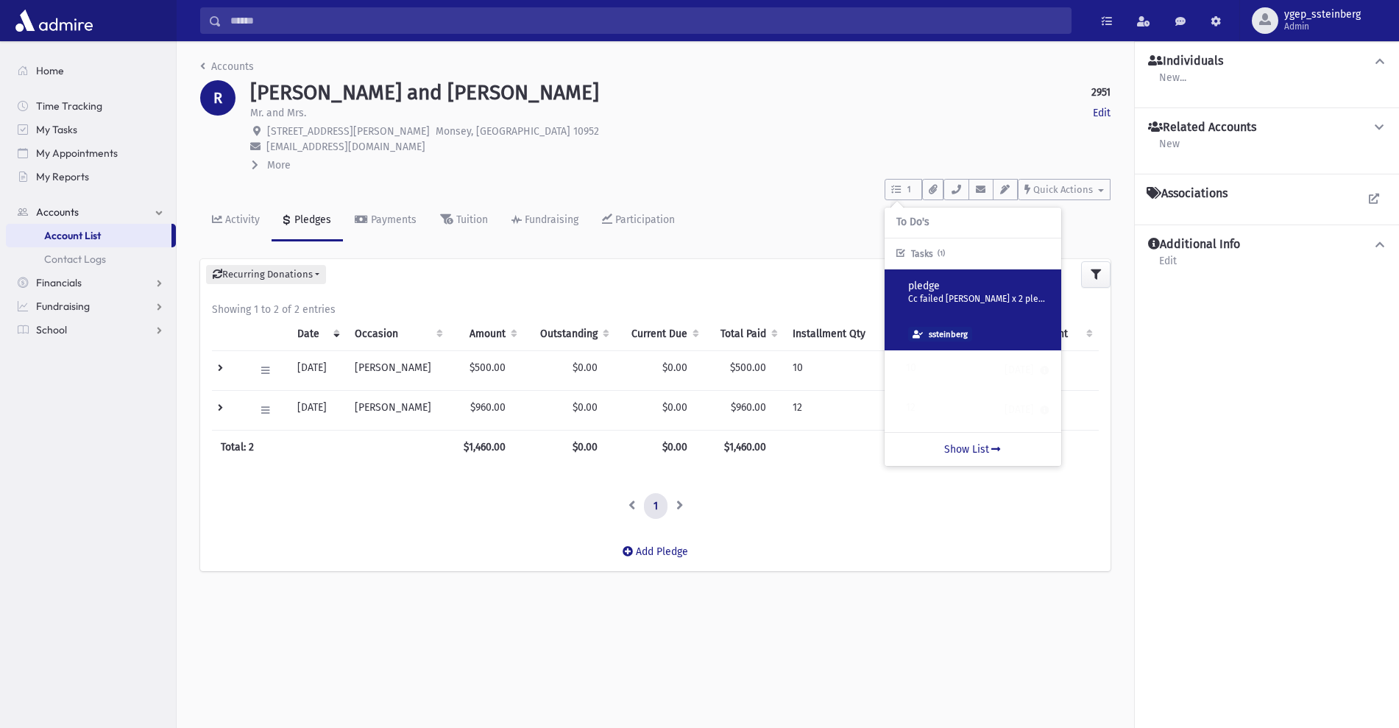
click at [965, 285] on p "pledge" at bounding box center [978, 286] width 141 height 15
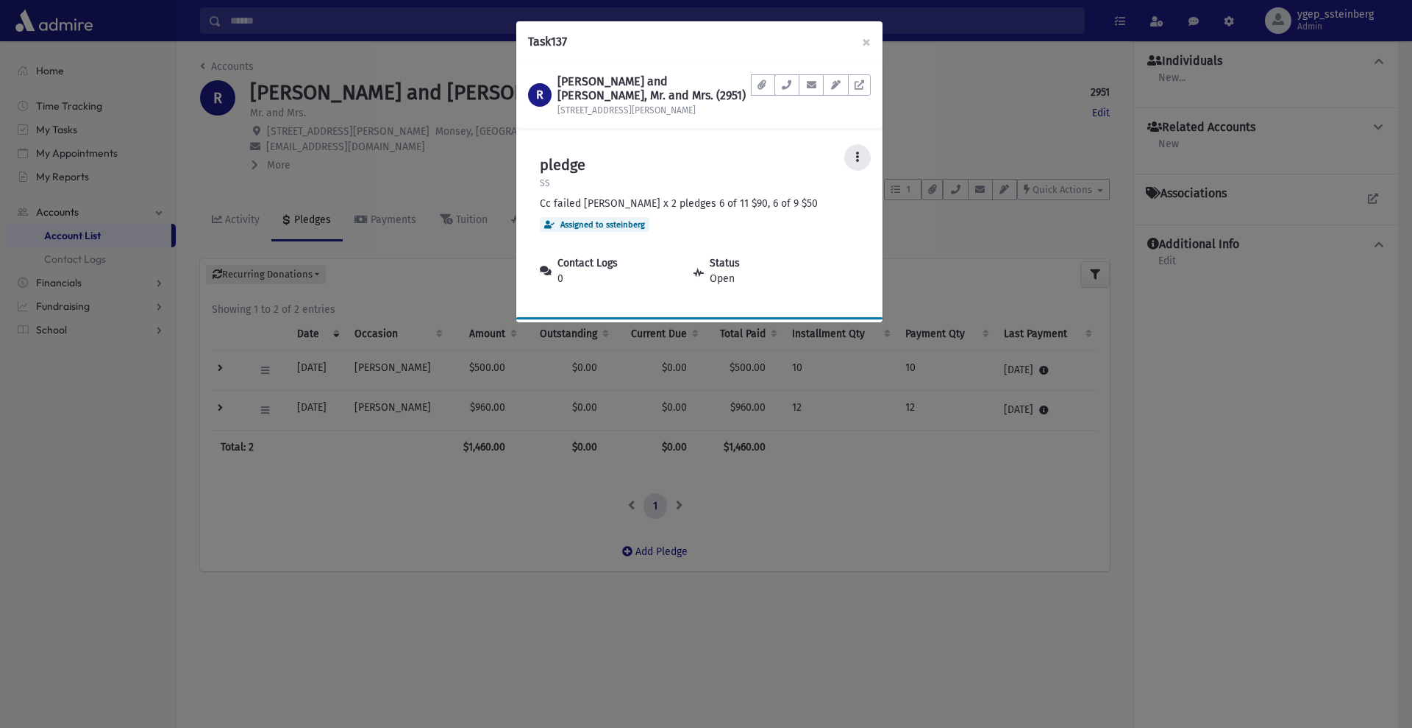
click at [852, 162] on button at bounding box center [858, 157] width 26 height 26
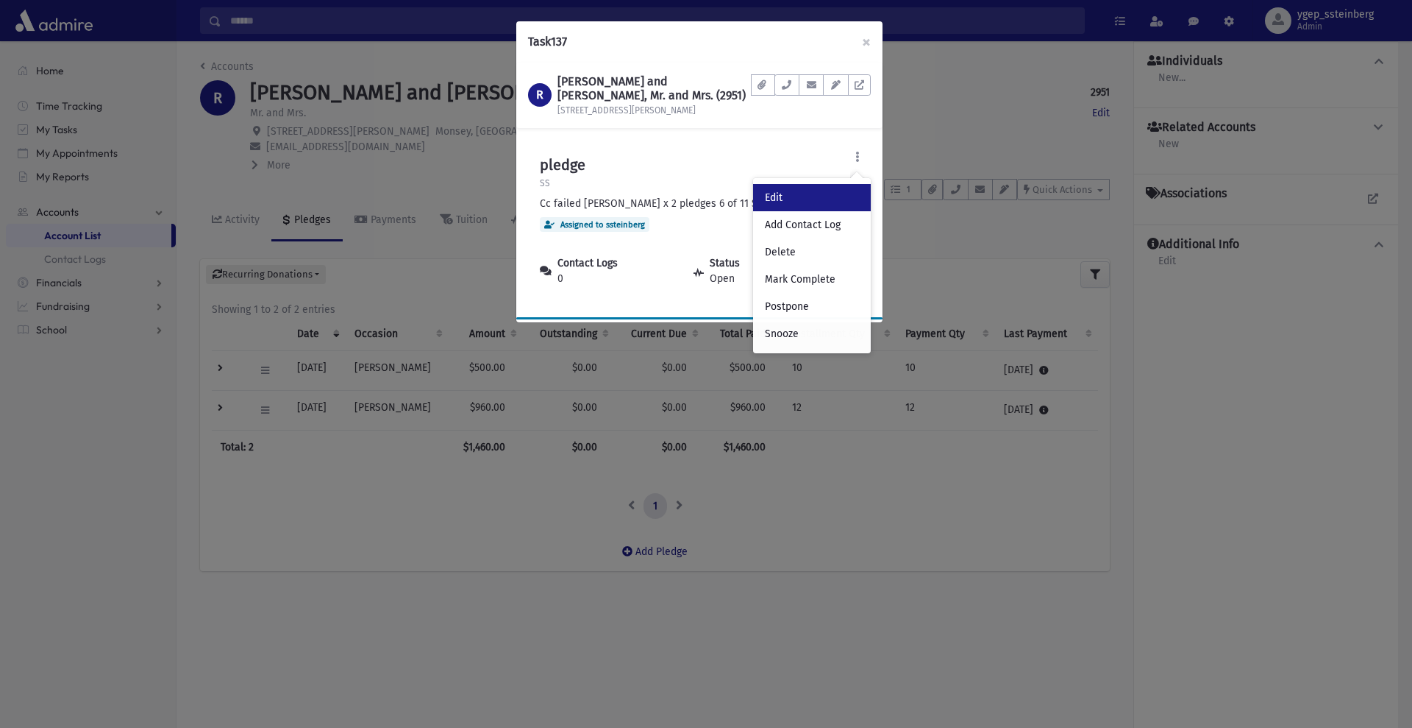
click at [821, 188] on link "Edit" at bounding box center [812, 197] width 118 height 27
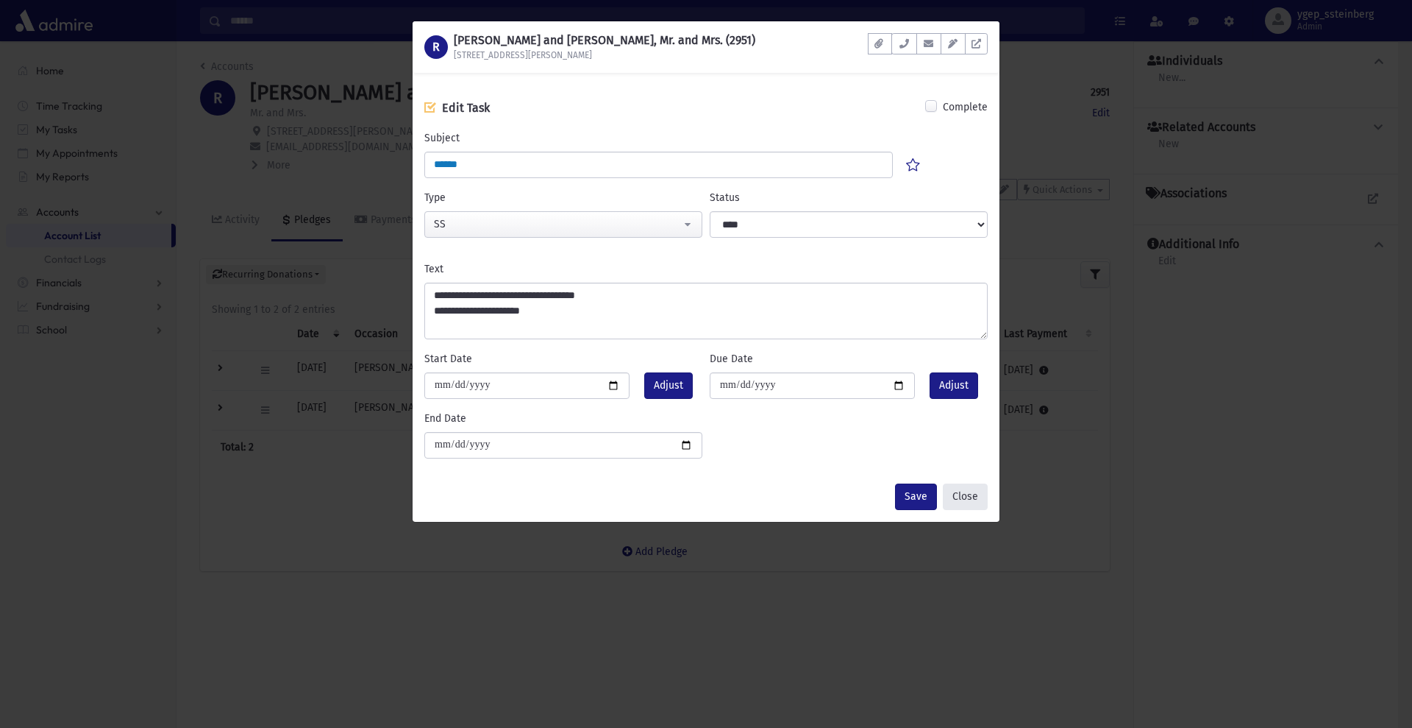
click at [968, 491] on button "Close" at bounding box center [965, 496] width 45 height 26
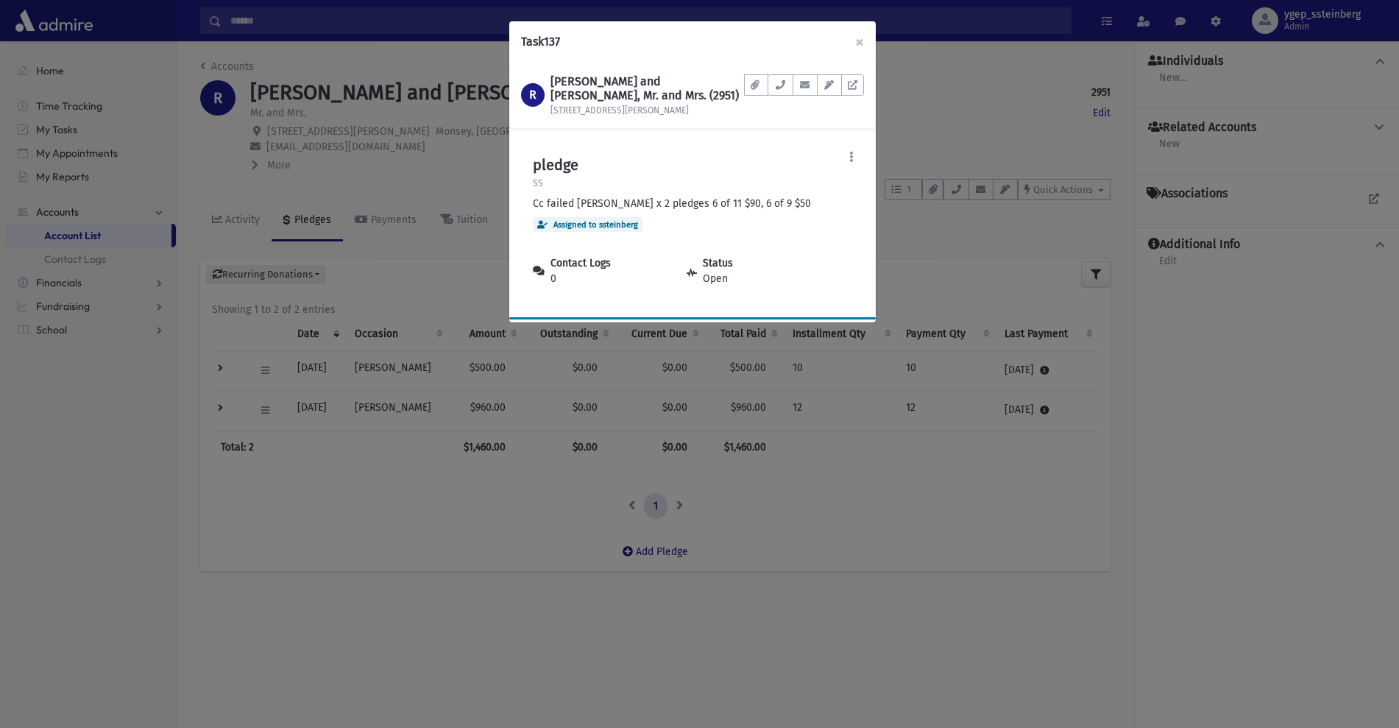
click at [931, 193] on div "Task 137 × R RABINOWITZ, Chanoch and Sara, Mr. and Mrs. (2951) 3 Martha Rd Docu…" at bounding box center [699, 364] width 1399 height 728
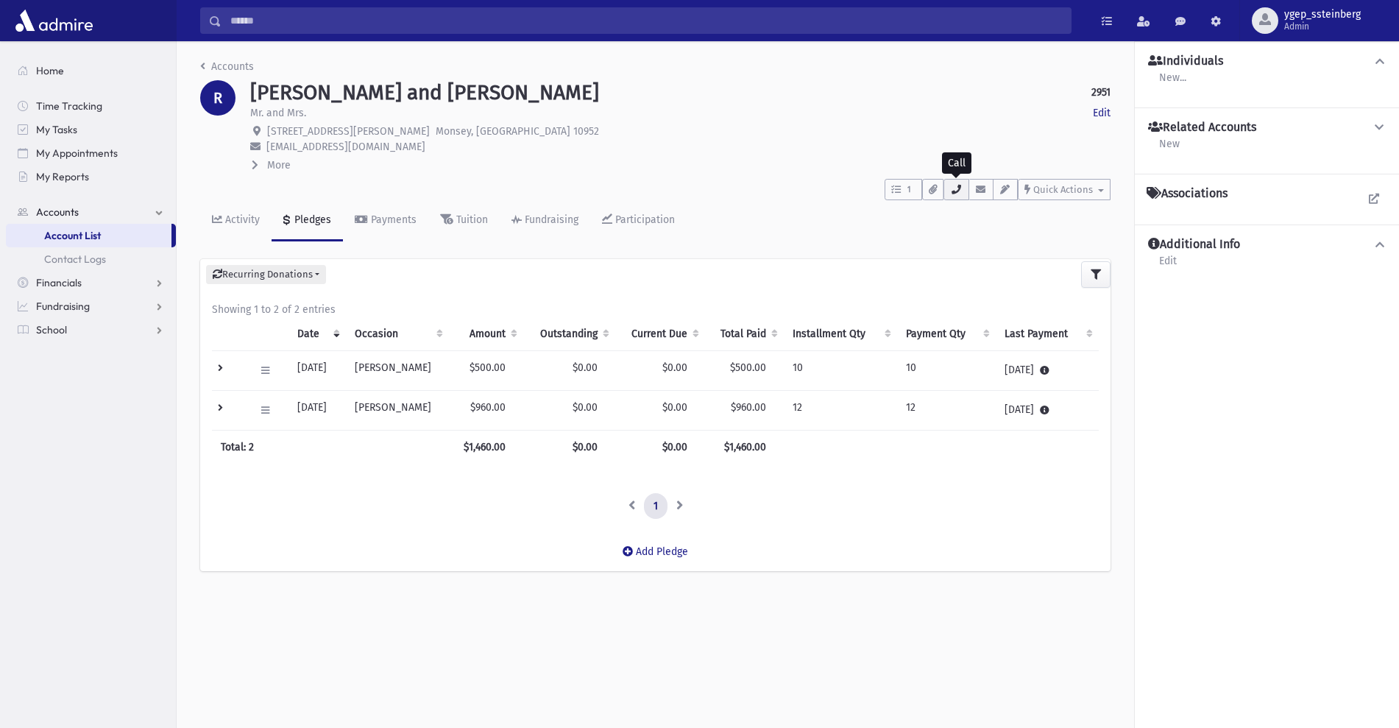
click at [964, 190] on button "button" at bounding box center [955, 189] width 25 height 21
drag, startPoint x: 412, startPoint y: 130, endPoint x: 268, endPoint y: 129, distance: 144.2
click at [268, 129] on p "3 Martha Rd Monsey, NY 10952" at bounding box center [680, 131] width 860 height 15
copy span "3 Martha Rd Monsey, NY 10952"
click at [675, 157] on div "More" at bounding box center [680, 165] width 860 height 16
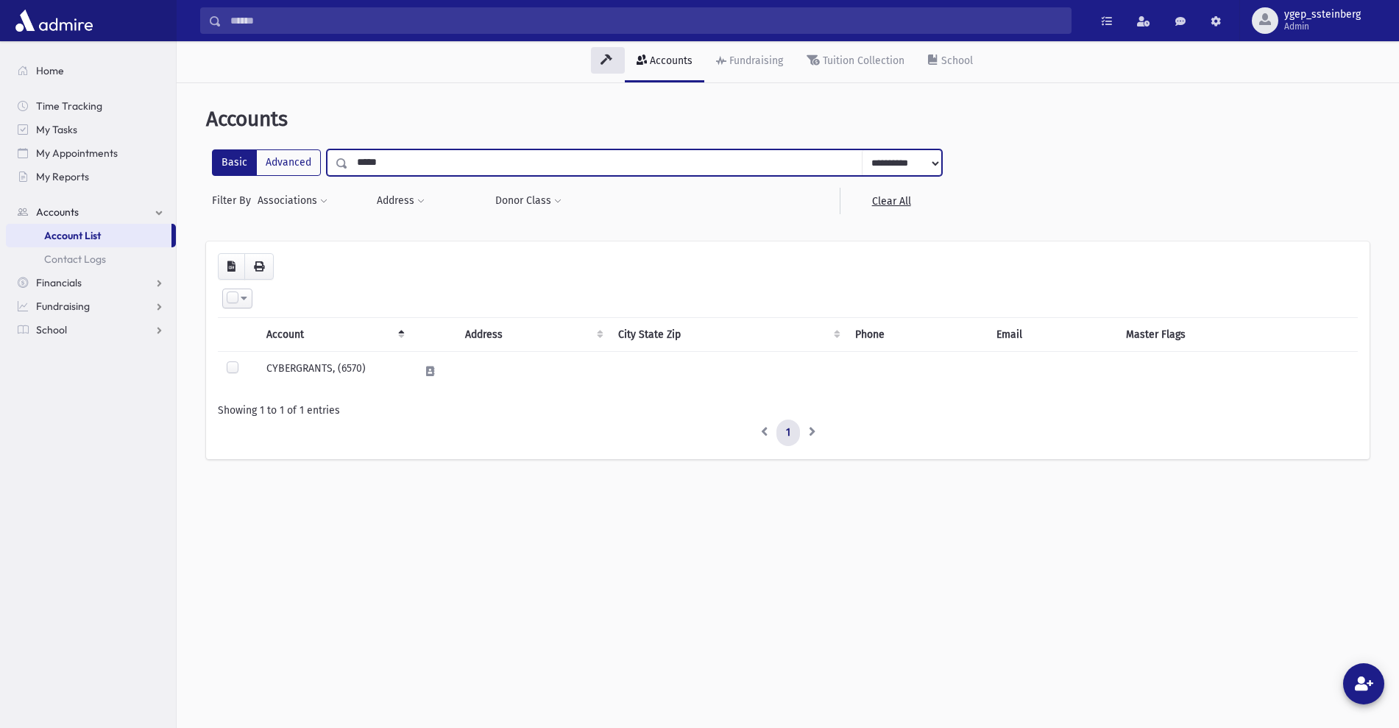
type input "*****"
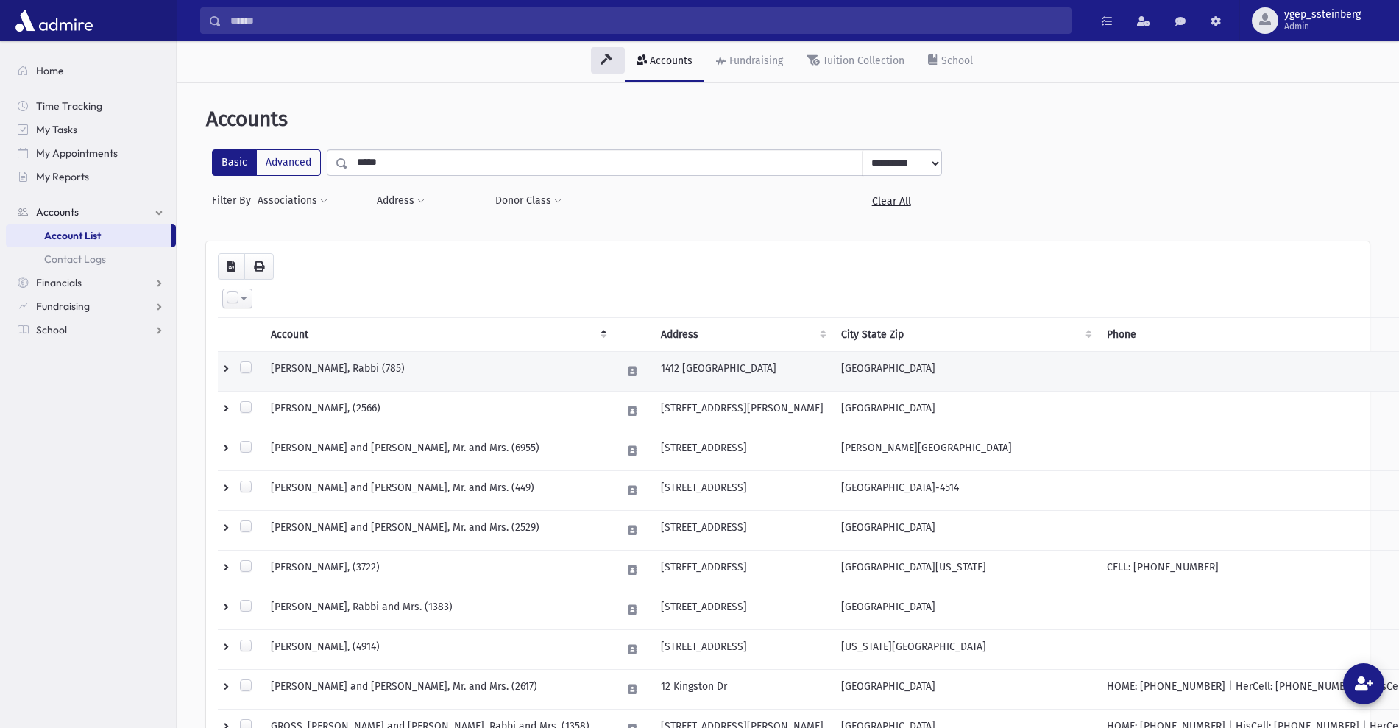
click at [329, 365] on td "[PERSON_NAME], Rabbi (785)" at bounding box center [437, 372] width 351 height 40
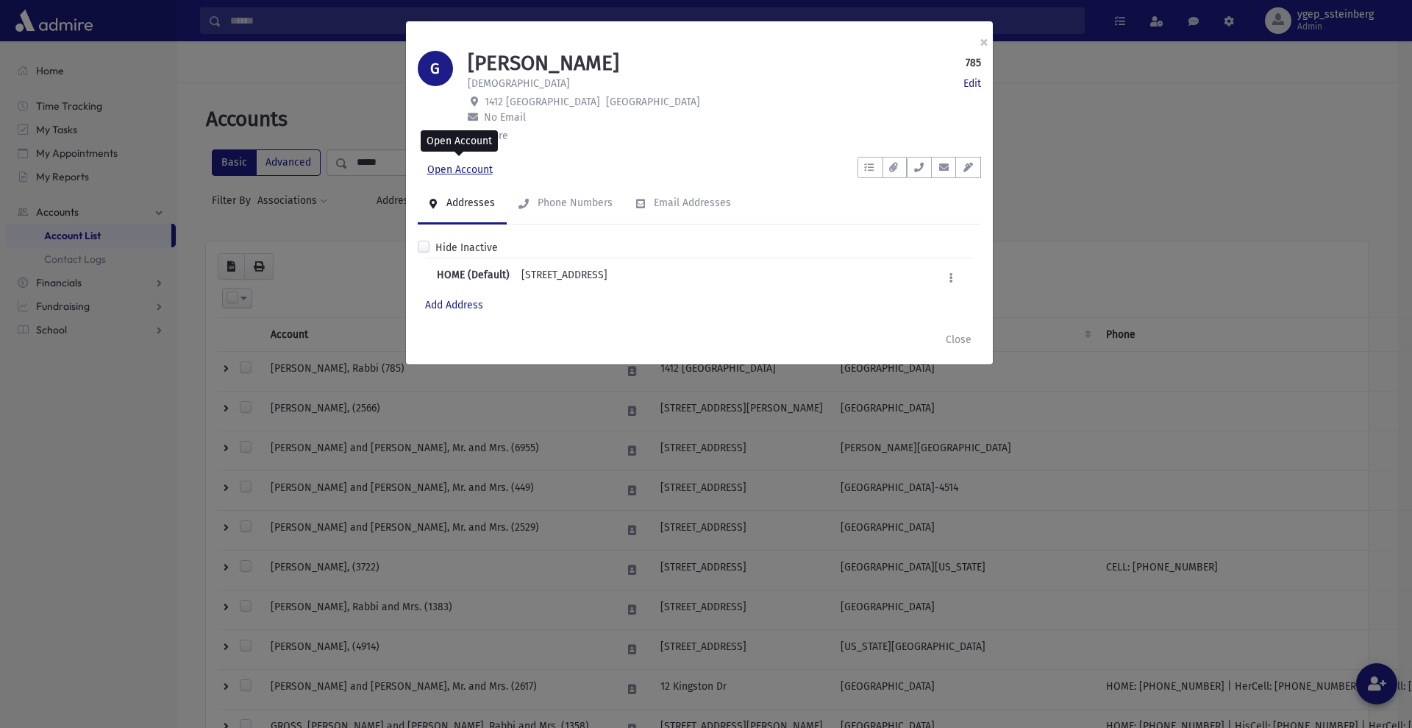
click at [474, 163] on link "Open Account" at bounding box center [460, 170] width 85 height 26
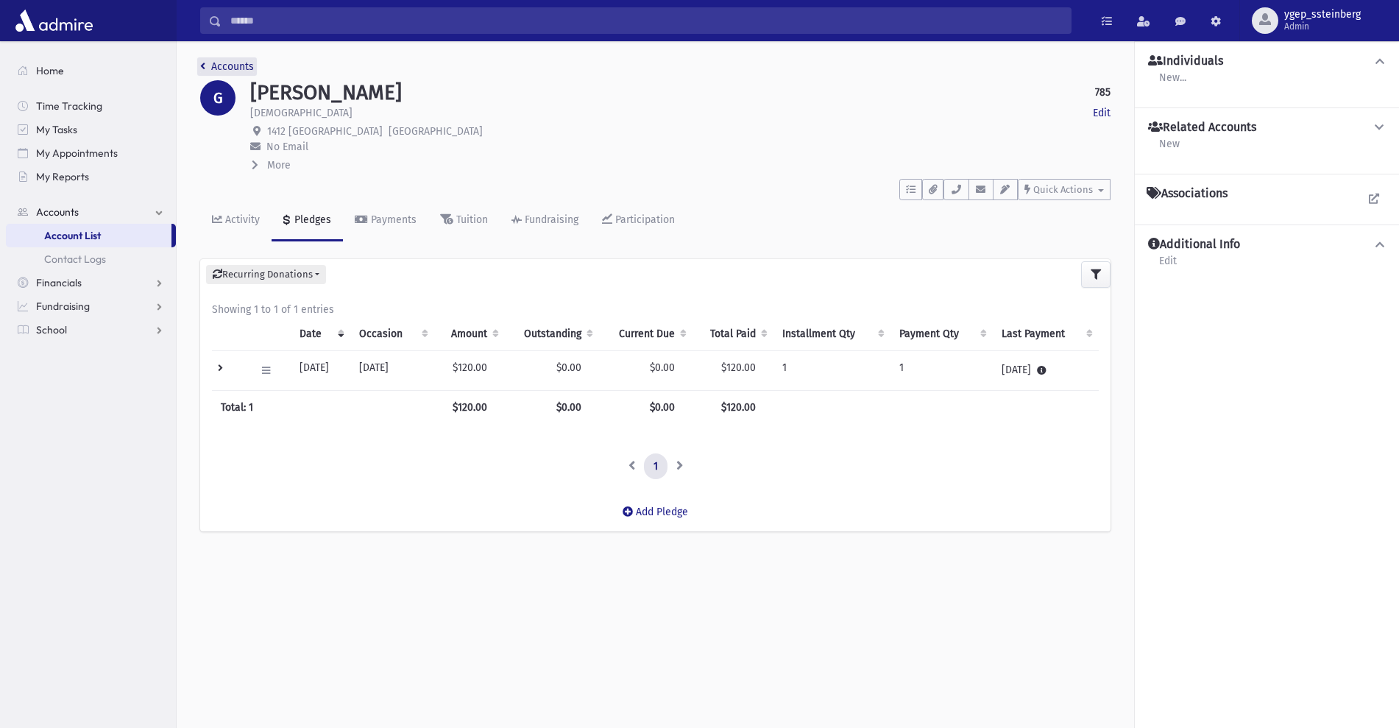
click at [228, 64] on link "Accounts" at bounding box center [227, 66] width 54 height 13
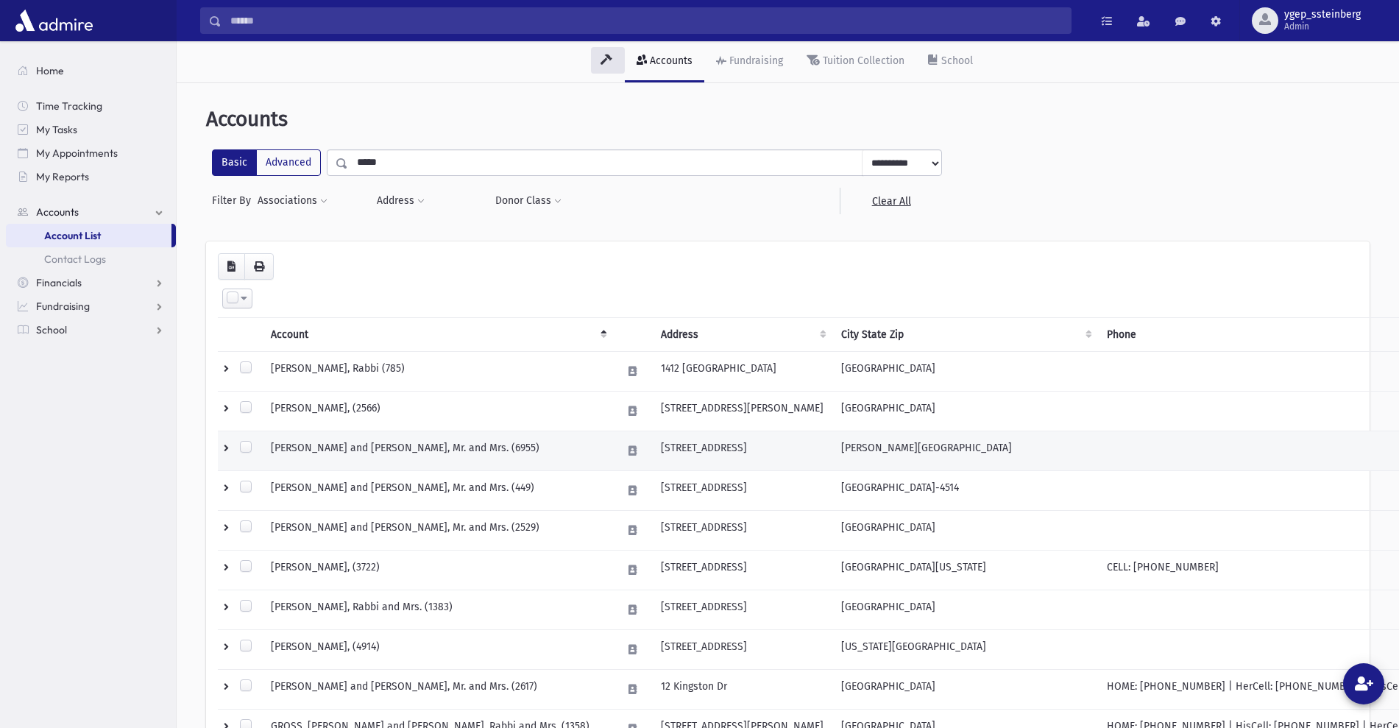
click at [356, 444] on td "[PERSON_NAME] and [PERSON_NAME], Mr. and Mrs. (6955)" at bounding box center [437, 451] width 351 height 40
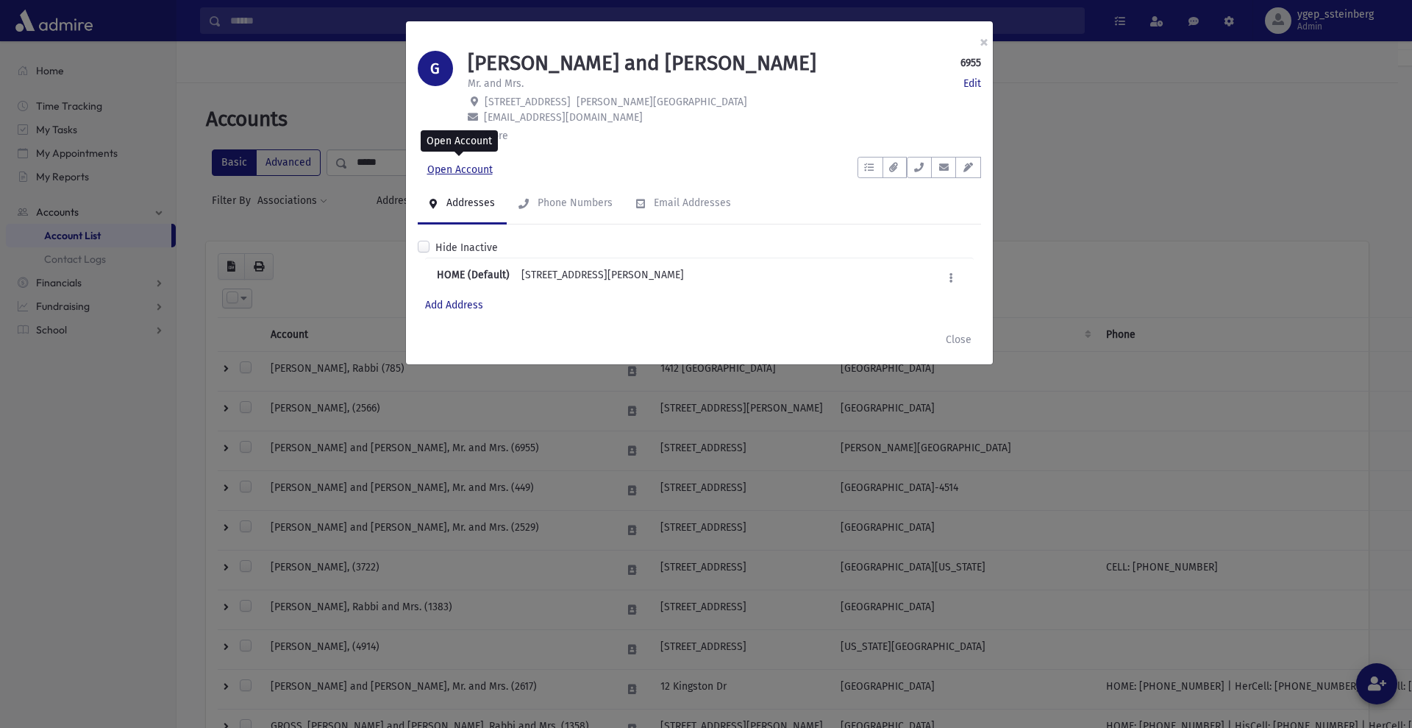
click at [475, 168] on link "Open Account" at bounding box center [460, 170] width 85 height 26
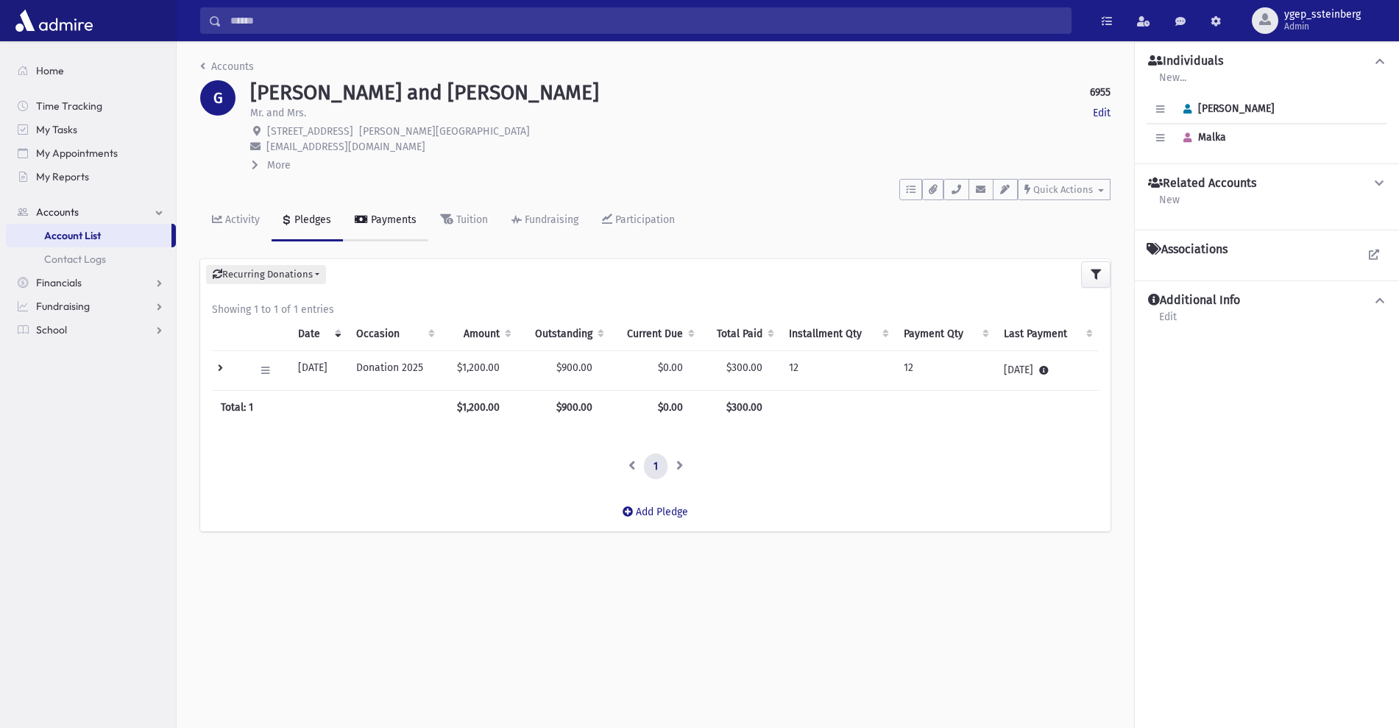
click at [388, 230] on link "Payments" at bounding box center [385, 220] width 85 height 41
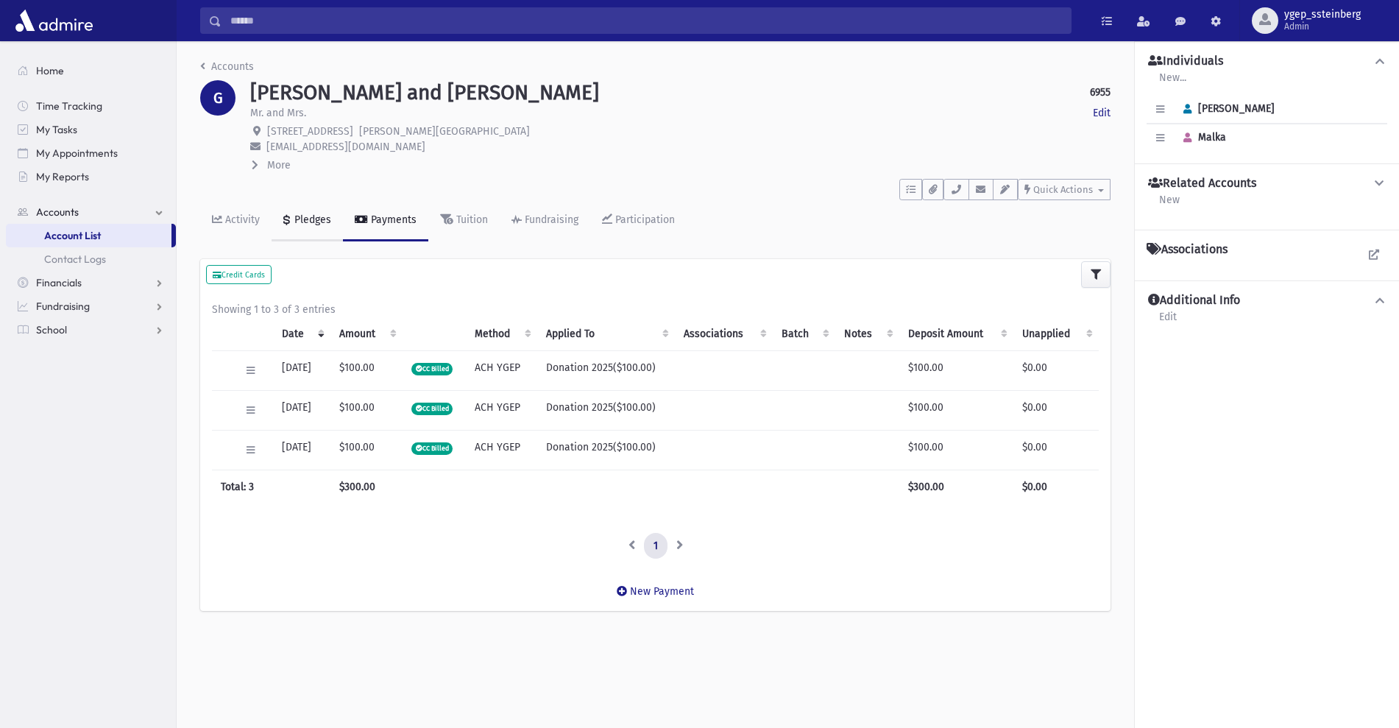
click at [310, 219] on div "Pledges" at bounding box center [311, 219] width 40 height 13
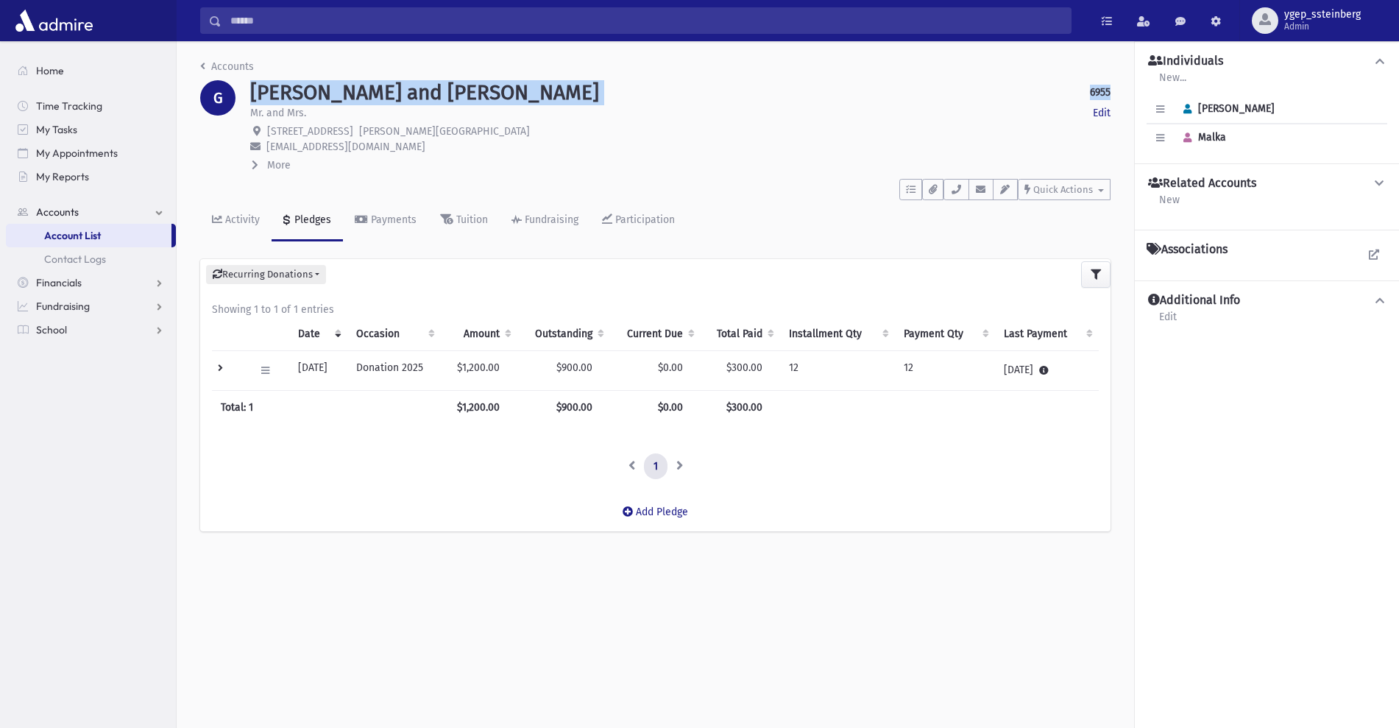
drag, startPoint x: 257, startPoint y: 87, endPoint x: 1120, endPoint y: 102, distance: 862.3
click at [1120, 102] on div "Accounts G GROSS, Avraham and Malka 6955 Edit Mr. and Mrs. Edit 8315 Tulpehocke…" at bounding box center [655, 302] width 957 height 522
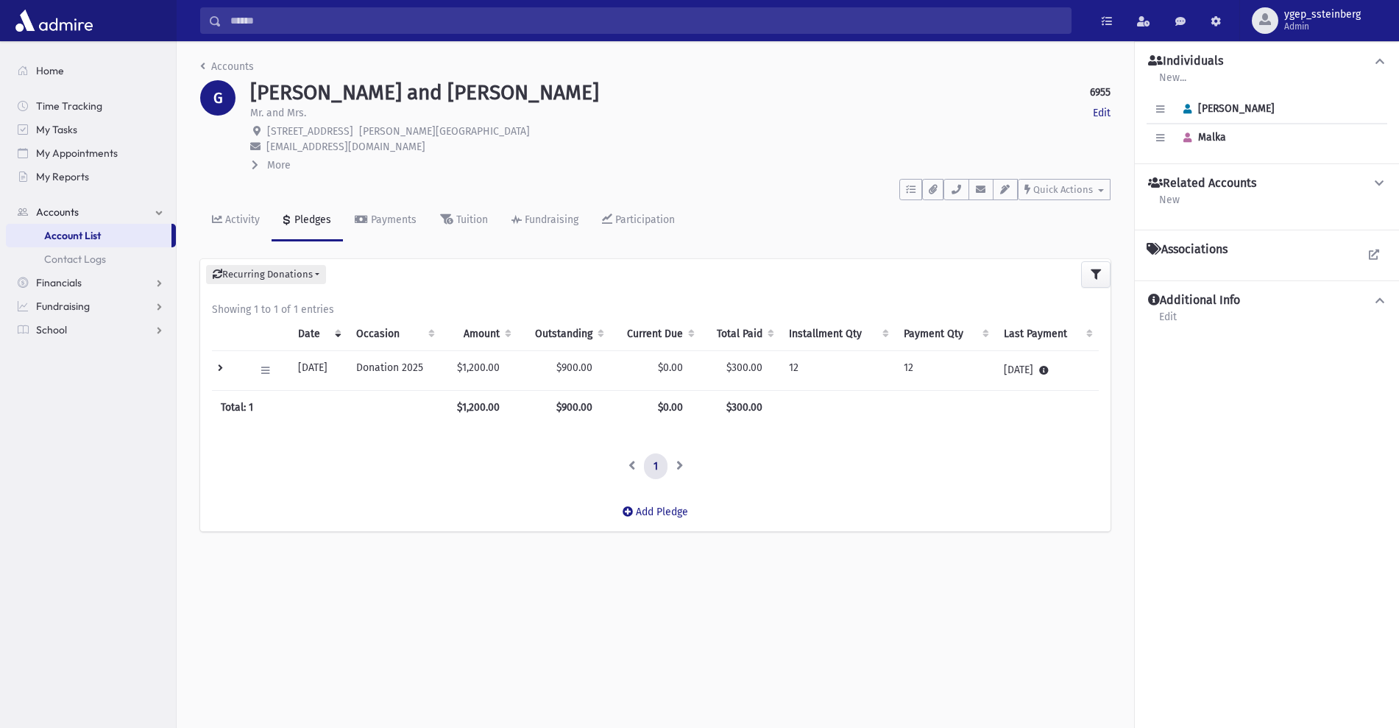
click at [458, 124] on p "8315 Tulpehocken Ave, Elkins Park, PA 19027" at bounding box center [680, 131] width 860 height 15
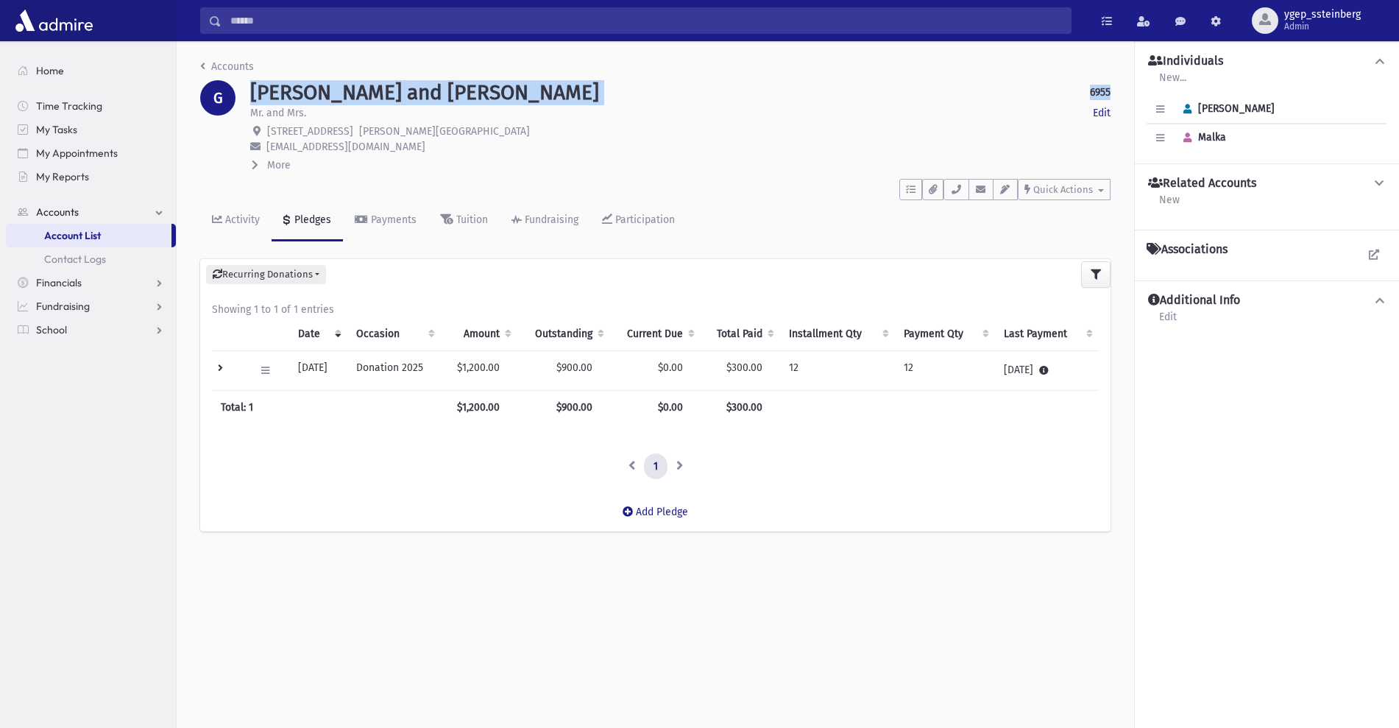
drag, startPoint x: 250, startPoint y: 86, endPoint x: 1108, endPoint y: 88, distance: 857.8
click at [1108, 88] on div "GROSS, Avraham and Malka 6955 Edit Mr. and Mrs. Edit 8315 Tulpehocken Ave, Elki…" at bounding box center [680, 126] width 875 height 93
copy div "GROSS, Avraham and Malka 6955"
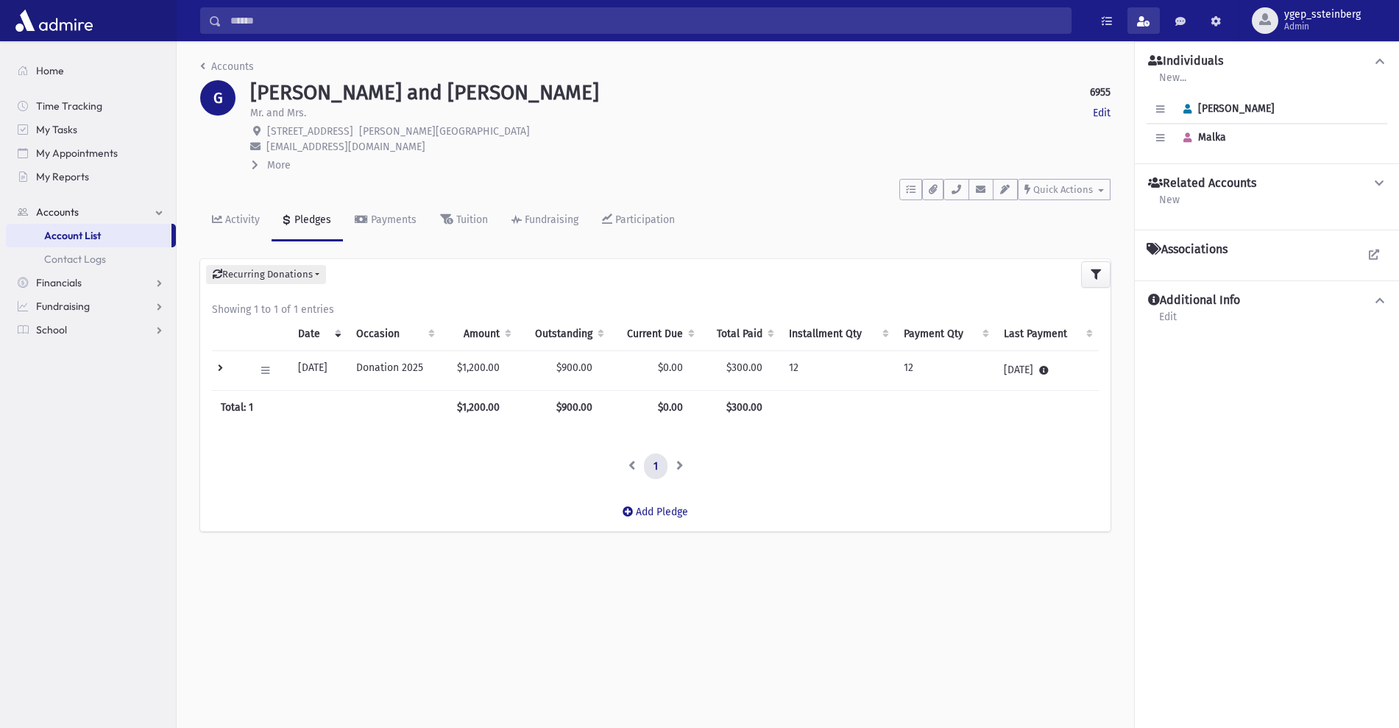
click at [1134, 21] on link at bounding box center [1143, 20] width 32 height 26
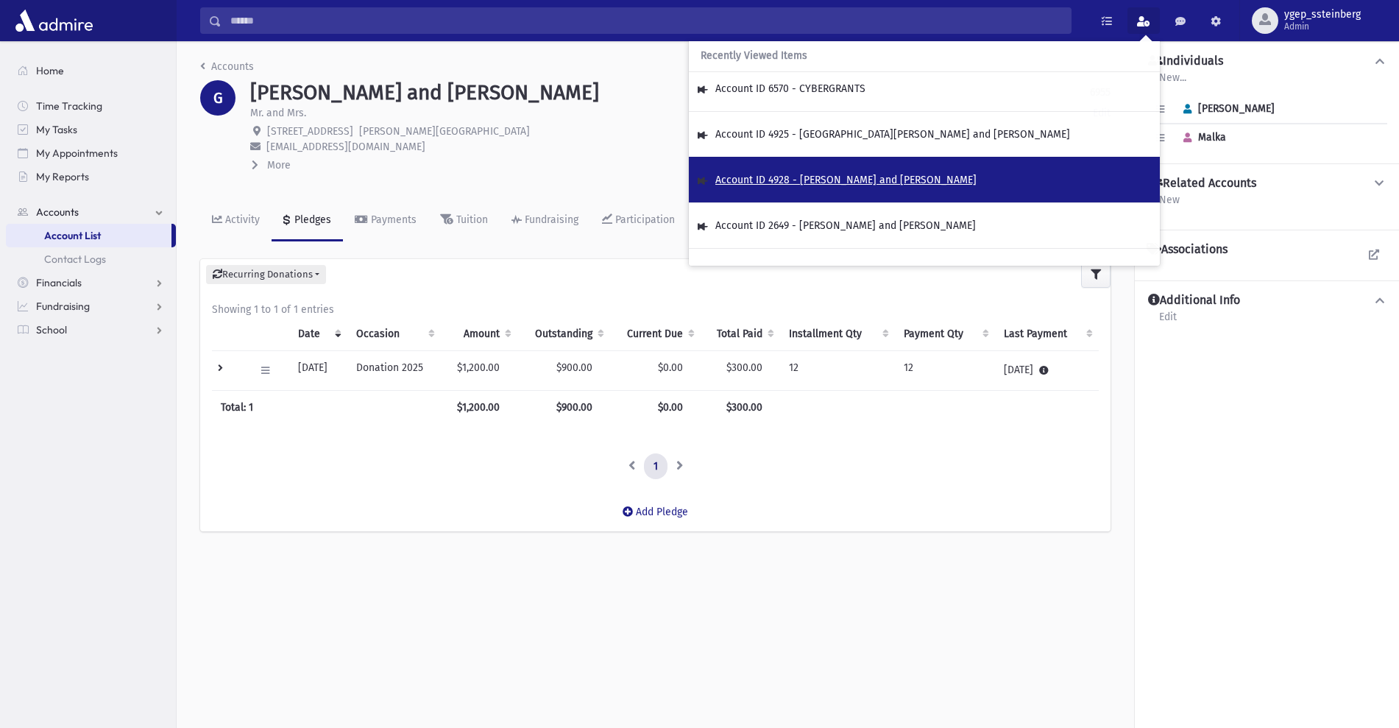
scroll to position [153, 0]
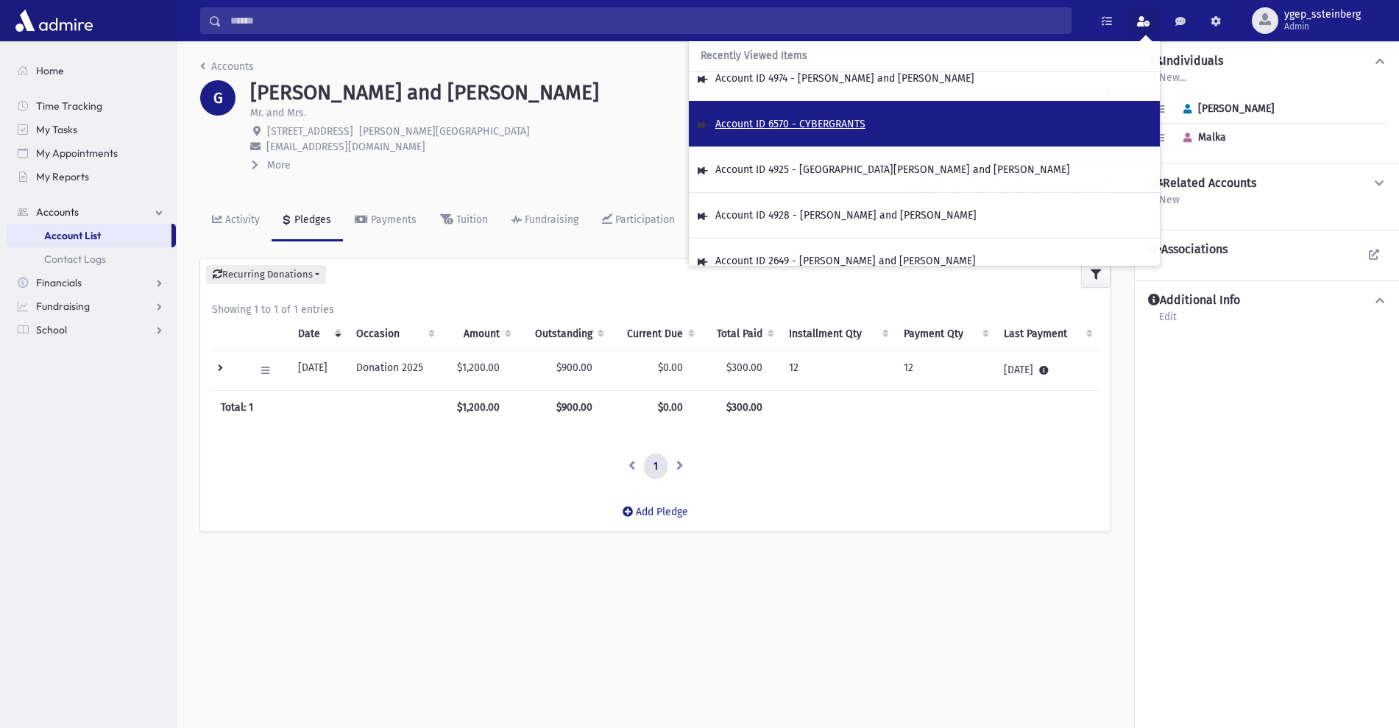
click at [829, 121] on span "Account ID 6570 - CYBERGRANTS" at bounding box center [790, 124] width 150 height 13
